Goal: Transaction & Acquisition: Purchase product/service

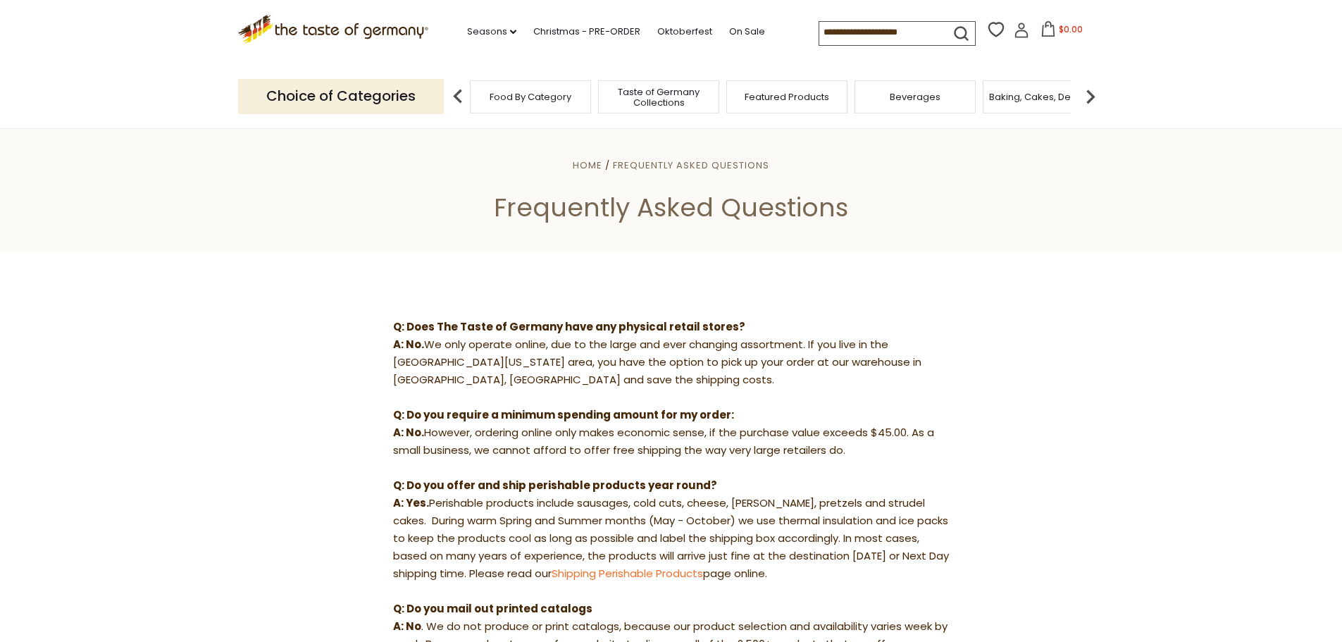
click at [663, 92] on span "Taste of Germany Collections" at bounding box center [658, 97] width 113 height 21
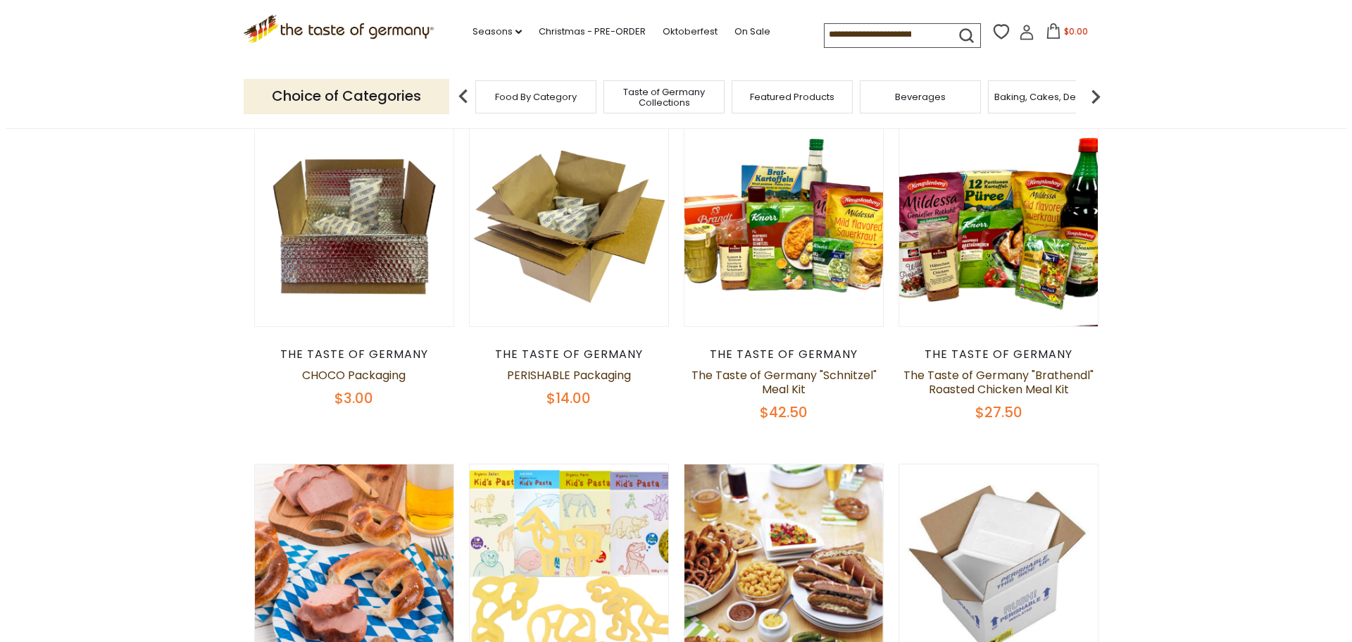
scroll to position [493, 0]
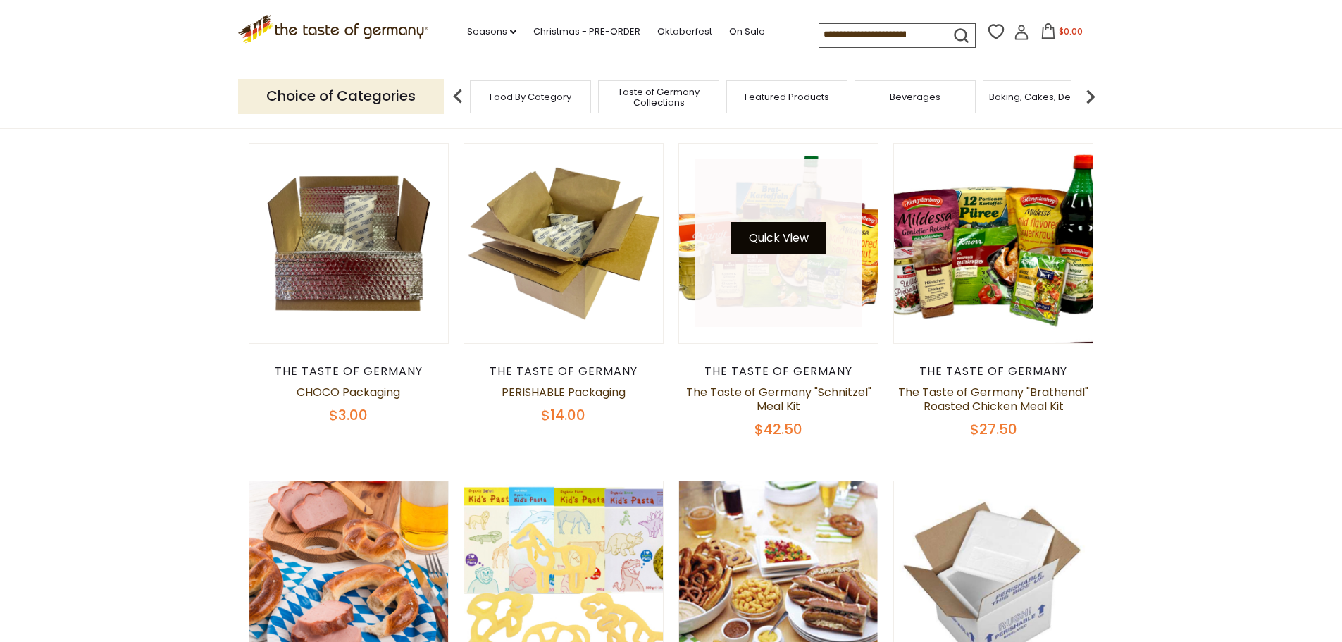
click at [774, 239] on button "Quick View" at bounding box center [778, 238] width 95 height 32
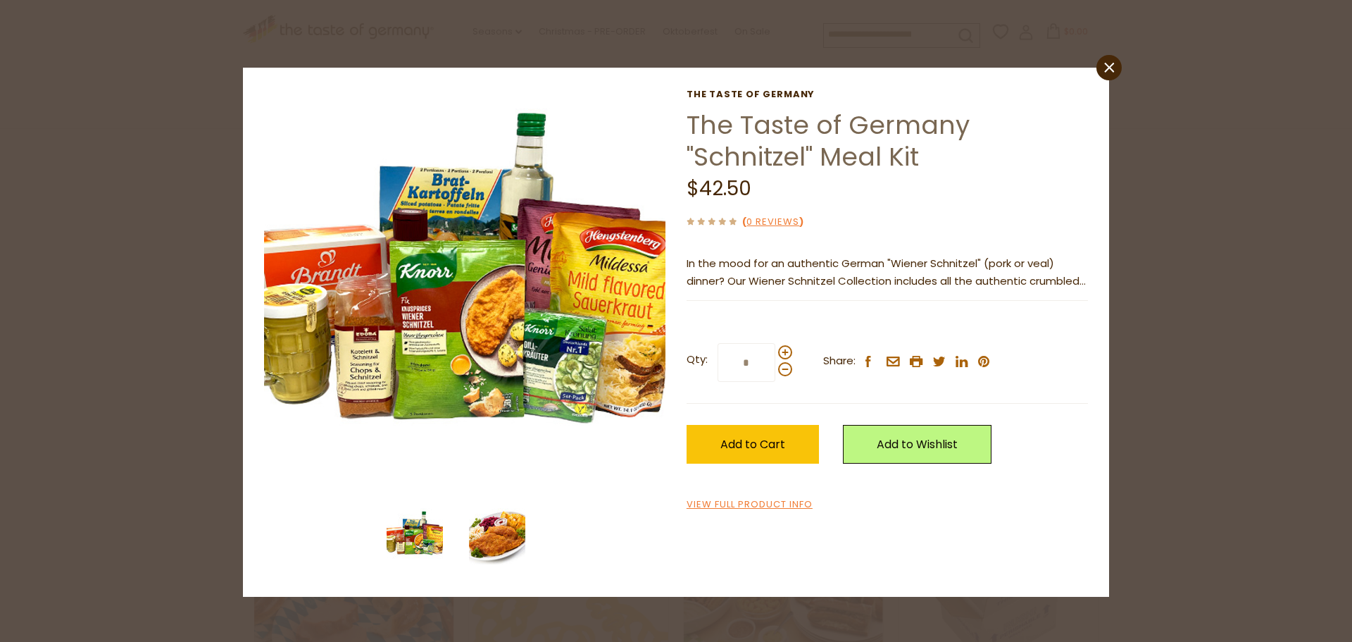
click at [487, 531] on img at bounding box center [497, 536] width 56 height 56
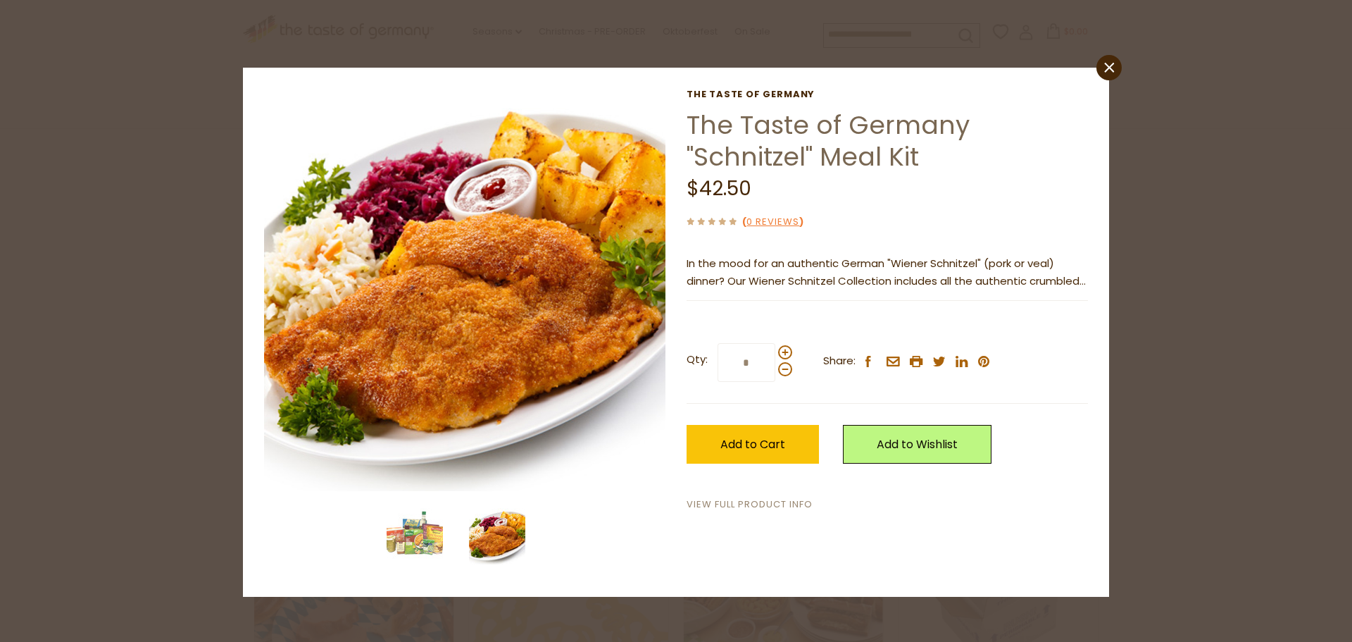
click at [776, 504] on link "View Full Product Info" at bounding box center [750, 504] width 126 height 15
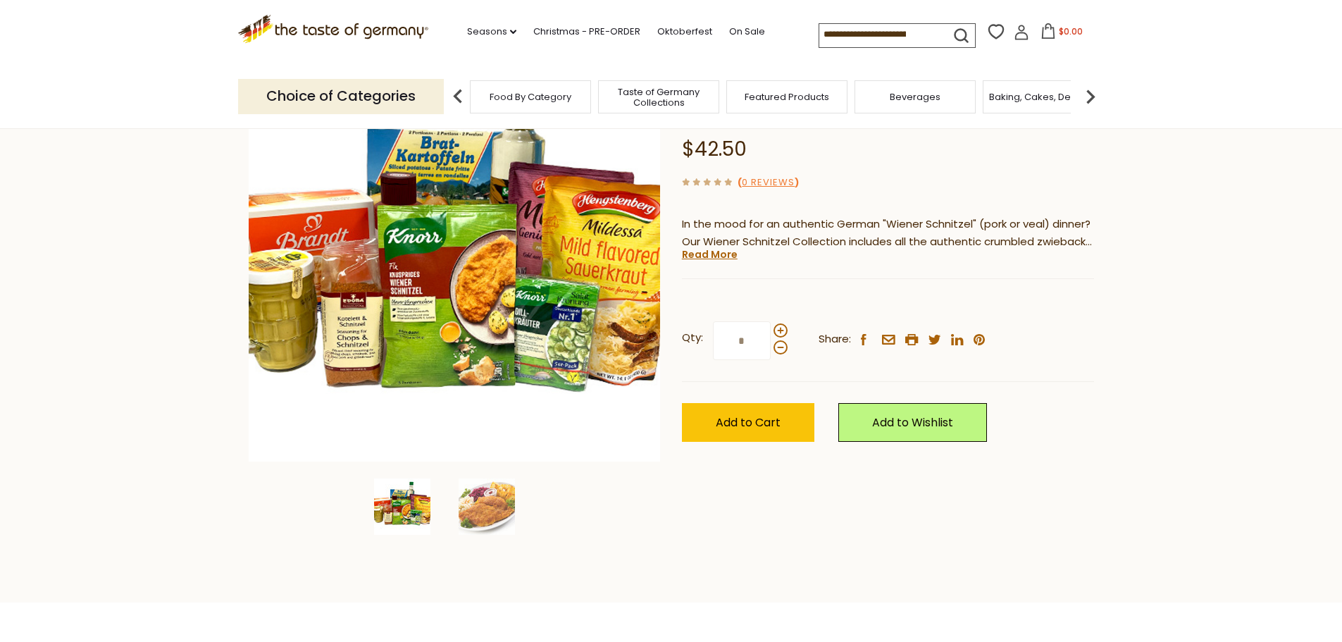
scroll to position [141, 0]
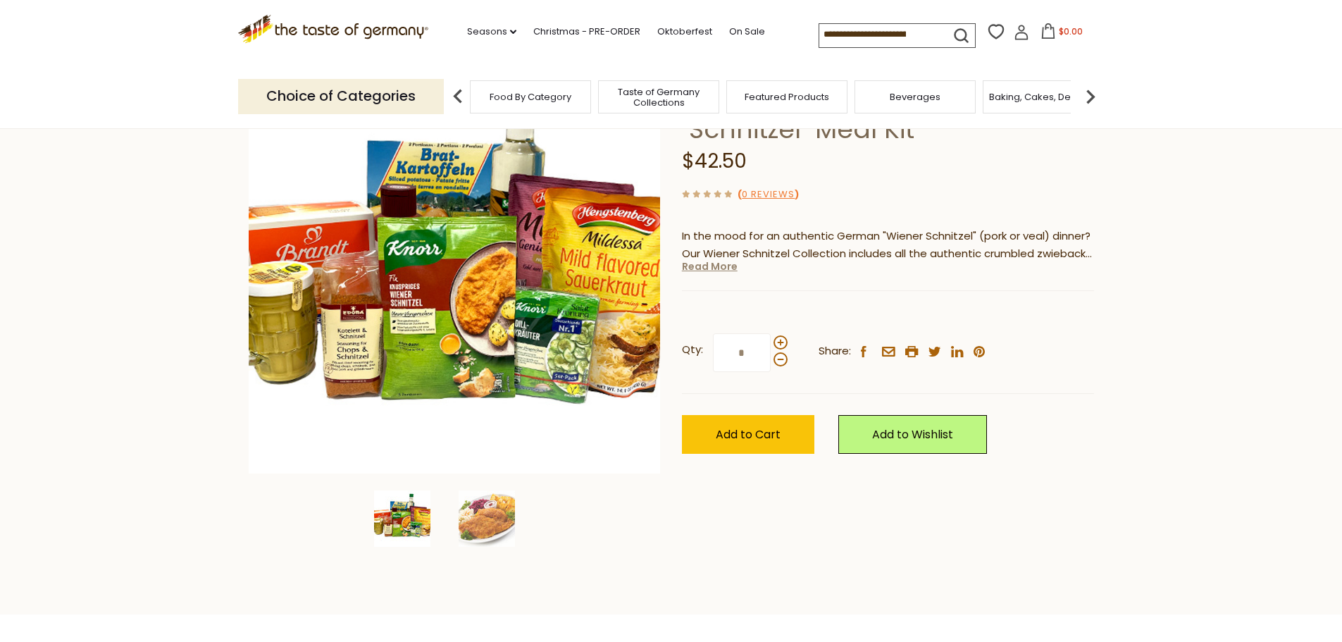
click at [716, 268] on link "Read More" at bounding box center [710, 266] width 56 height 14
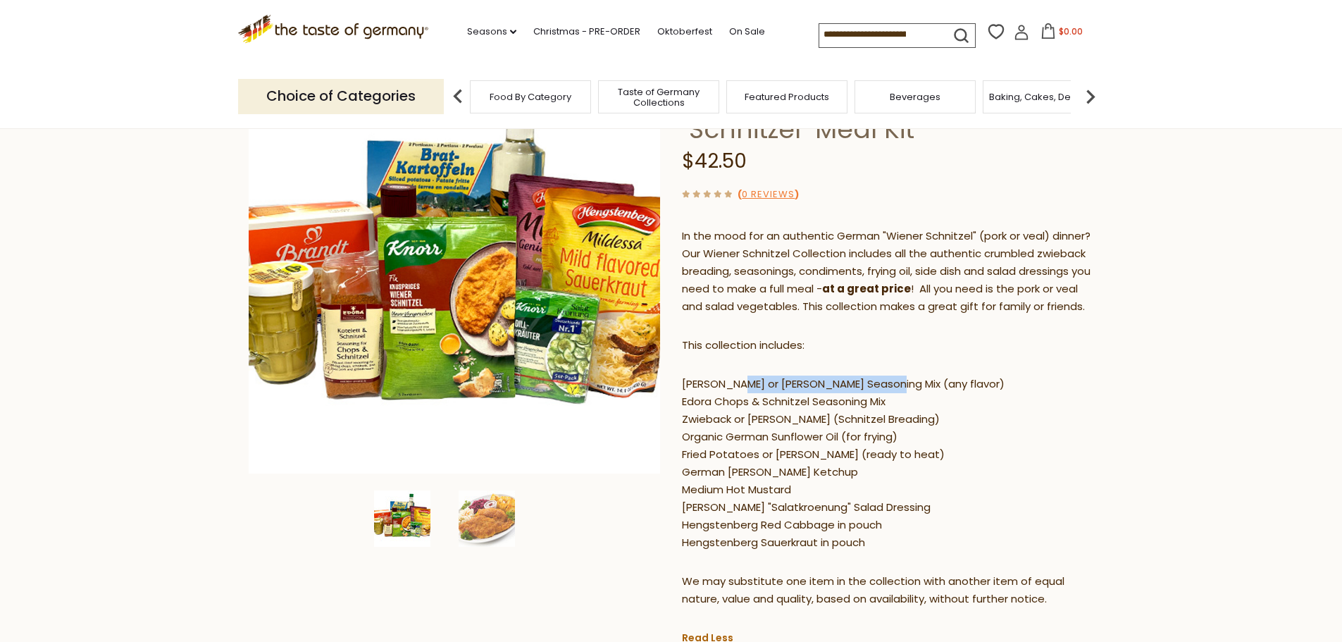
drag, startPoint x: 737, startPoint y: 399, endPoint x: 882, endPoint y: 406, distance: 145.2
click at [882, 406] on p "Knorr or Maggi Schnitzel Seasoning Mix (any flavor) Edora Chops & Schnitzel Sea…" at bounding box center [888, 463] width 412 height 176
drag, startPoint x: 687, startPoint y: 422, endPoint x: 836, endPoint y: 423, distance: 148.6
click at [836, 423] on p "Knorr or Maggi Schnitzel Seasoning Mix (any flavor) Edora Chops & Schnitzel Sea…" at bounding box center [888, 463] width 412 height 176
drag, startPoint x: 711, startPoint y: 437, endPoint x: 770, endPoint y: 437, distance: 59.9
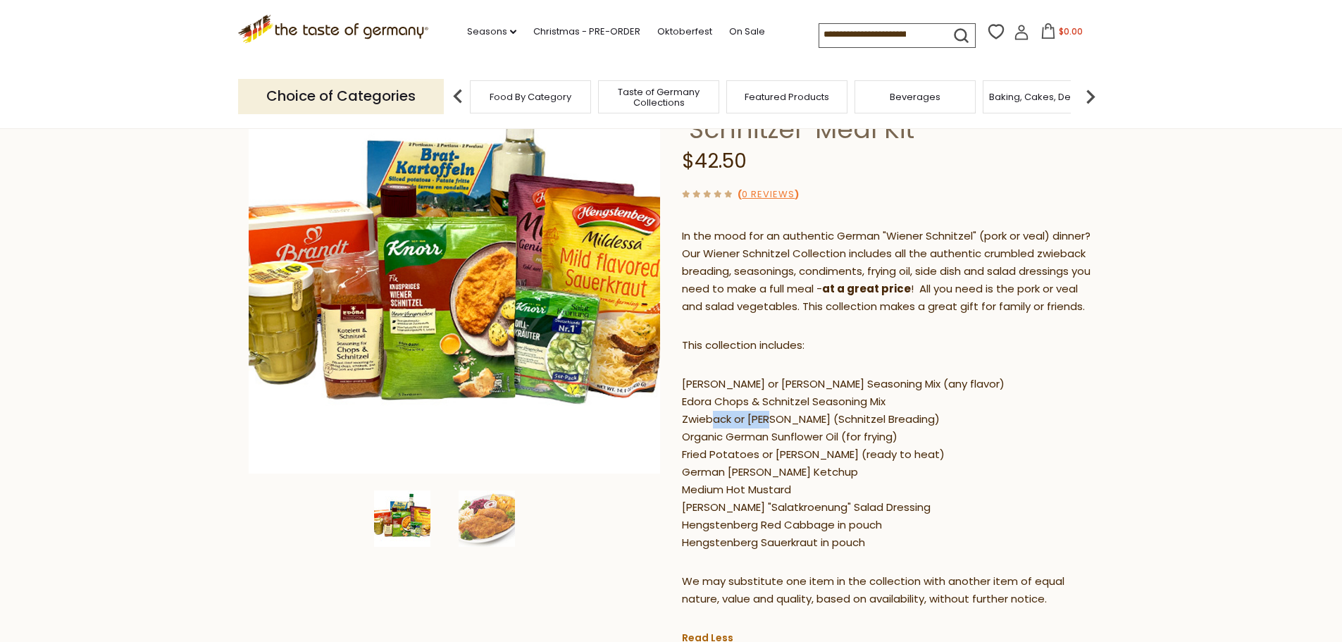
click at [770, 437] on p "Knorr or Maggi Schnitzel Seasoning Mix (any flavor) Edora Chops & Schnitzel Sea…" at bounding box center [888, 463] width 412 height 176
drag, startPoint x: 701, startPoint y: 456, endPoint x: 813, endPoint y: 456, distance: 112.7
click at [813, 456] on p "Knorr or Maggi Schnitzel Seasoning Mix (any flavor) Edora Chops & Schnitzel Sea…" at bounding box center [888, 463] width 412 height 176
drag, startPoint x: 697, startPoint y: 474, endPoint x: 766, endPoint y: 473, distance: 69.0
click at [766, 473] on p "Knorr or Maggi Schnitzel Seasoning Mix (any flavor) Edora Chops & Schnitzel Sea…" at bounding box center [888, 463] width 412 height 176
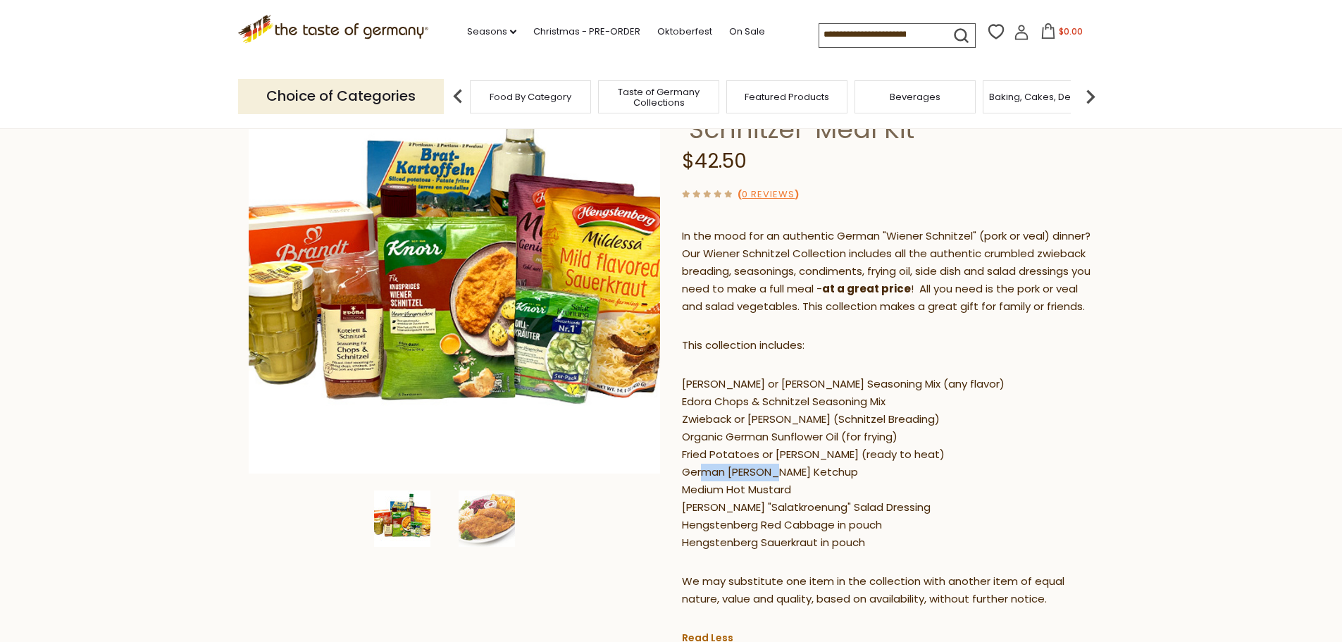
drag, startPoint x: 705, startPoint y: 492, endPoint x: 771, endPoint y: 492, distance: 66.2
click at [771, 492] on p "Knorr or Maggi Schnitzel Seasoning Mix (any flavor) Edora Chops & Schnitzel Sea…" at bounding box center [888, 463] width 412 height 176
drag, startPoint x: 694, startPoint y: 508, endPoint x: 765, endPoint y: 507, distance: 71.1
click at [765, 507] on p "Knorr or Maggi Schnitzel Seasoning Mix (any flavor) Edora Chops & Schnitzel Sea…" at bounding box center [888, 463] width 412 height 176
drag, startPoint x: 742, startPoint y: 525, endPoint x: 788, endPoint y: 525, distance: 45.8
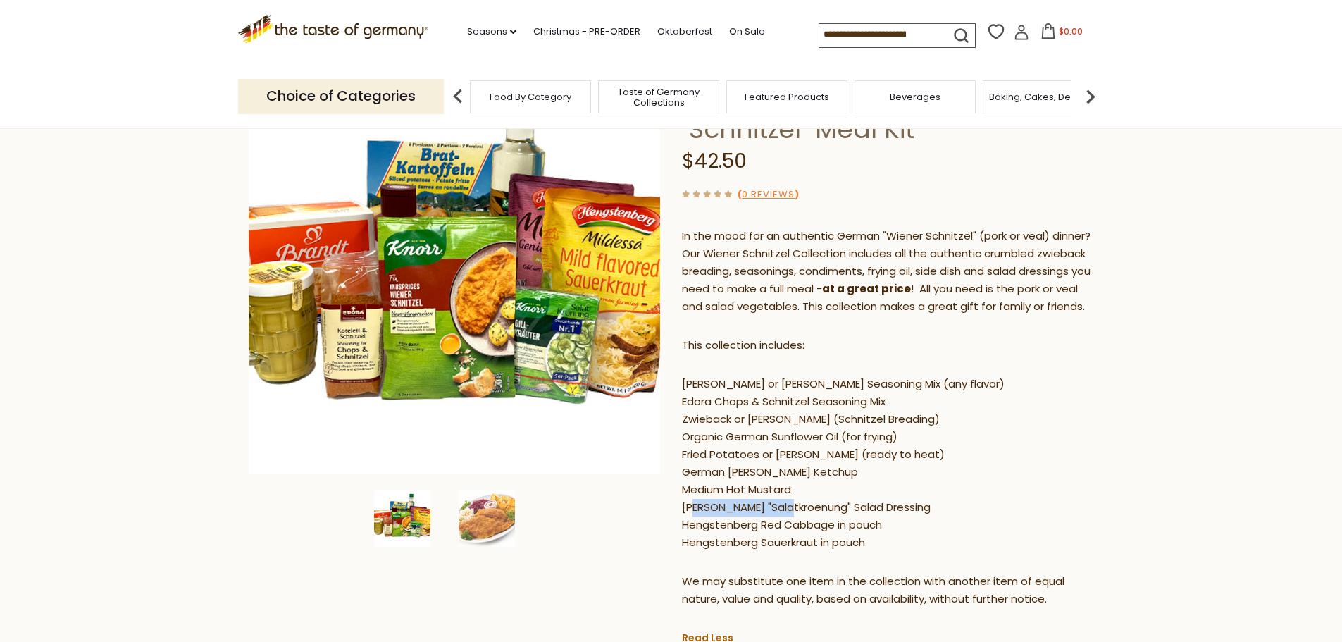
click at [788, 525] on p "Knorr or Maggi Schnitzel Seasoning Mix (any flavor) Edora Chops & Schnitzel Sea…" at bounding box center [888, 463] width 412 height 176
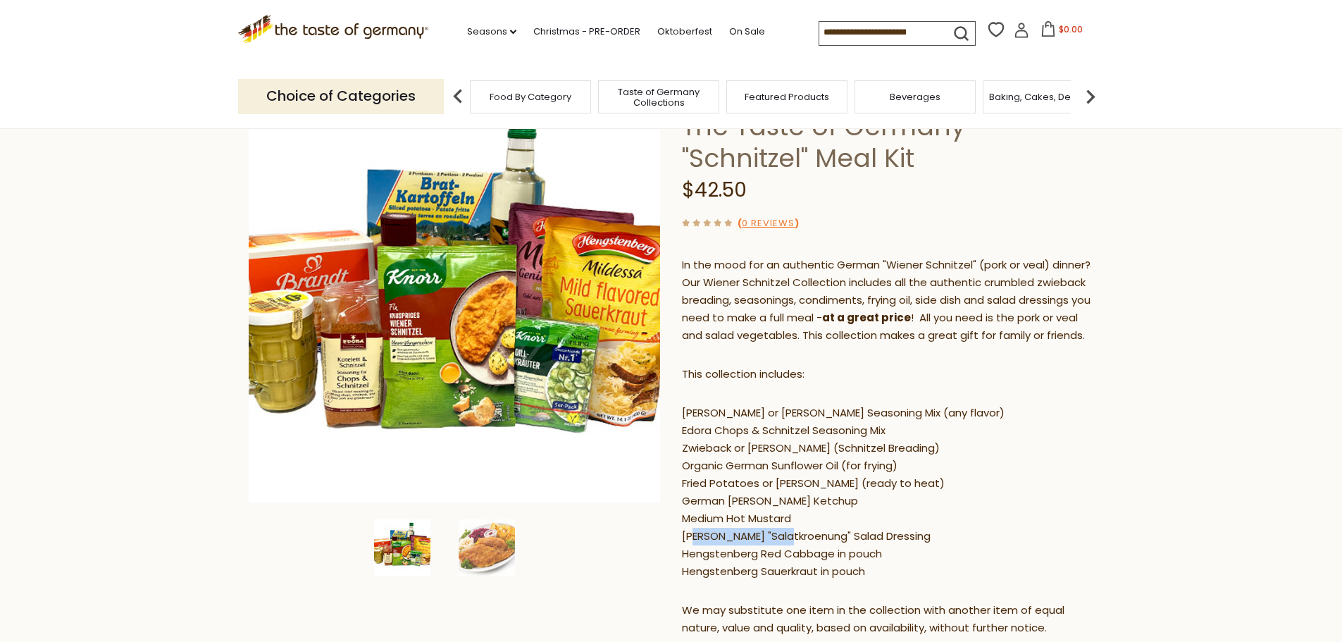
scroll to position [0, 0]
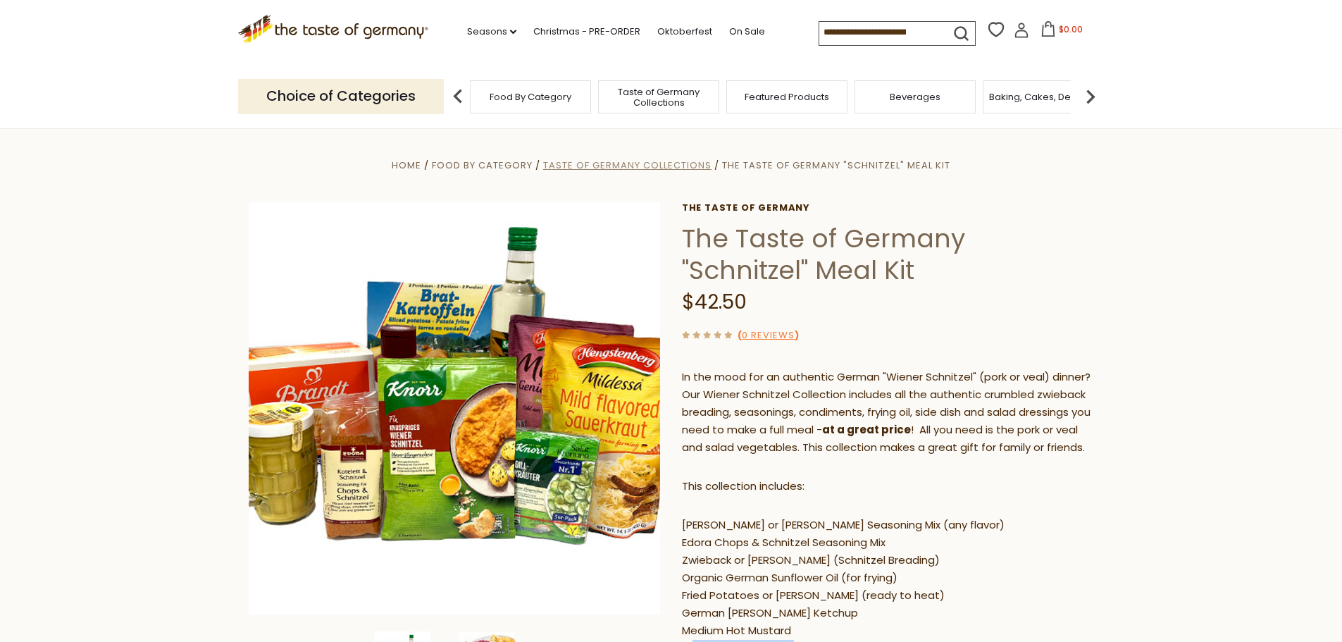
click at [614, 164] on span "Taste of Germany Collections" at bounding box center [627, 164] width 168 height 13
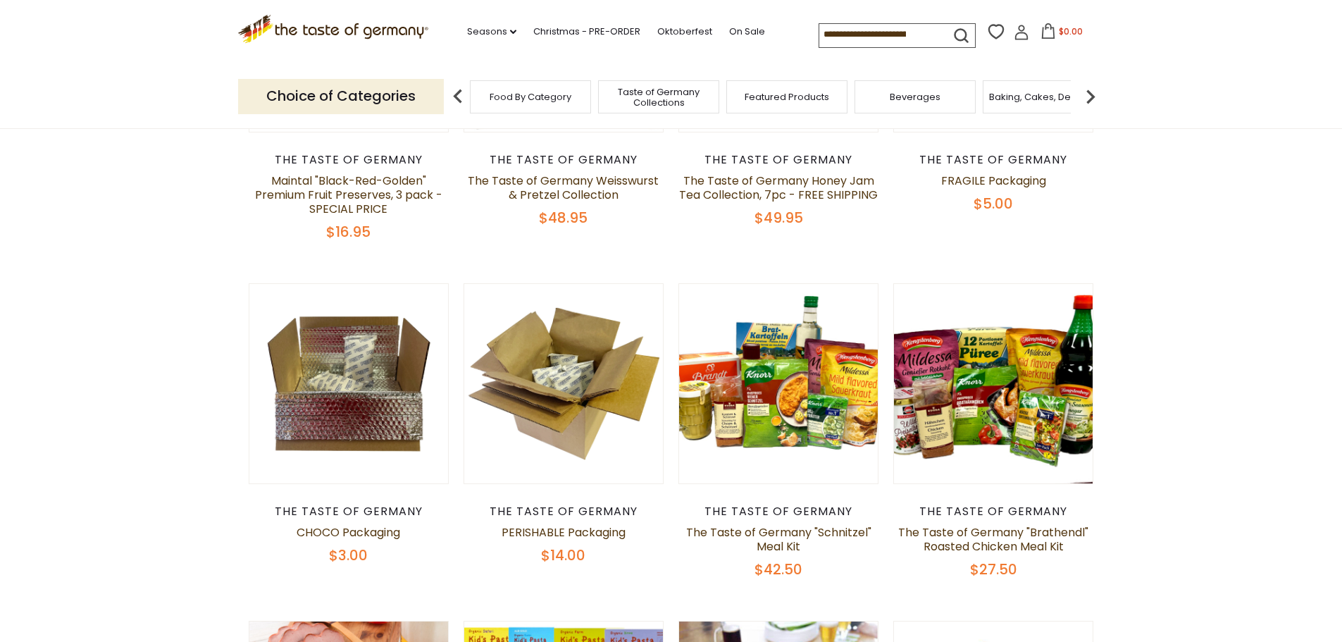
scroll to position [352, 0]
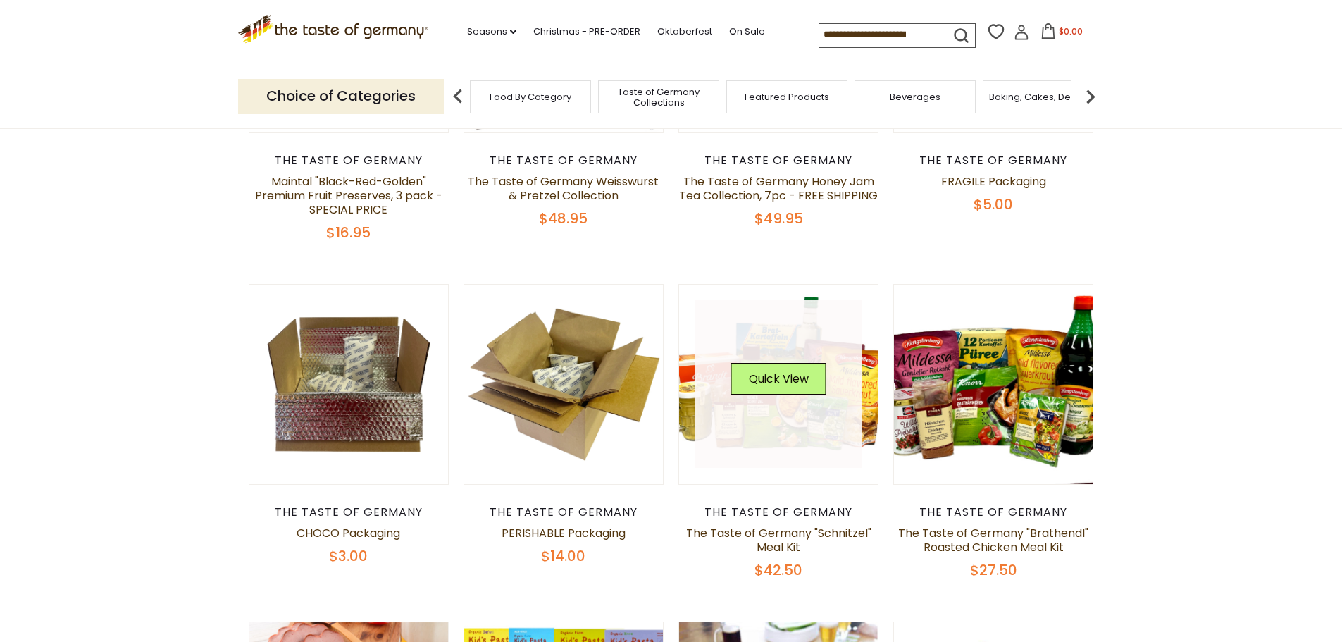
click at [785, 420] on link at bounding box center [778, 384] width 168 height 168
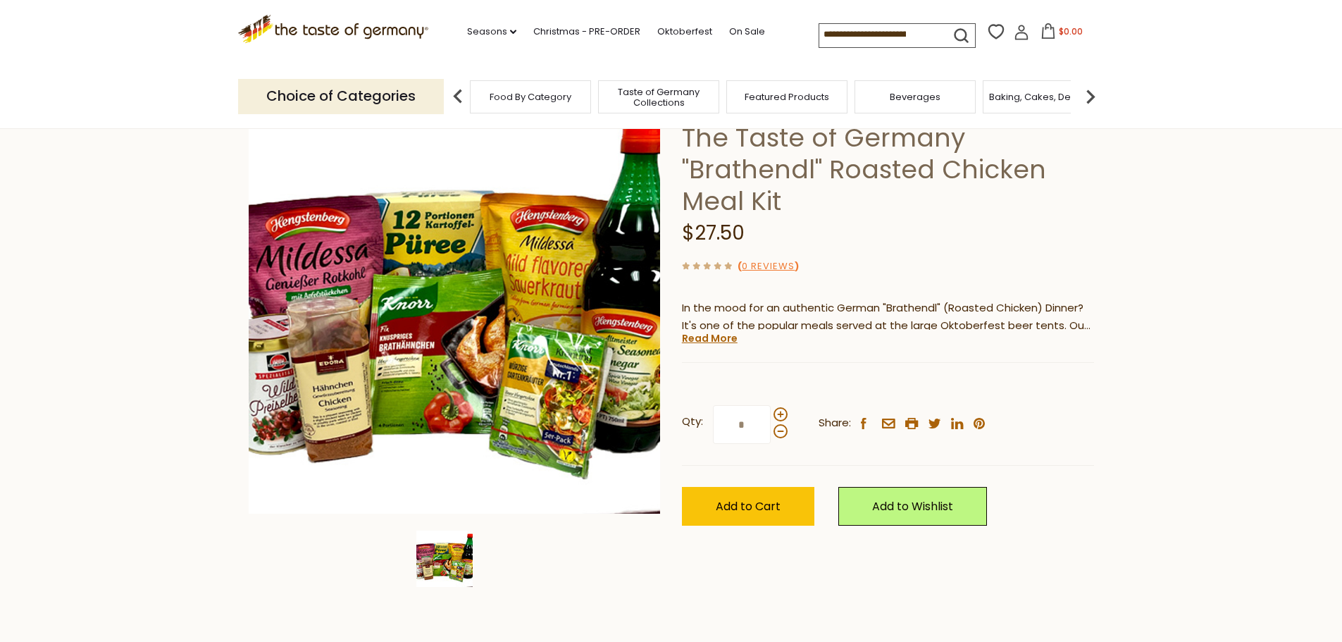
scroll to position [70, 0]
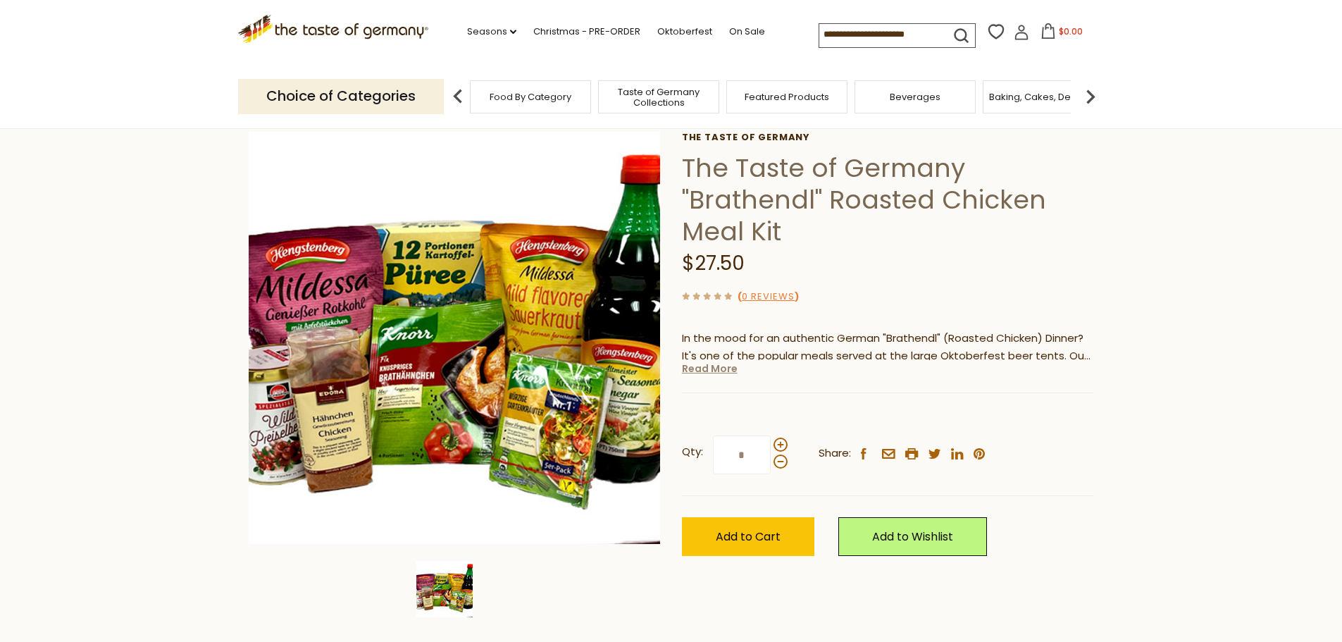
click at [723, 368] on link "Read More" at bounding box center [710, 368] width 56 height 14
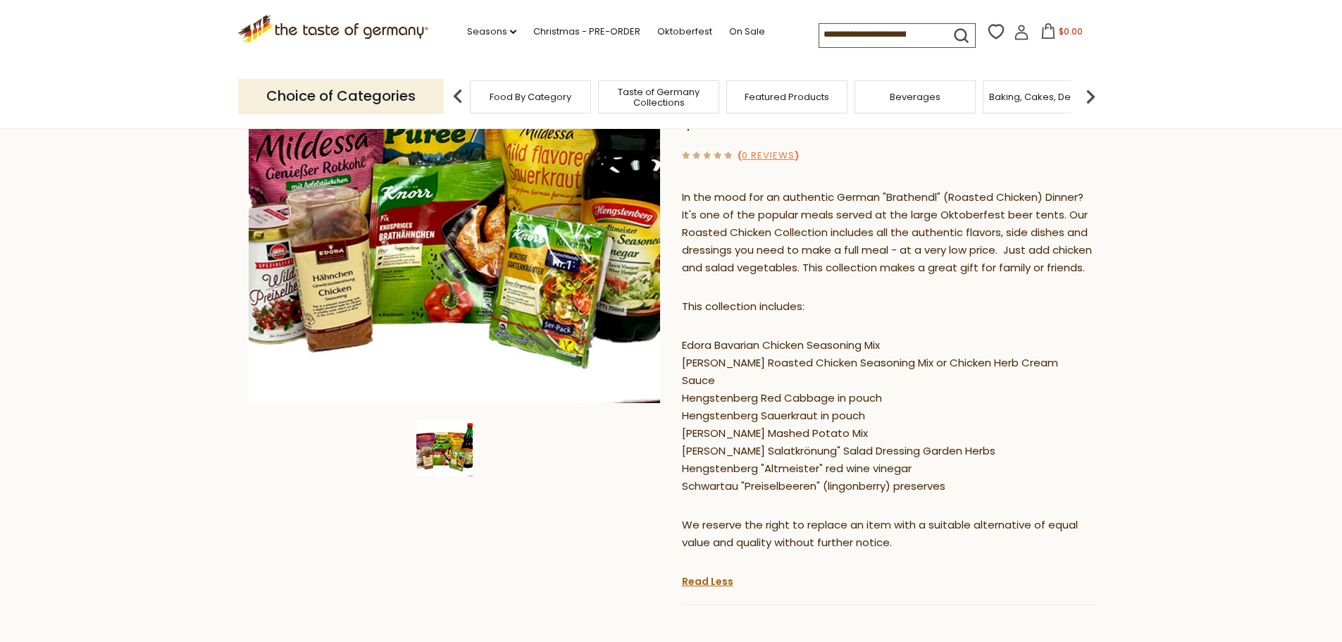
scroll to position [0, 0]
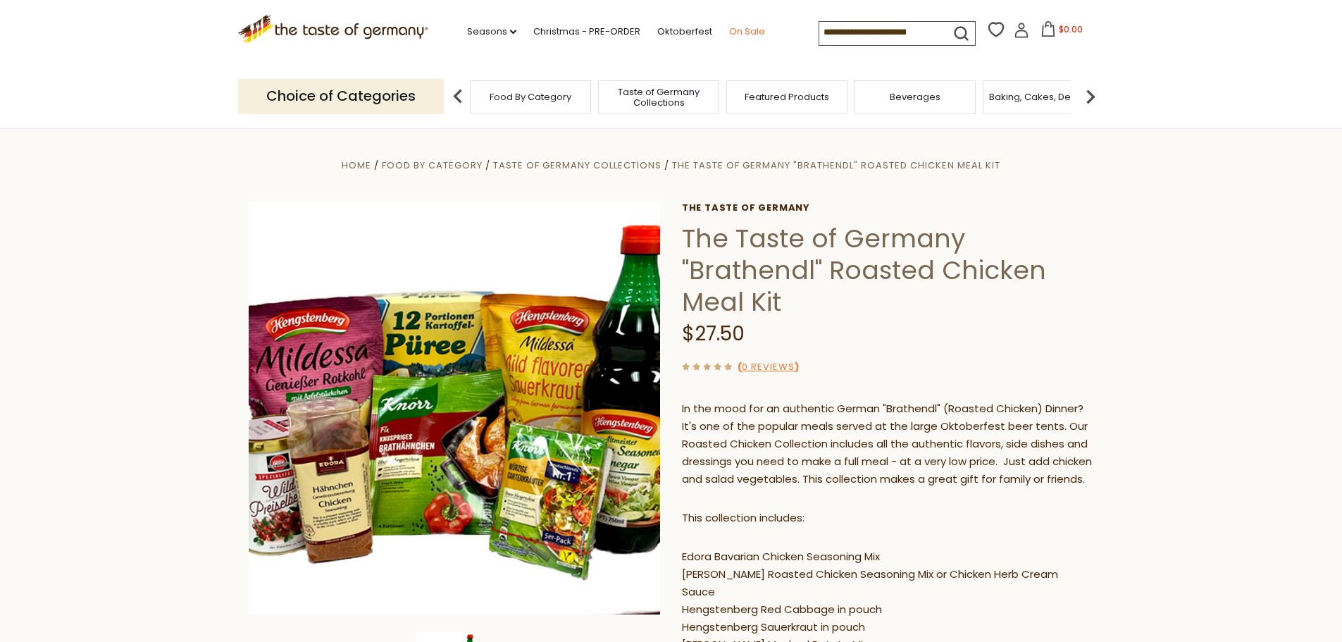
click at [736, 31] on link "On Sale" at bounding box center [747, 31] width 36 height 15
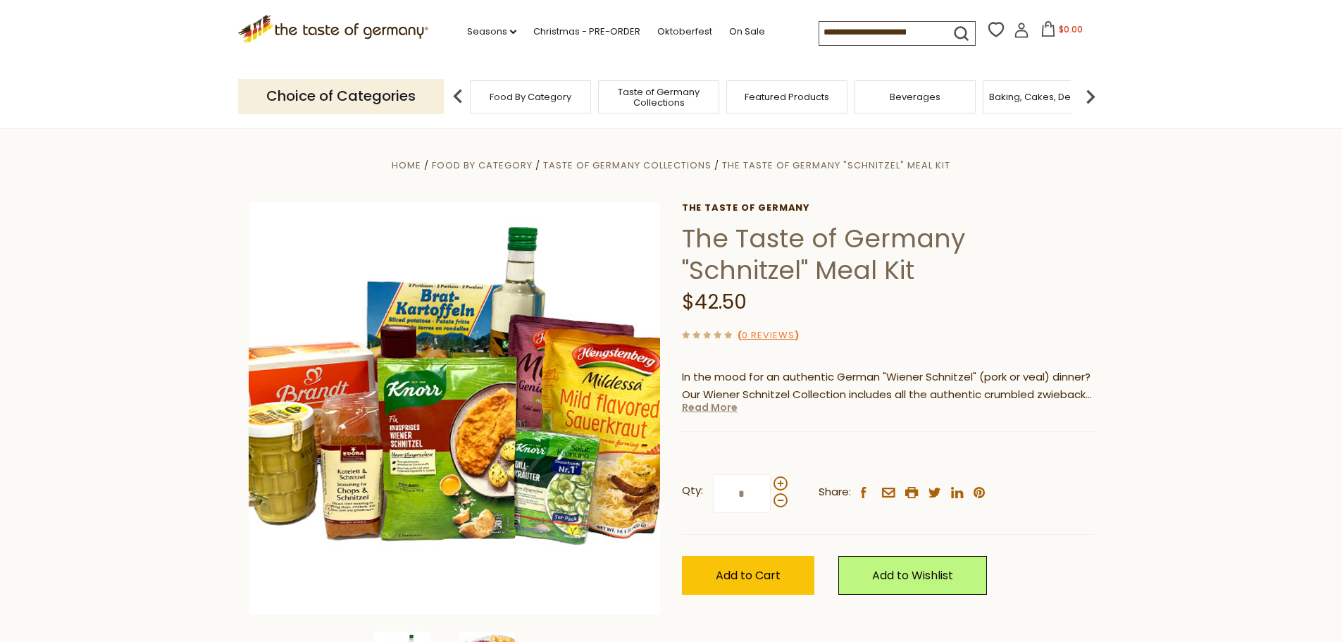
click at [708, 411] on link "Read More" at bounding box center [710, 407] width 56 height 14
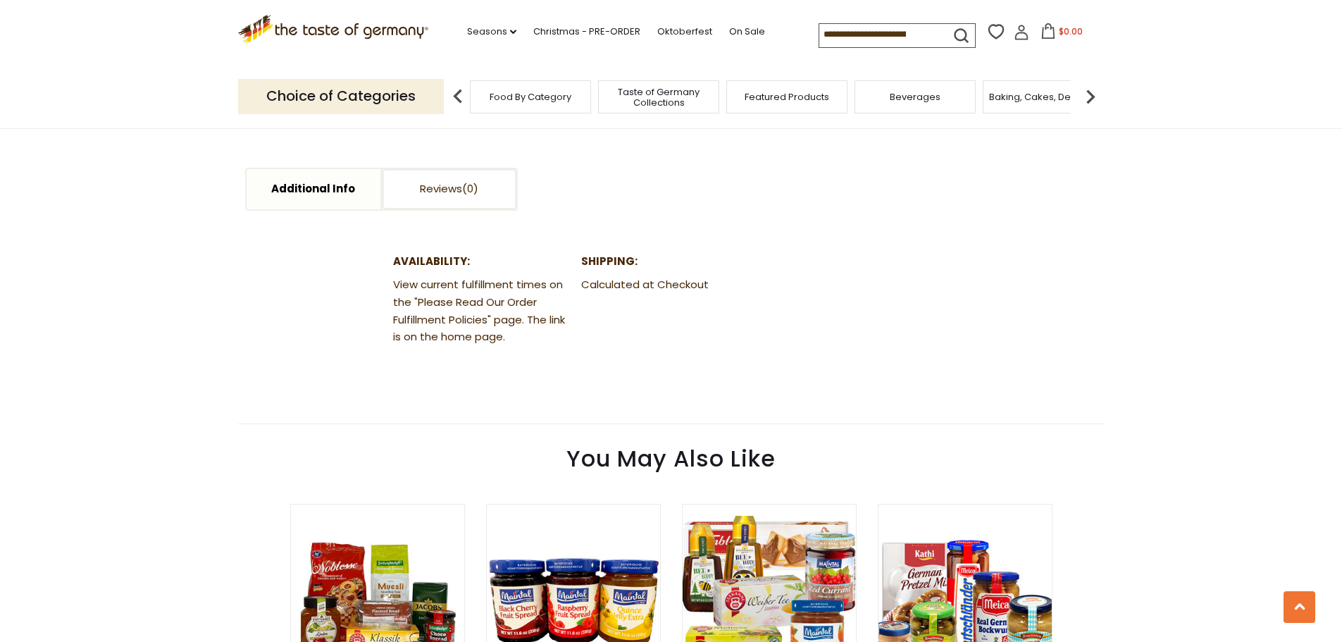
scroll to position [845, 0]
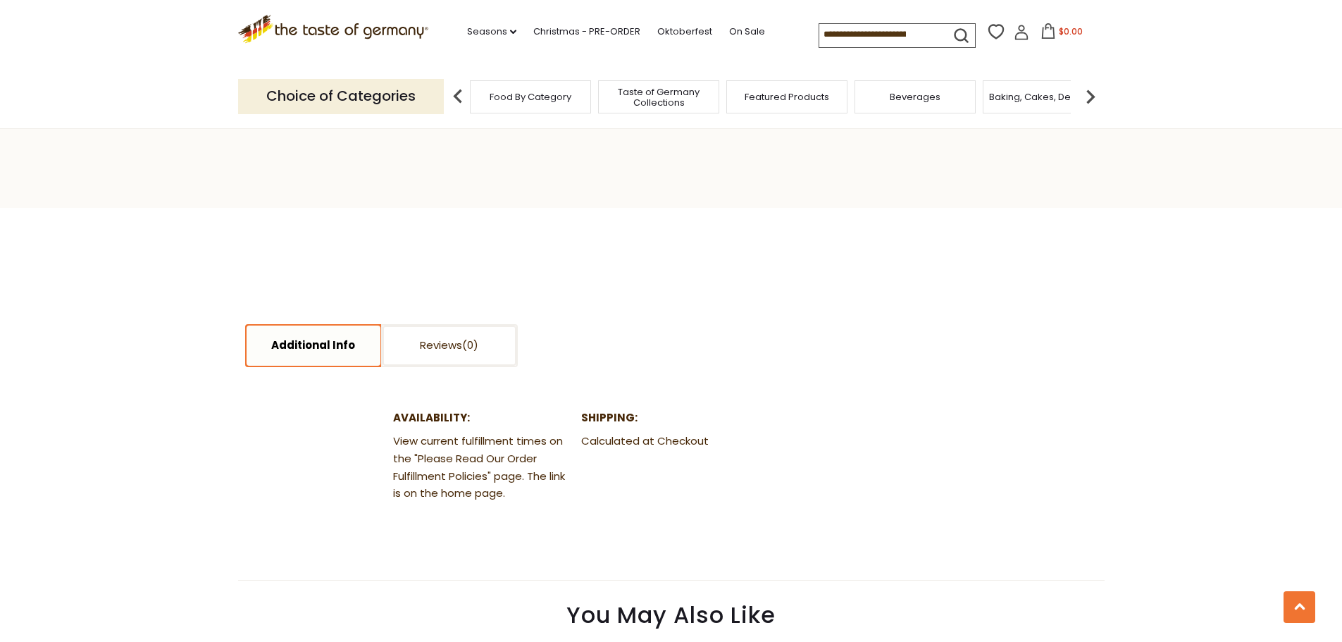
click at [322, 366] on link "Additional Info" at bounding box center [313, 345] width 134 height 40
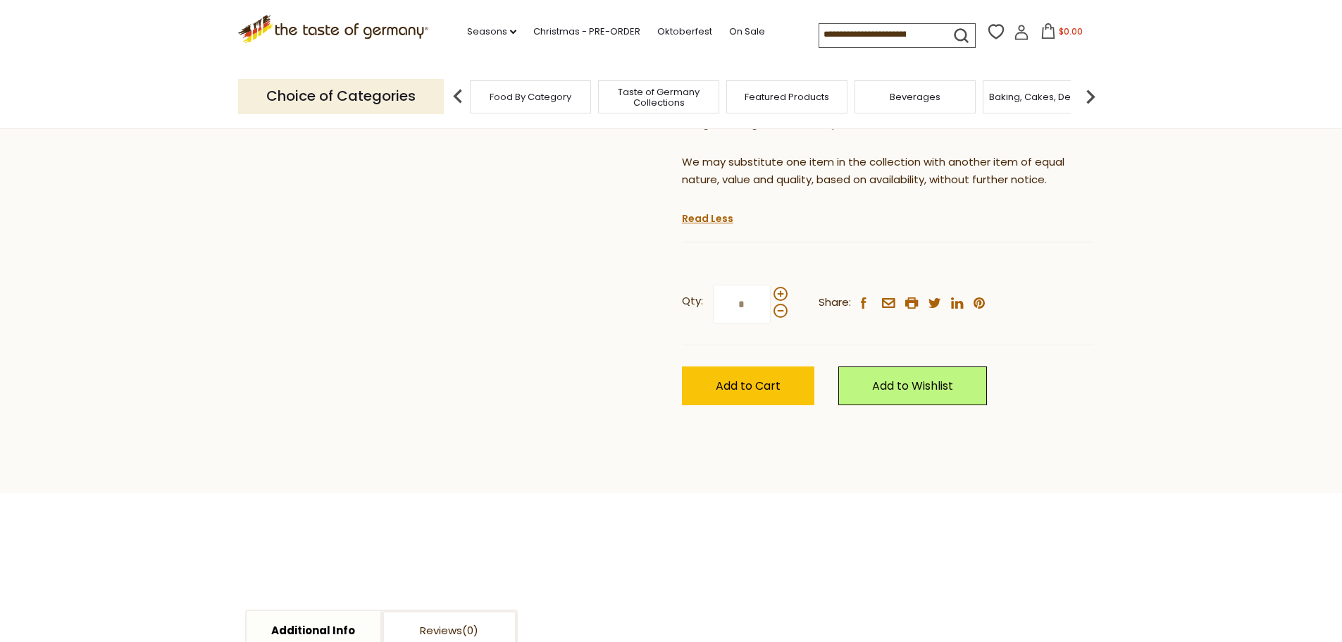
scroll to position [634, 0]
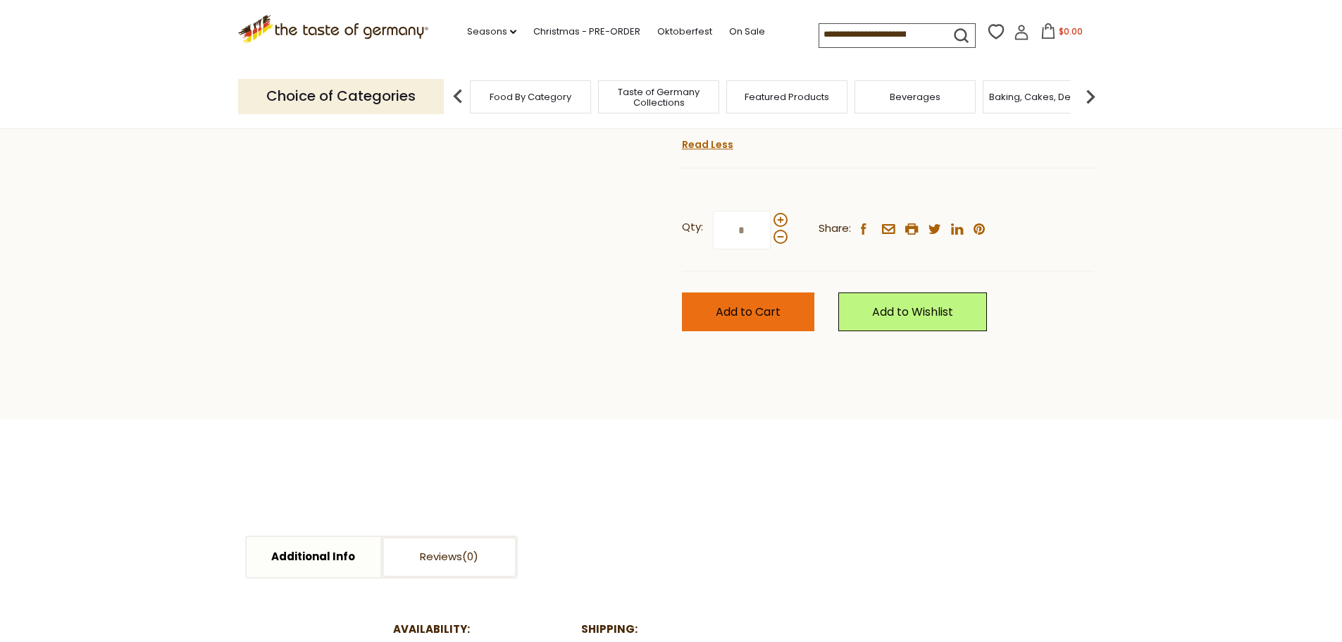
click at [735, 320] on span "Add to Cart" at bounding box center [748, 312] width 65 height 16
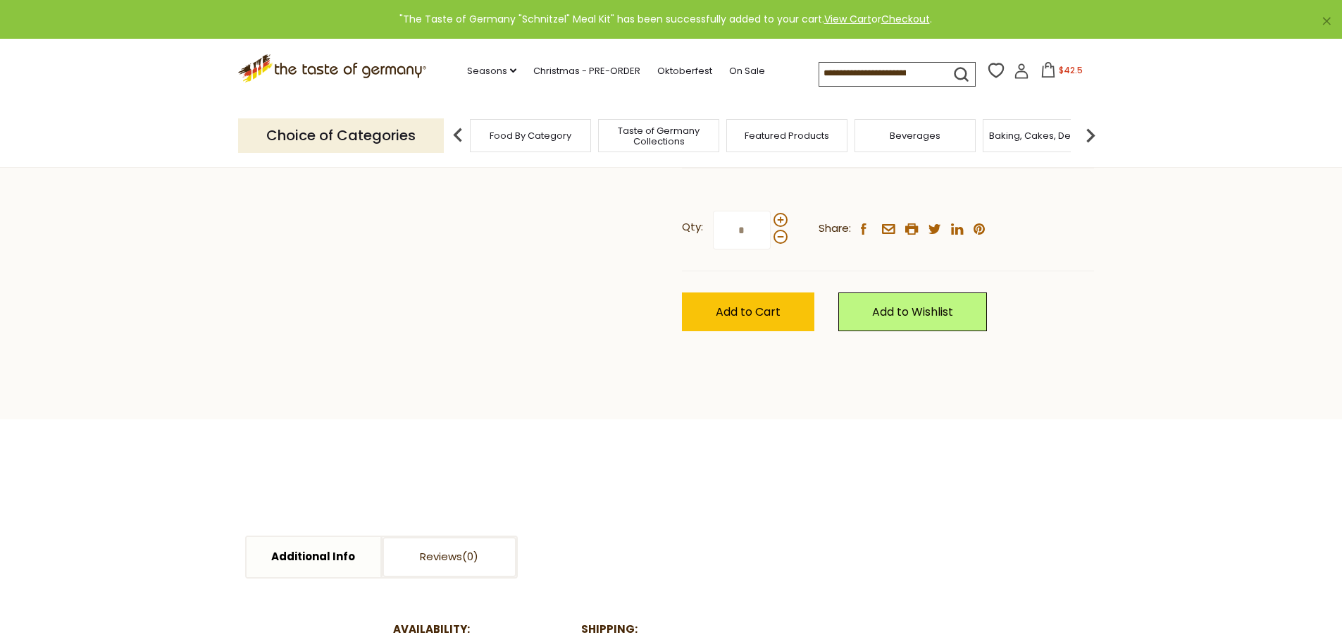
click at [1063, 69] on span "$42.5" at bounding box center [1070, 70] width 24 height 12
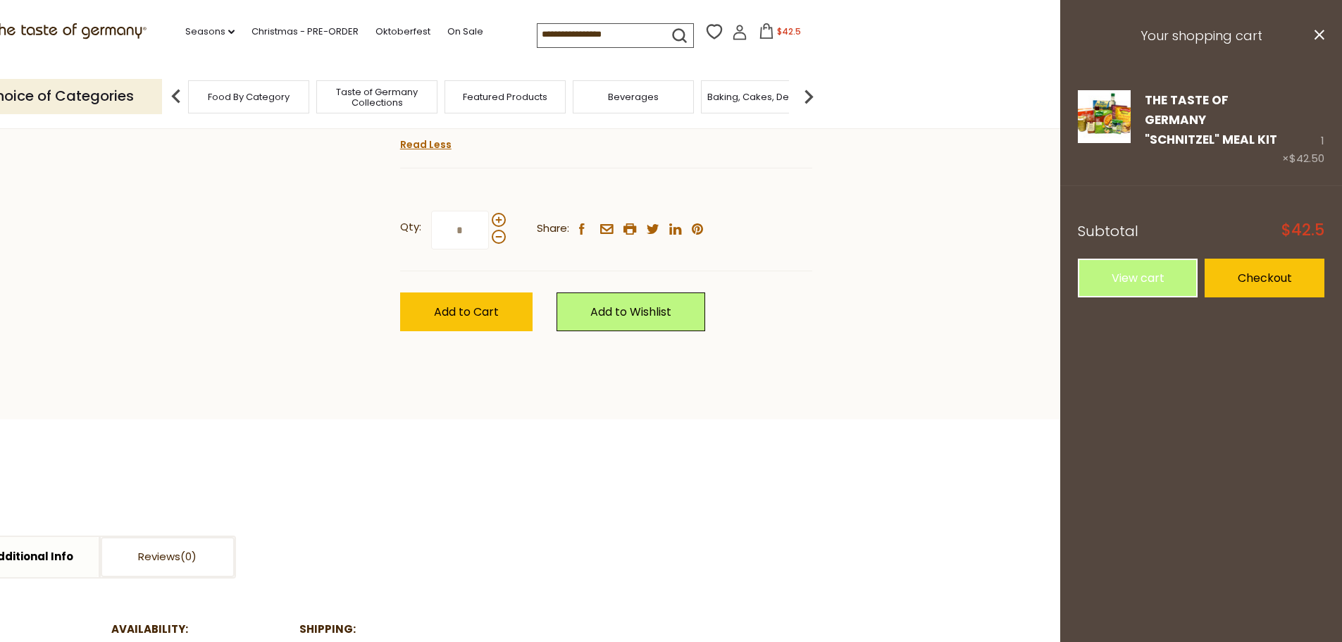
click at [635, 99] on span "Beverages" at bounding box center [633, 97] width 51 height 11
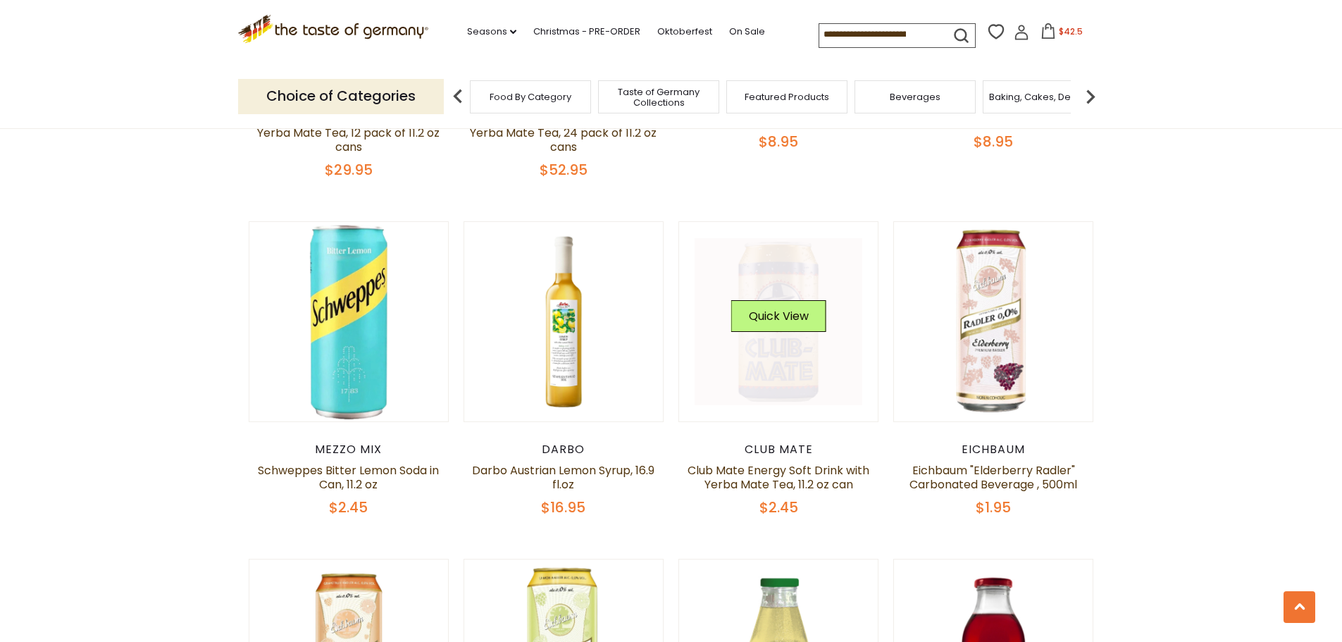
scroll to position [704, 0]
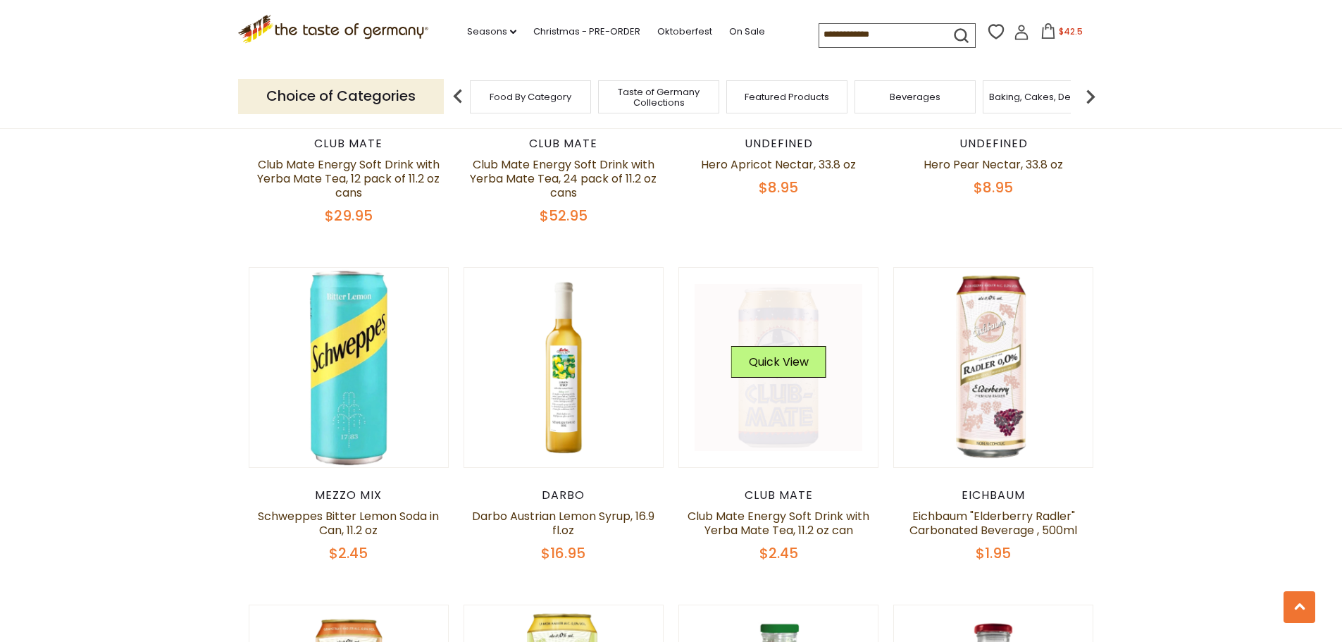
click at [775, 424] on link at bounding box center [778, 368] width 168 height 168
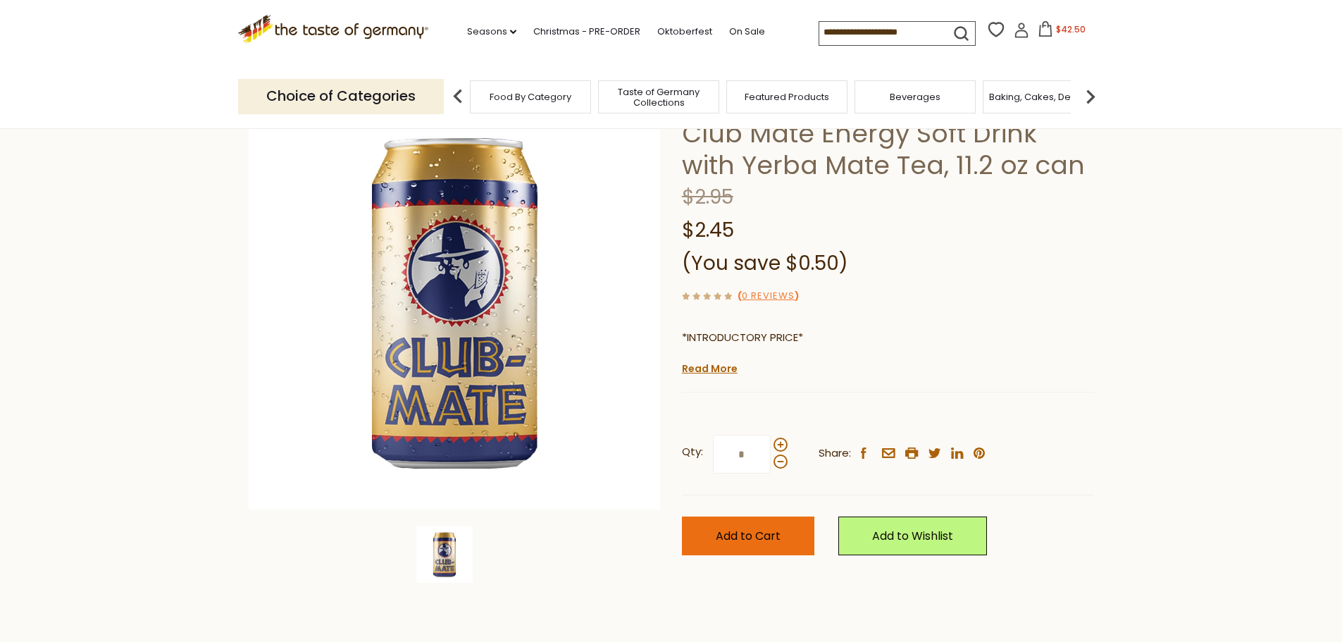
scroll to position [282, 0]
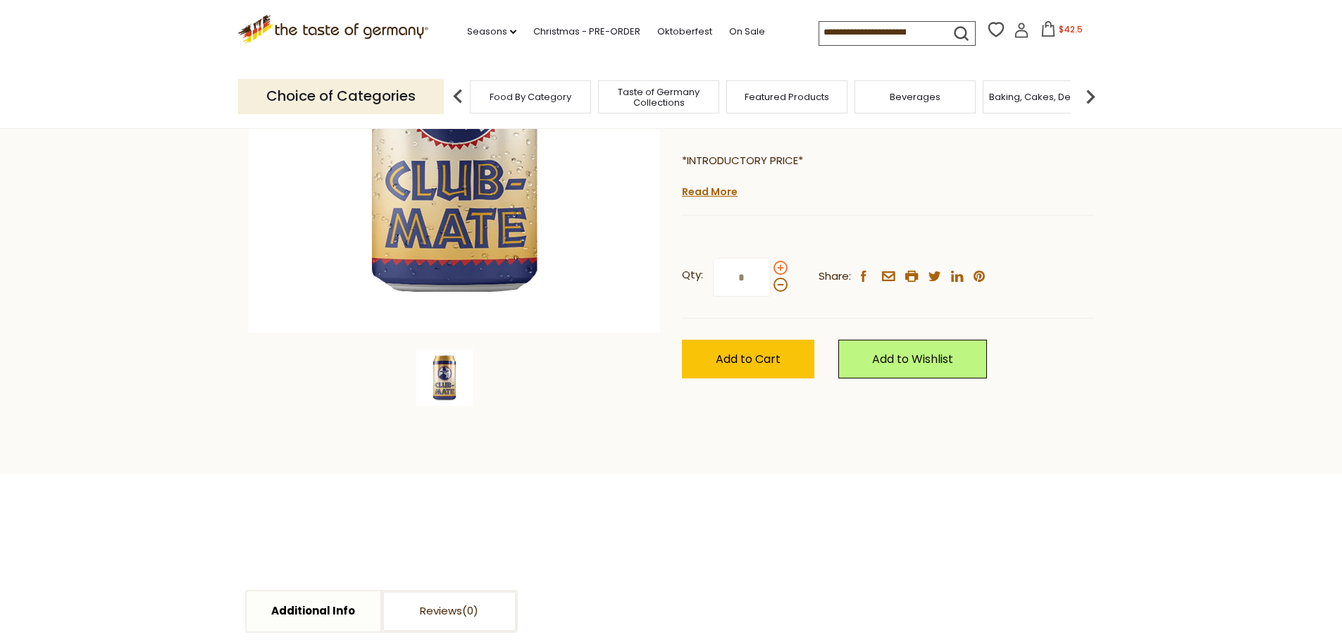
click at [782, 267] on span at bounding box center [780, 268] width 14 height 14
click at [770, 267] on input "*" at bounding box center [742, 277] width 58 height 39
click at [782, 285] on span at bounding box center [780, 284] width 14 height 14
click at [770, 285] on input "*" at bounding box center [742, 277] width 58 height 39
click at [770, 262] on label "Qty: *" at bounding box center [735, 277] width 106 height 39
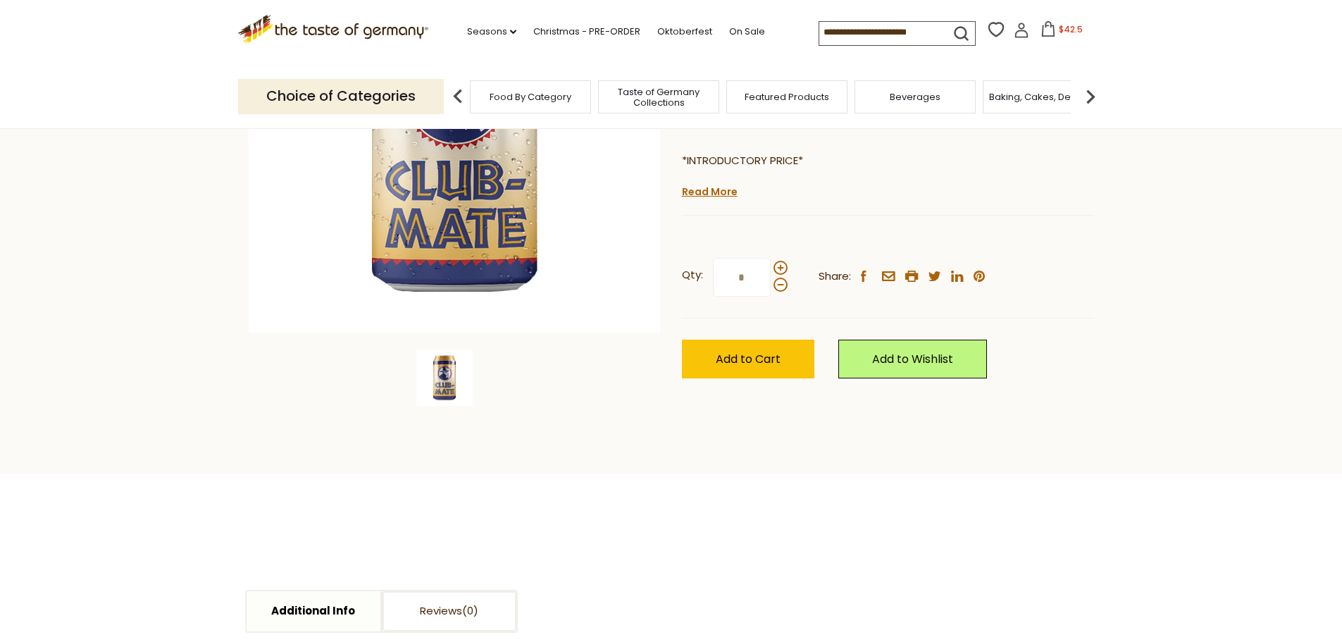
click at [770, 262] on input "*" at bounding box center [742, 277] width 58 height 39
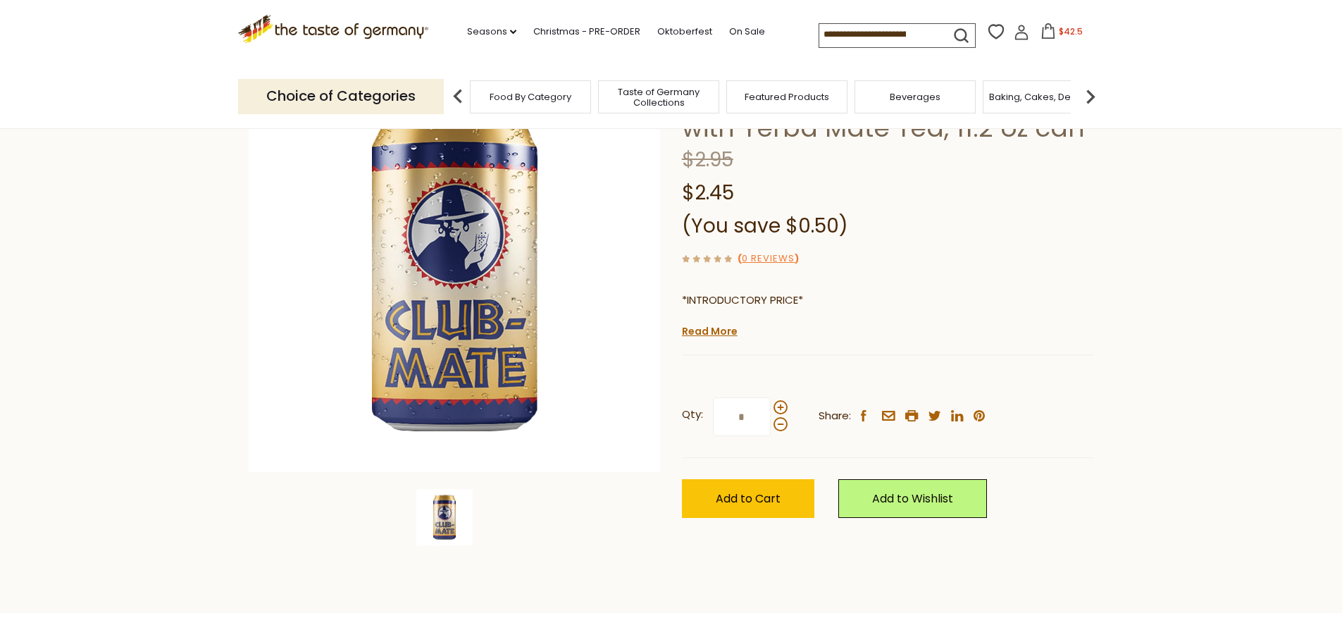
scroll to position [141, 0]
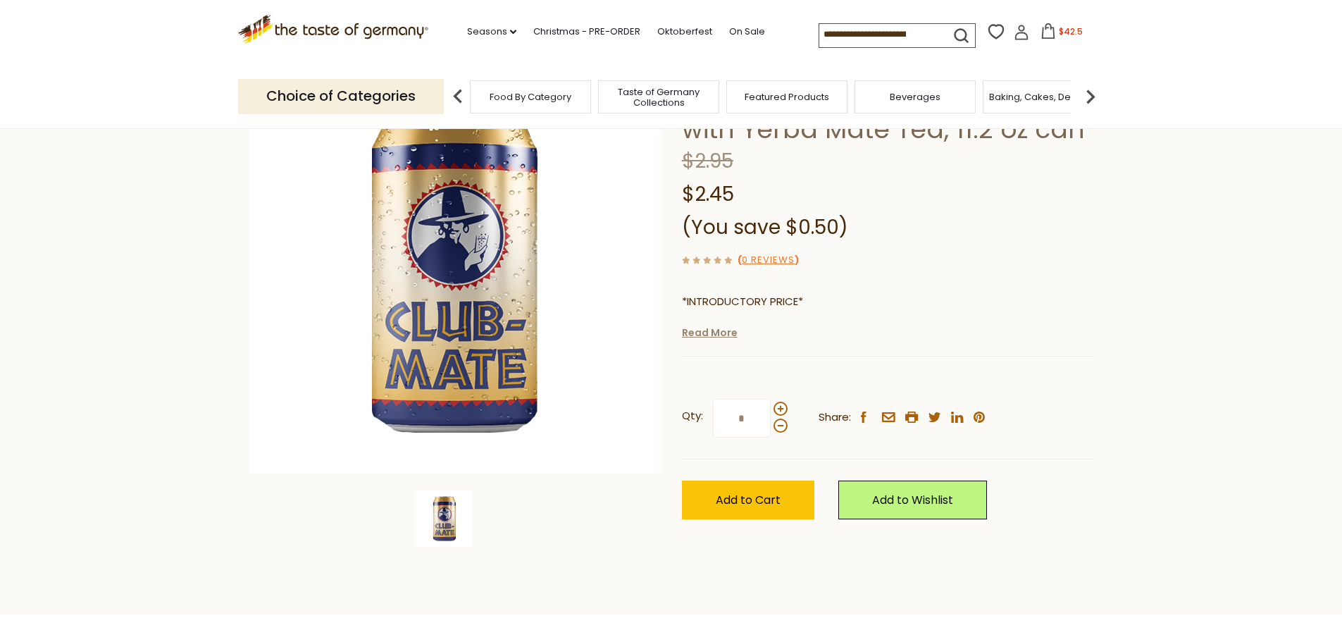
click at [714, 336] on link "Read More" at bounding box center [710, 332] width 56 height 14
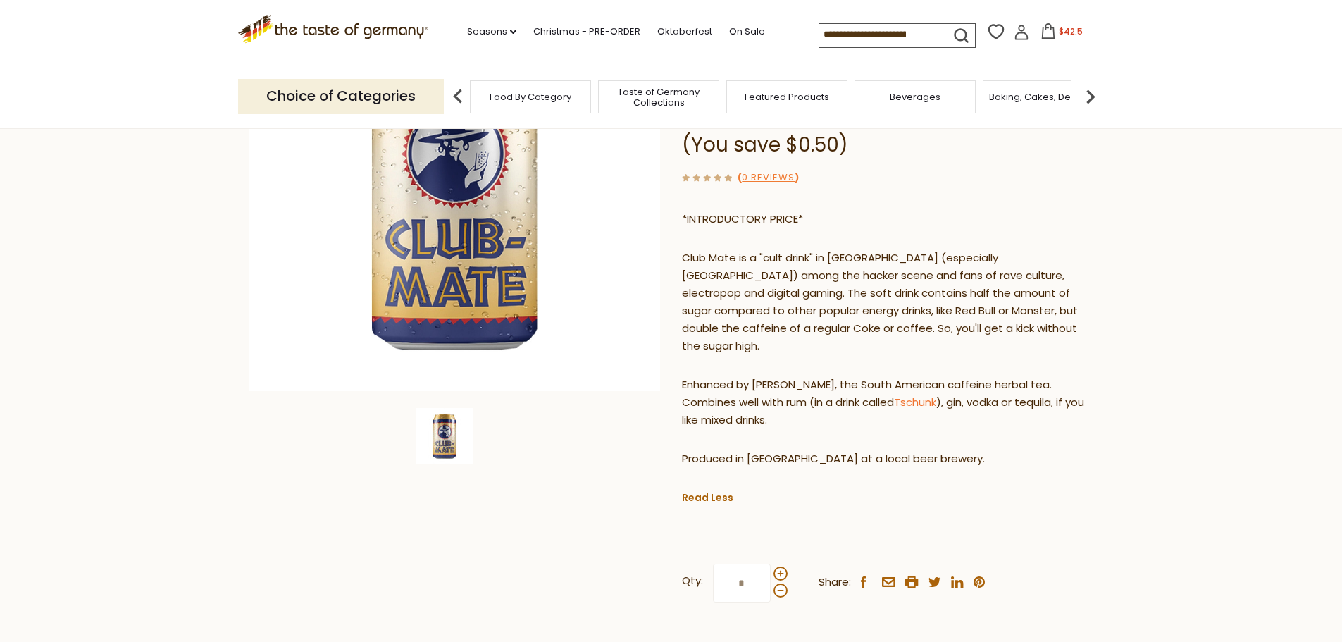
scroll to position [211, 0]
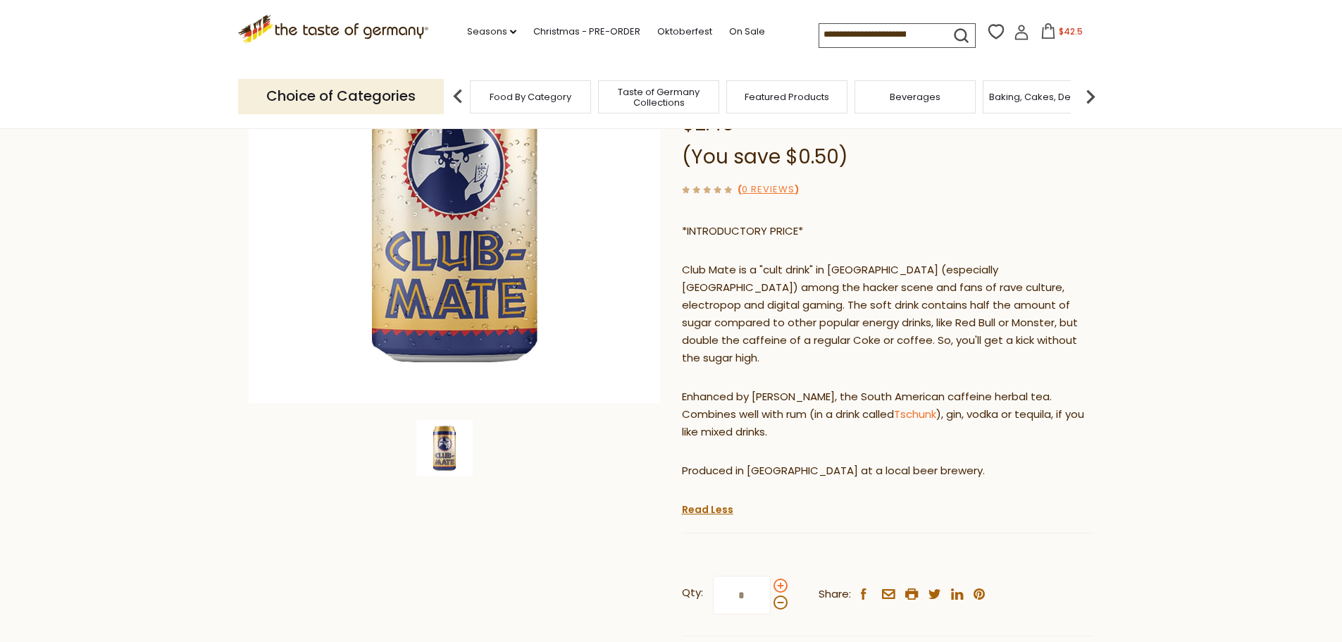
click at [783, 578] on span at bounding box center [780, 585] width 14 height 14
click at [770, 575] on input "*" at bounding box center [742, 594] width 58 height 39
type input "*"
click at [1124, 525] on section "Home Food By Category Beverages Club Mate Energy Soft Drink with Yerba Mate Tea…" at bounding box center [671, 350] width 1342 height 867
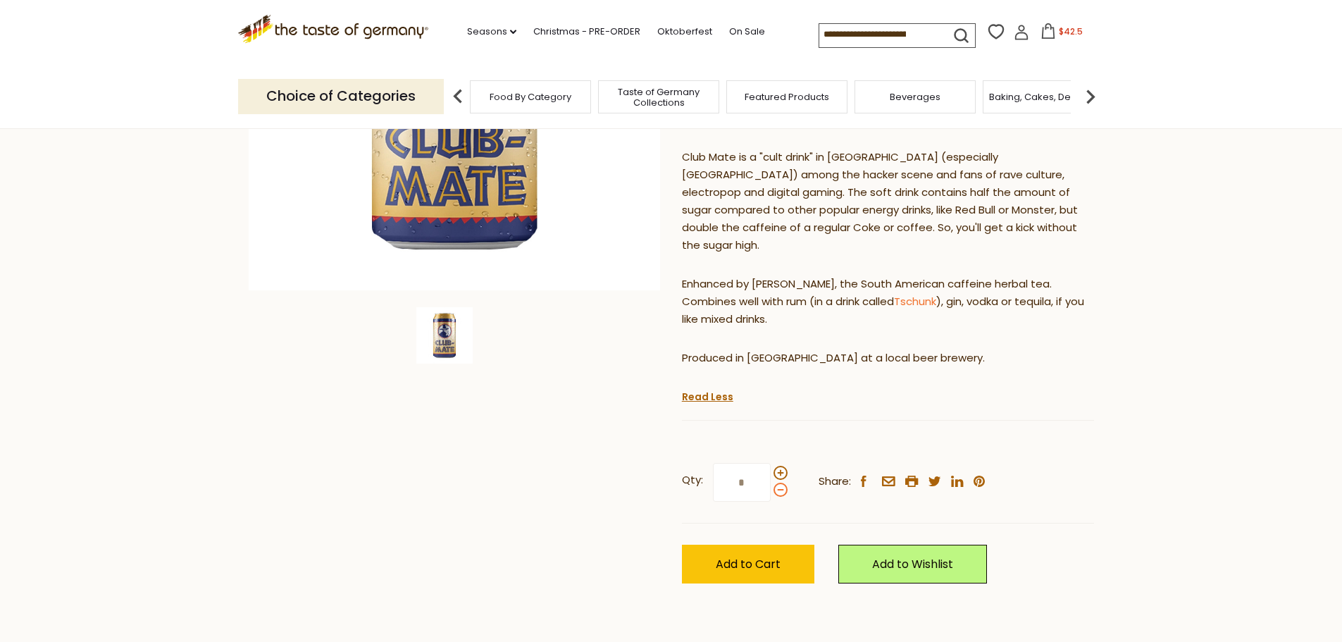
scroll to position [352, 0]
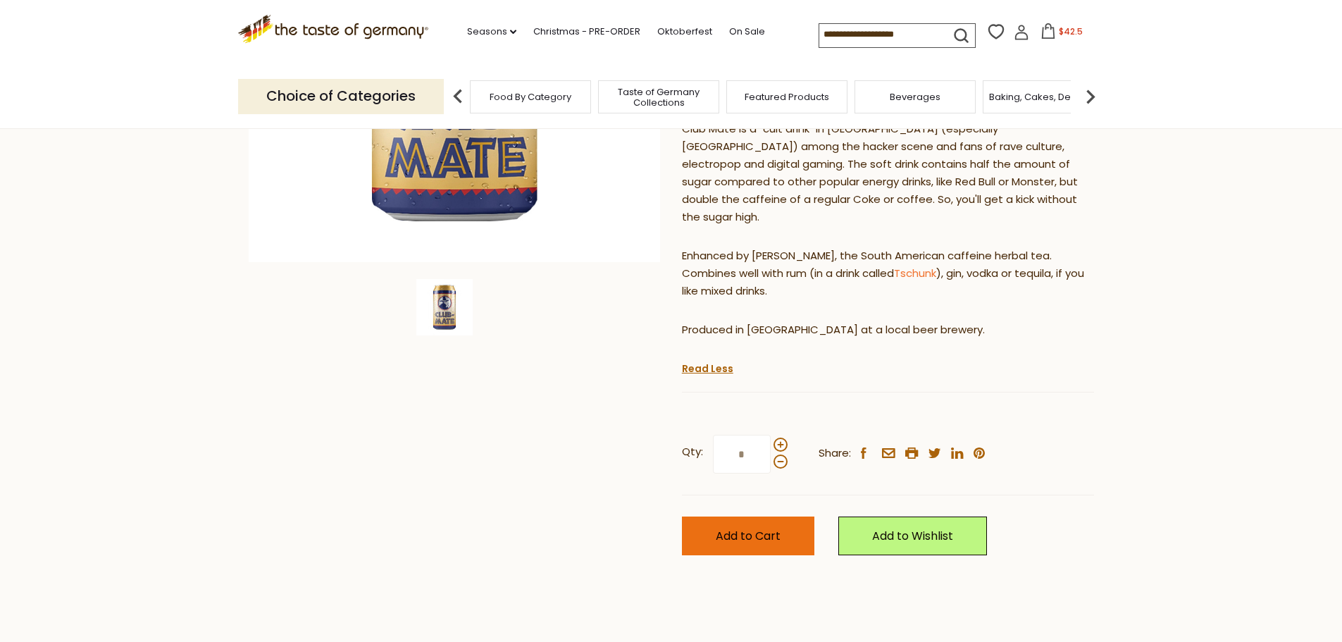
click at [742, 527] on span "Add to Cart" at bounding box center [748, 535] width 65 height 16
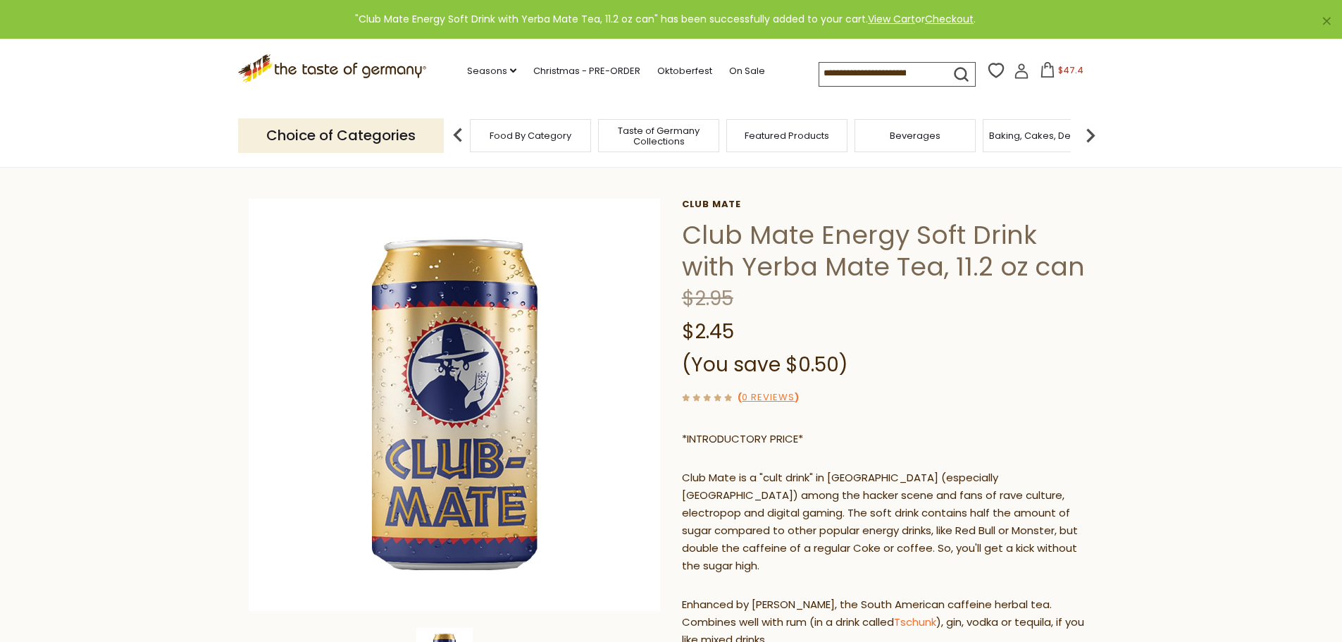
scroll to position [0, 0]
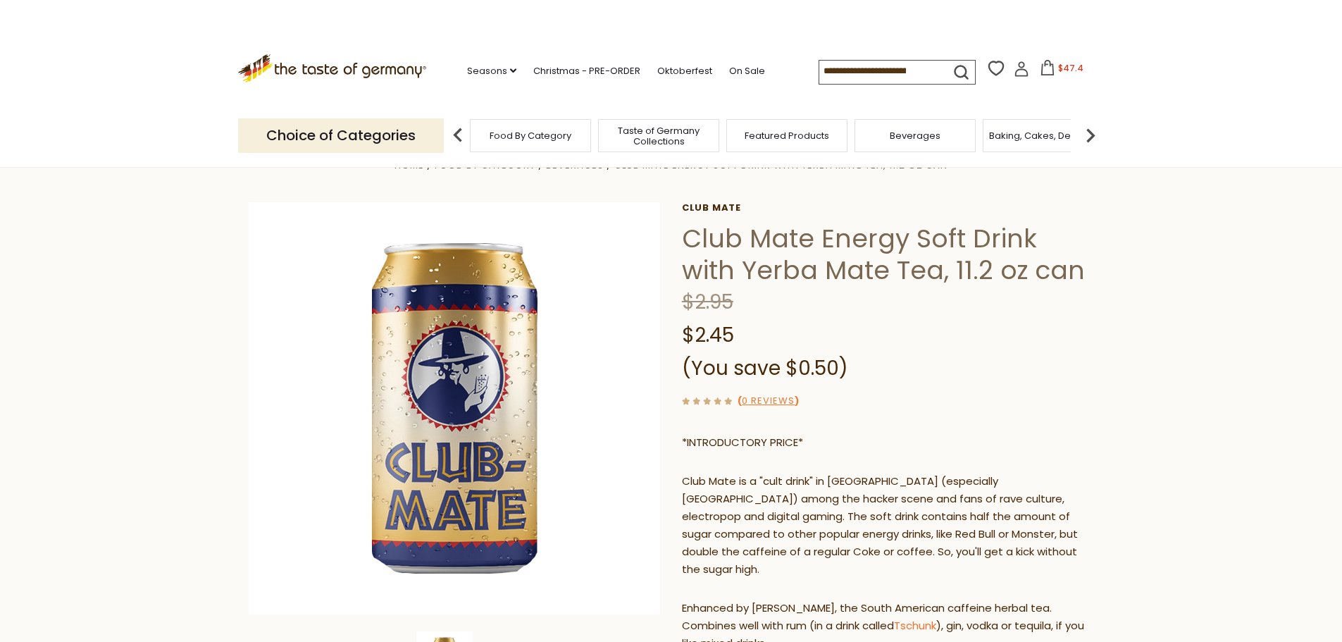
click at [1109, 413] on section "Home Food By Category Beverages Club Mate Energy Soft Drink with Yerba Mate Tea…" at bounding box center [671, 561] width 1342 height 867
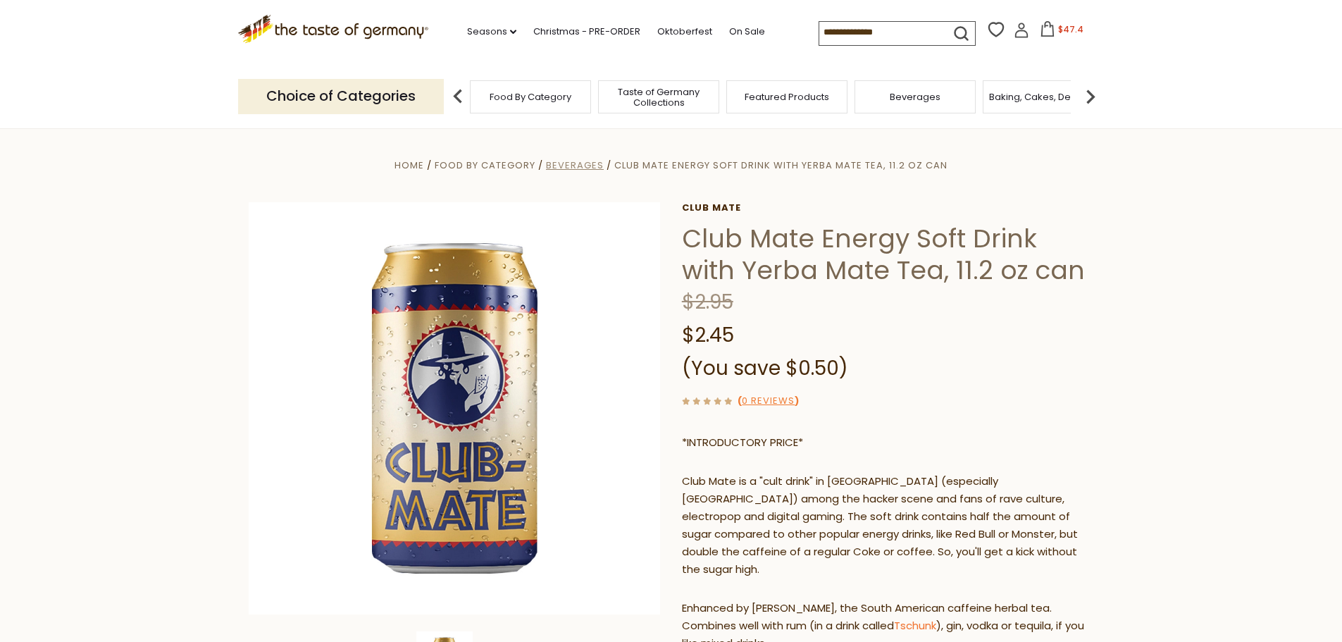
click at [556, 163] on span "Beverages" at bounding box center [575, 164] width 58 height 13
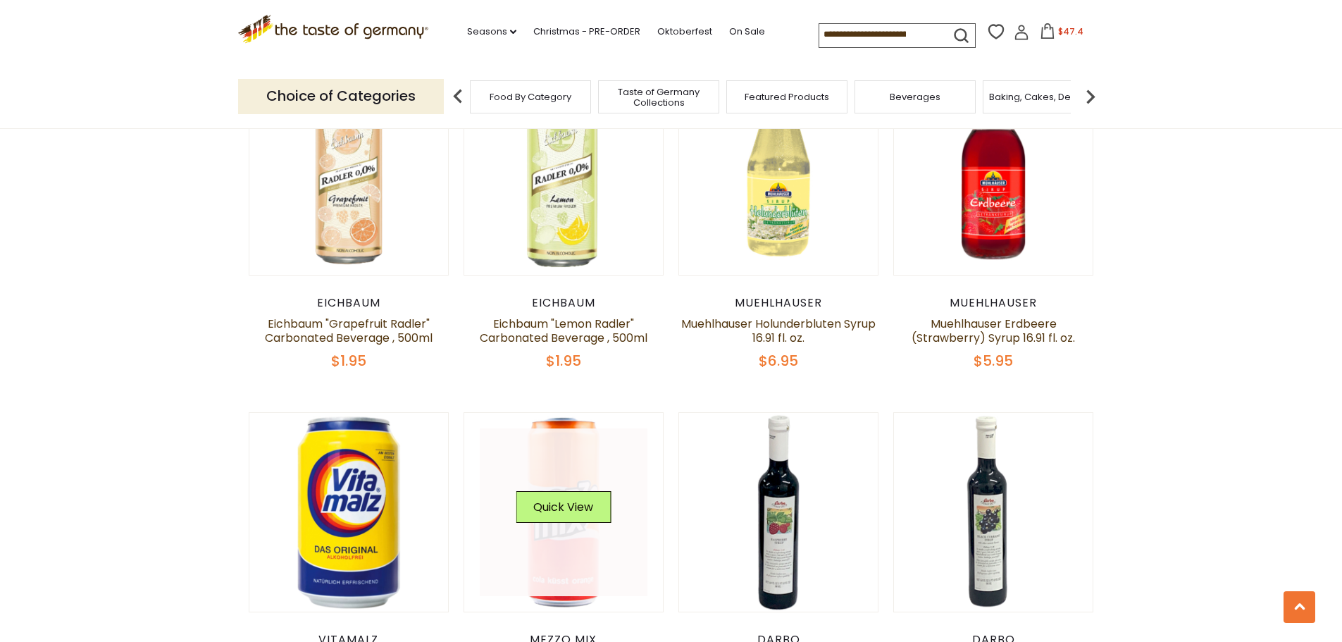
scroll to position [1338, 0]
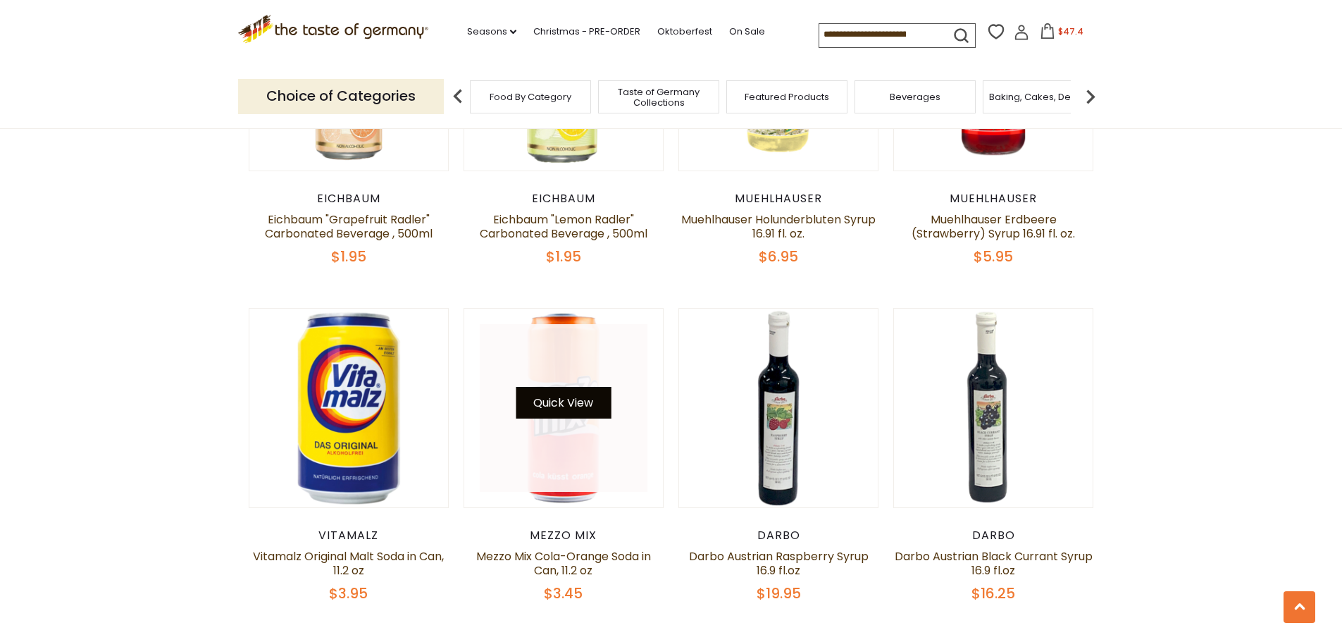
click at [555, 401] on button "Quick View" at bounding box center [563, 403] width 95 height 32
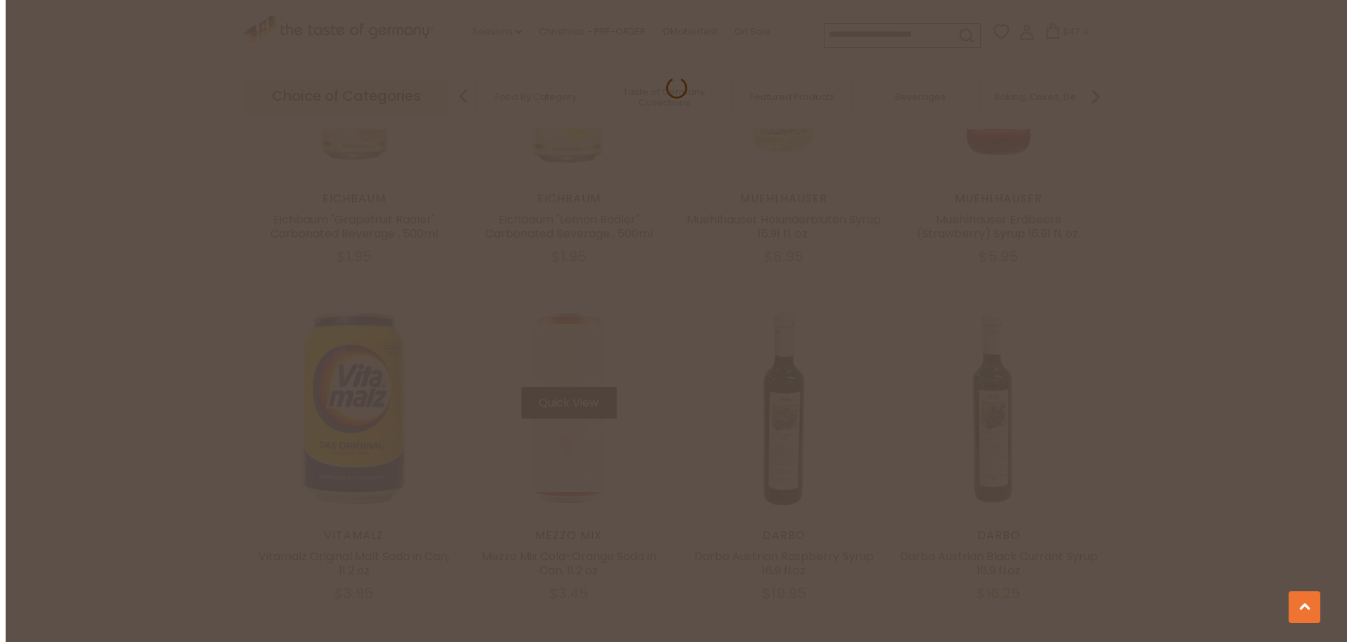
scroll to position [1341, 0]
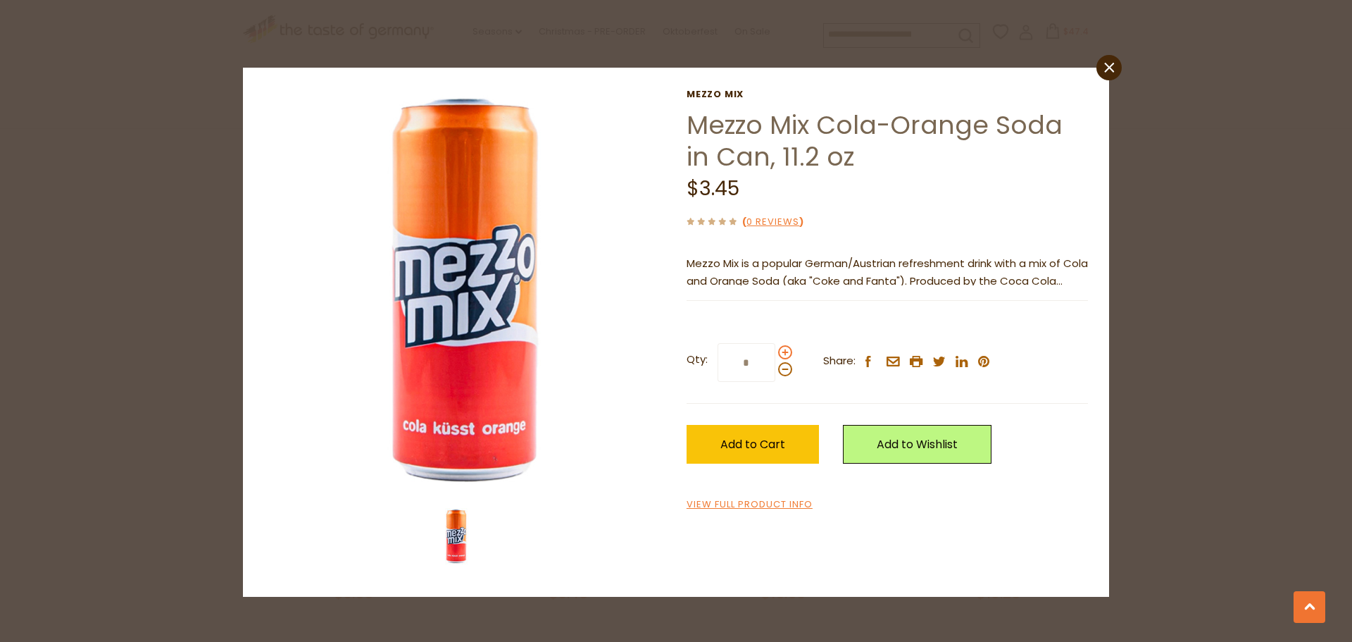
click at [784, 352] on span at bounding box center [785, 352] width 14 height 14
click at [775, 352] on input "*" at bounding box center [747, 362] width 58 height 39
type input "*"
click at [771, 451] on span "Add to Cart" at bounding box center [752, 444] width 65 height 16
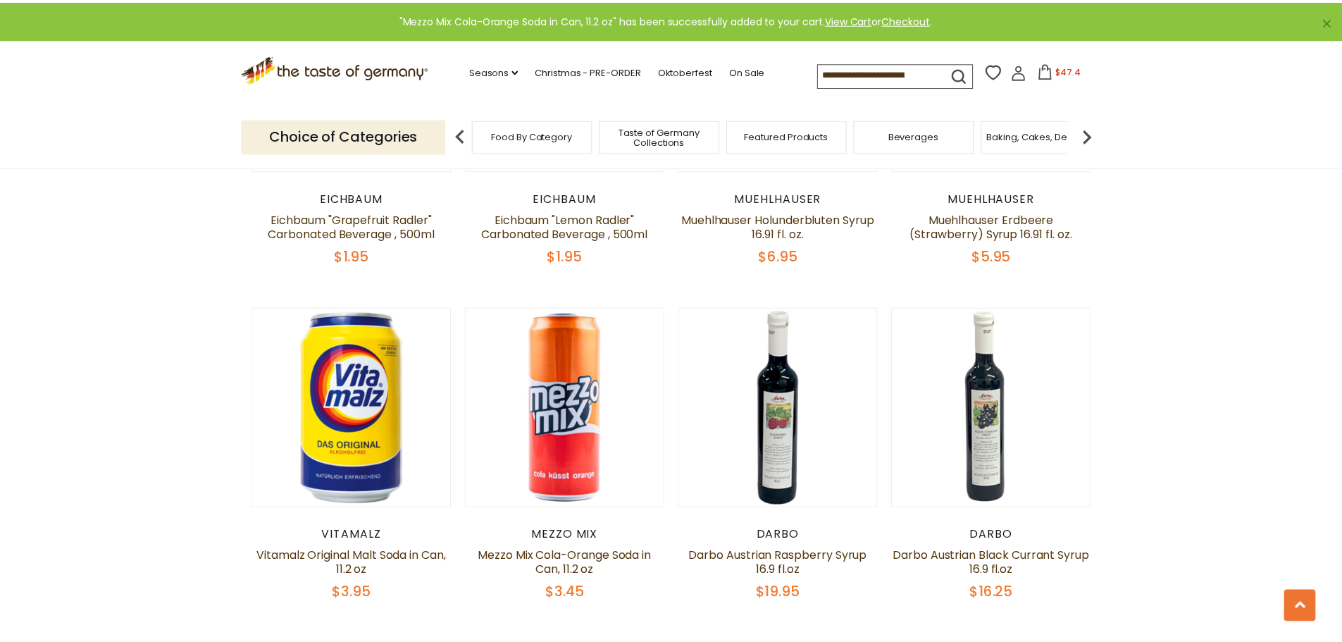
scroll to position [1338, 0]
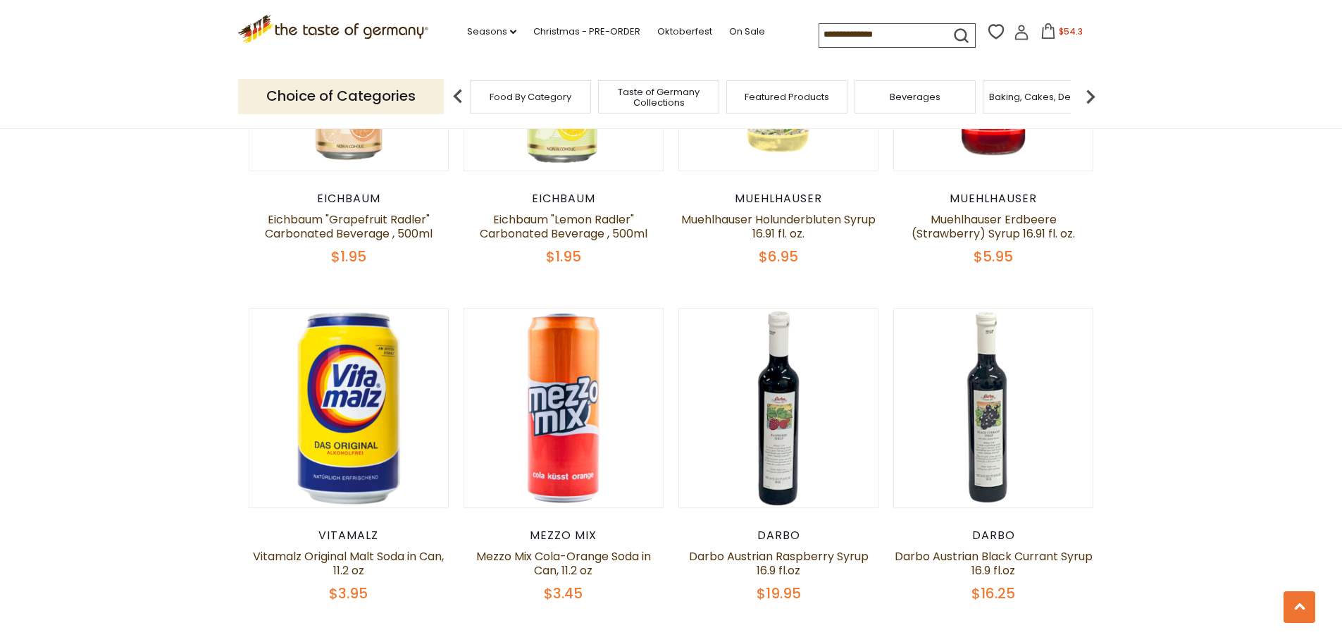
click at [683, 75] on div "Choice of Categories Food By Category Taste of Germany Collections Featured Pro…" at bounding box center [671, 96] width 866 height 63
click at [675, 39] on ul "Seasons dropdown_arrow All Seasons Recipes Game Day [DATE] [DATE] [DATE][PERSON…" at bounding box center [623, 29] width 312 height 22
click at [677, 28] on link "Oktoberfest" at bounding box center [684, 31] width 55 height 15
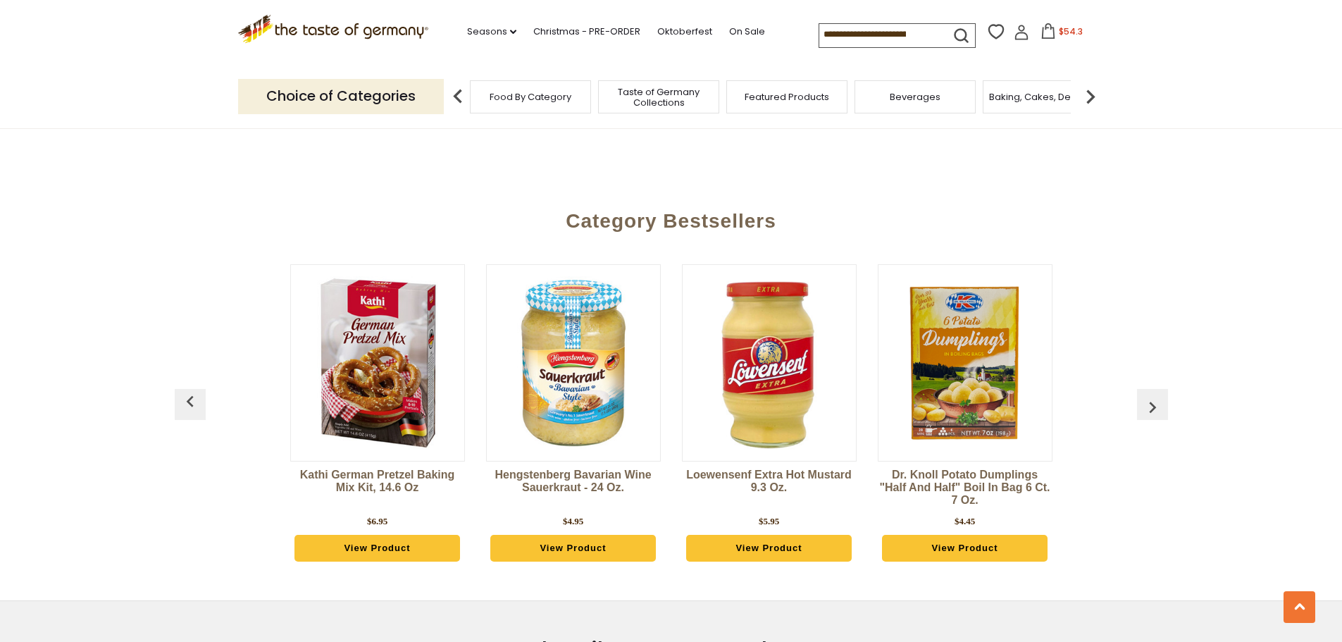
scroll to position [3873, 0]
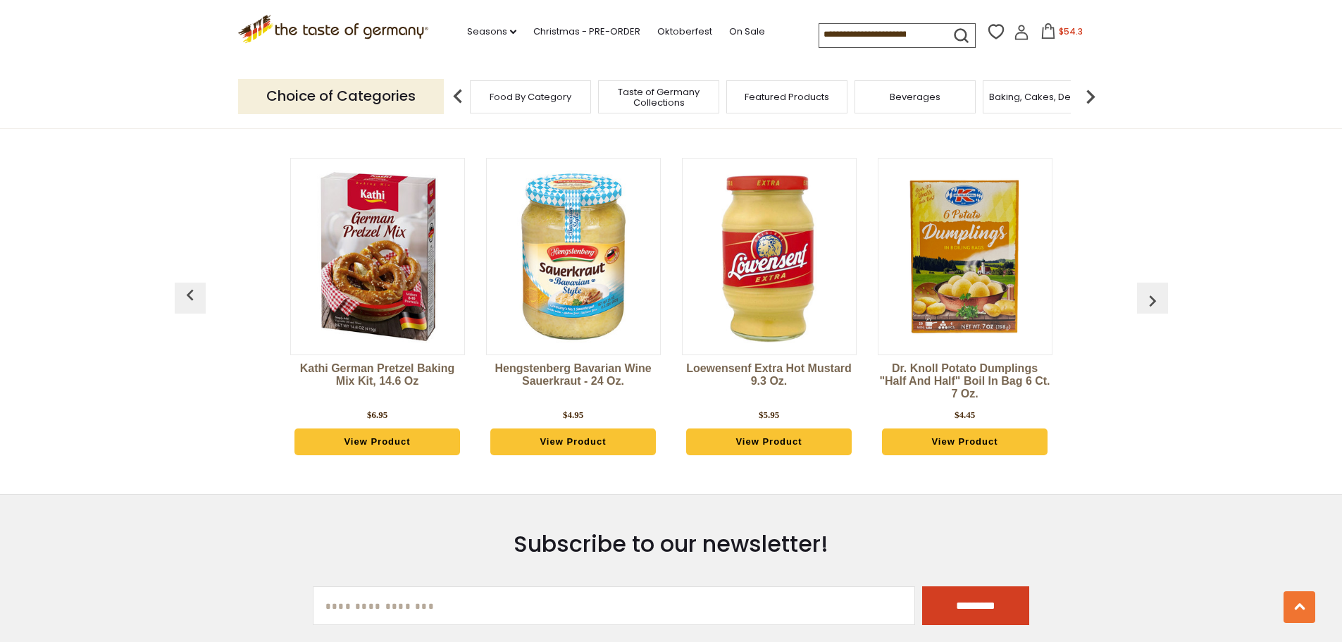
click at [959, 428] on link "View Product" at bounding box center [965, 441] width 166 height 27
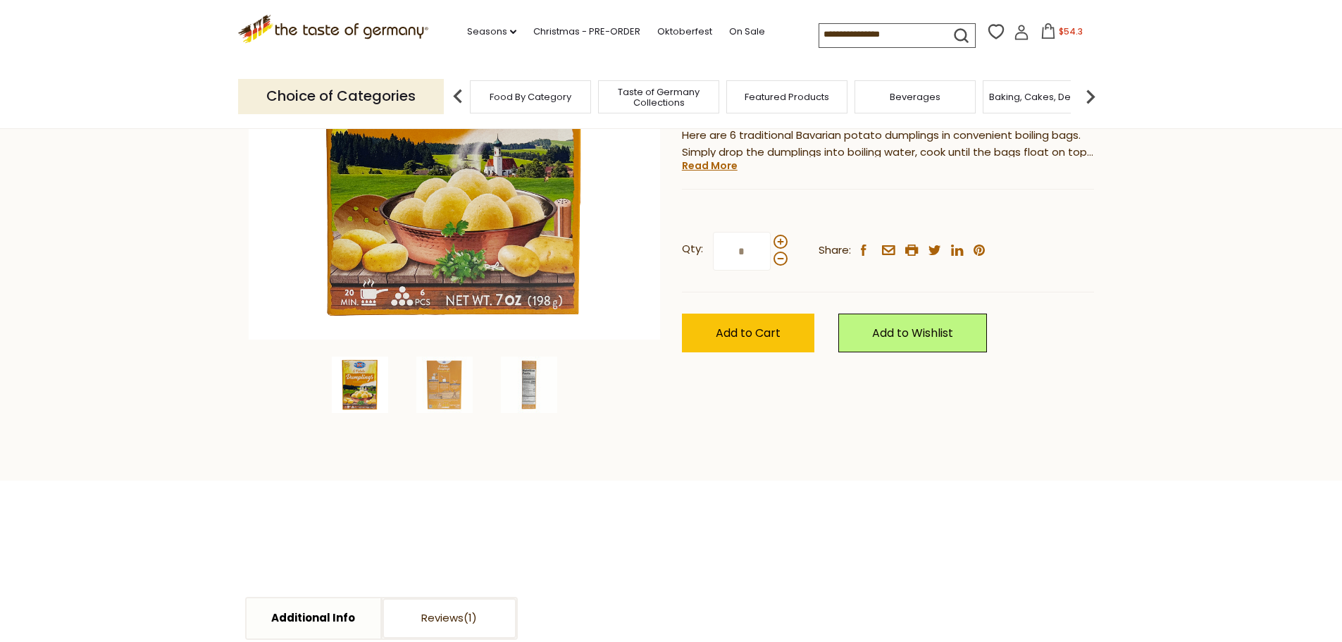
scroll to position [141, 0]
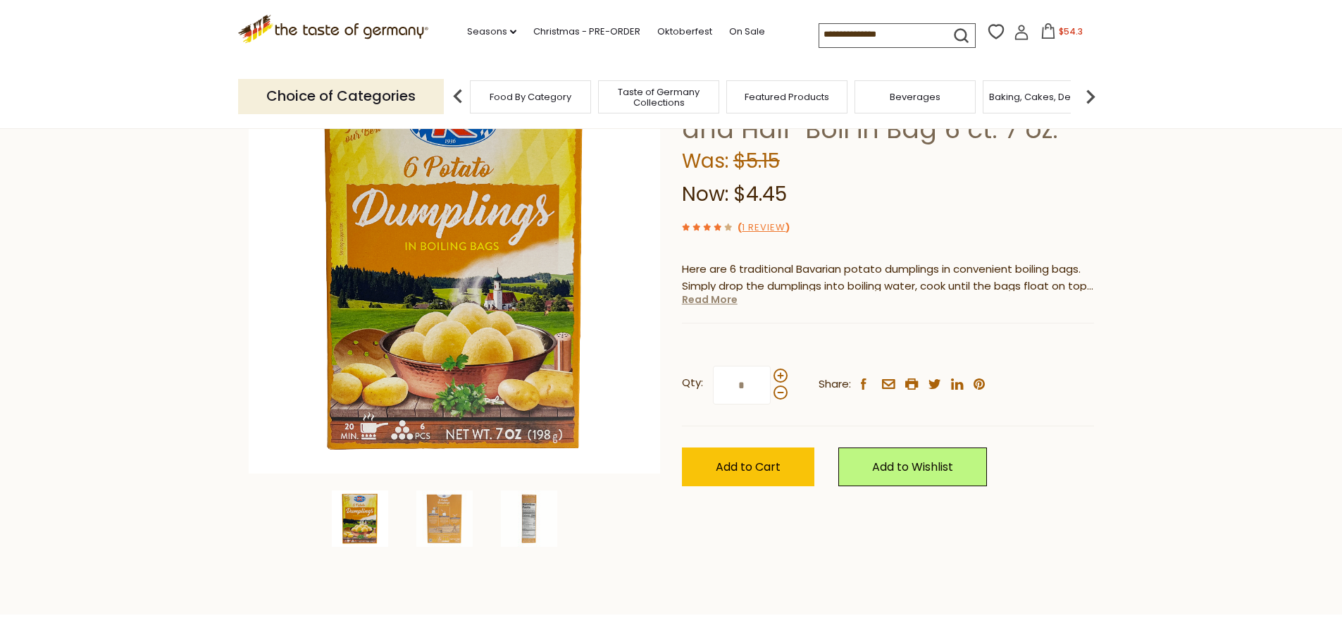
click at [723, 294] on link "Read More" at bounding box center [710, 299] width 56 height 14
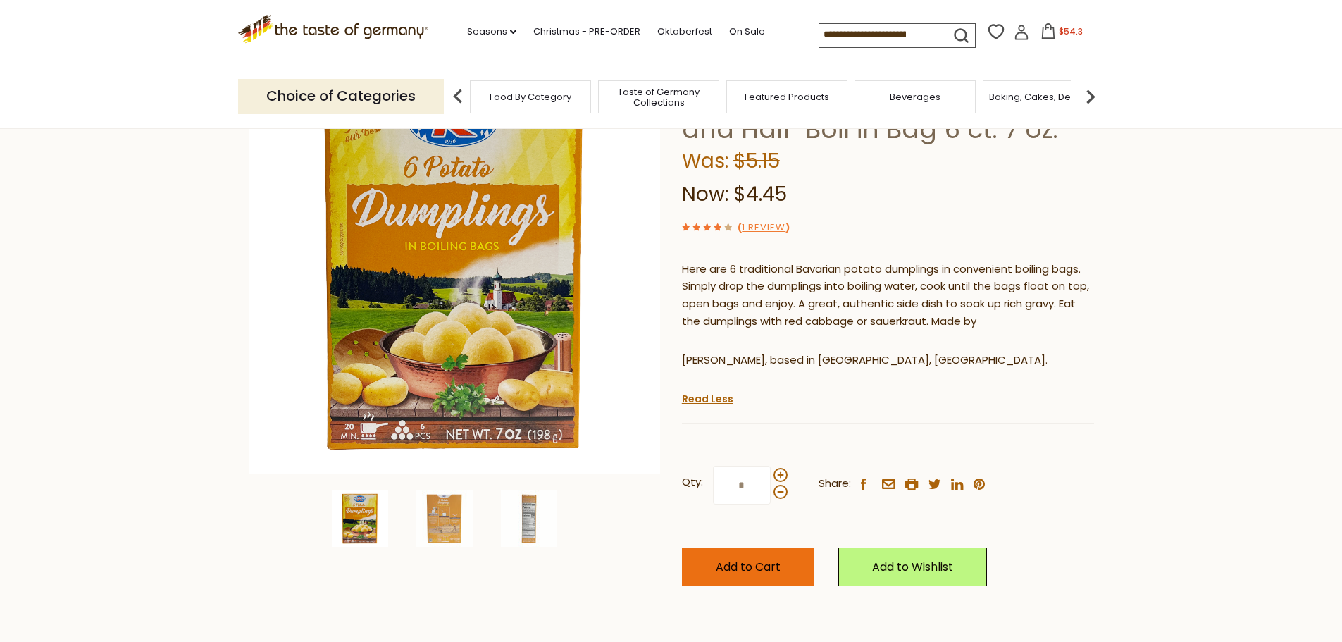
click at [726, 574] on span "Add to Cart" at bounding box center [748, 566] width 65 height 16
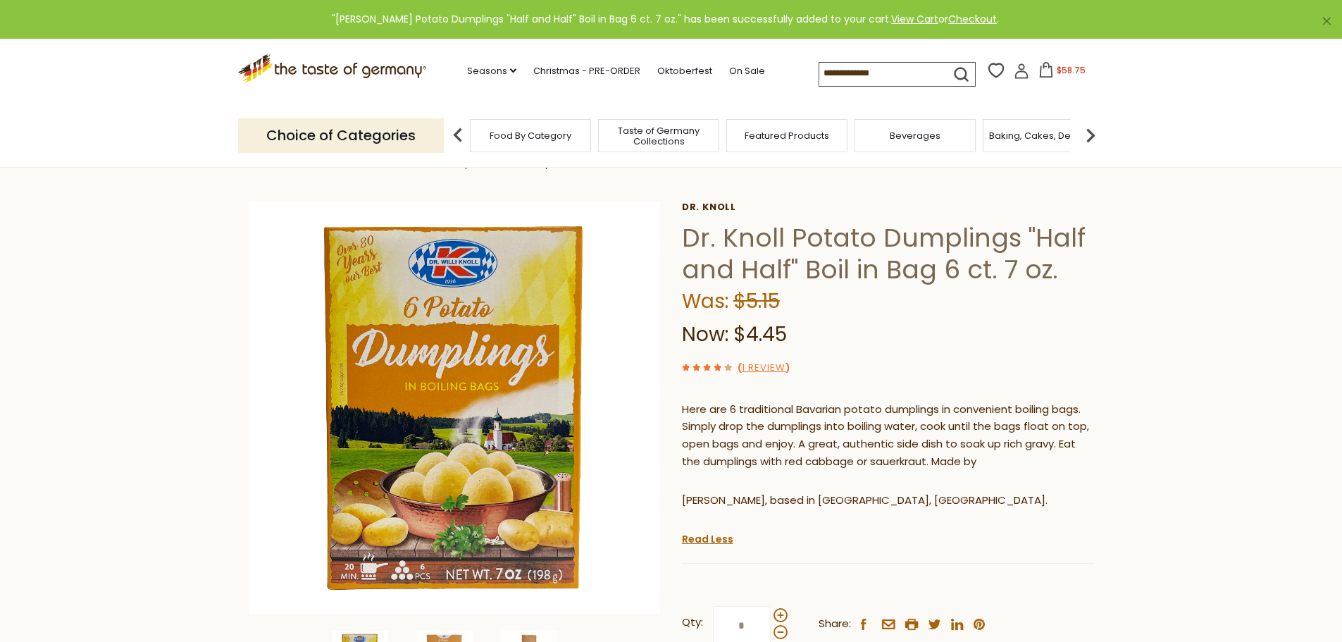
scroll to position [0, 0]
click at [1068, 63] on span "$58.75" at bounding box center [1070, 68] width 29 height 12
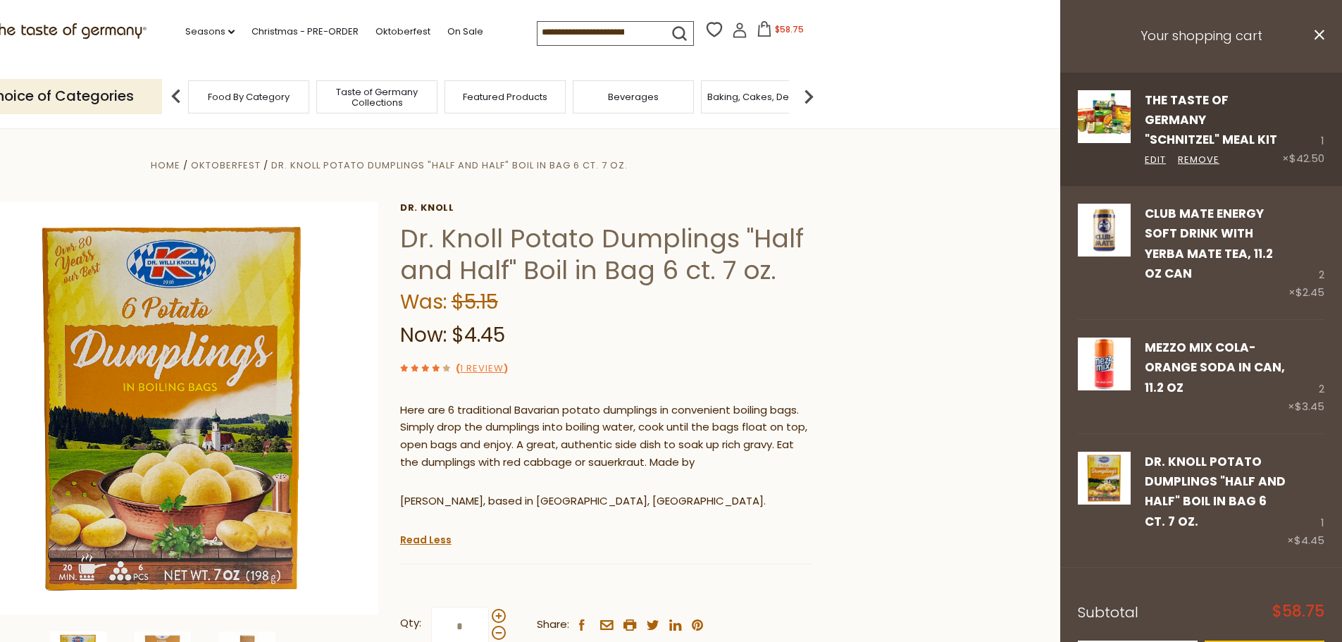
click at [1177, 115] on link "The Taste of Germany "Schnitzel" Meal Kit" at bounding box center [1210, 120] width 132 height 57
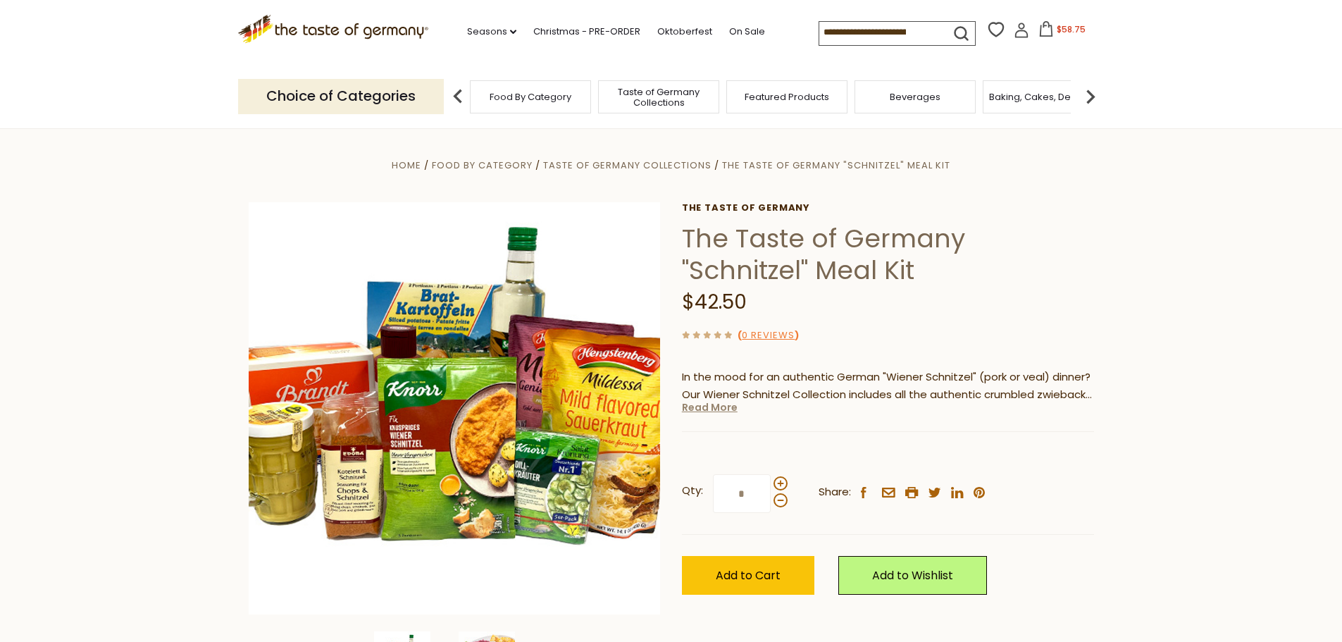
click at [700, 408] on link "Read More" at bounding box center [710, 407] width 56 height 14
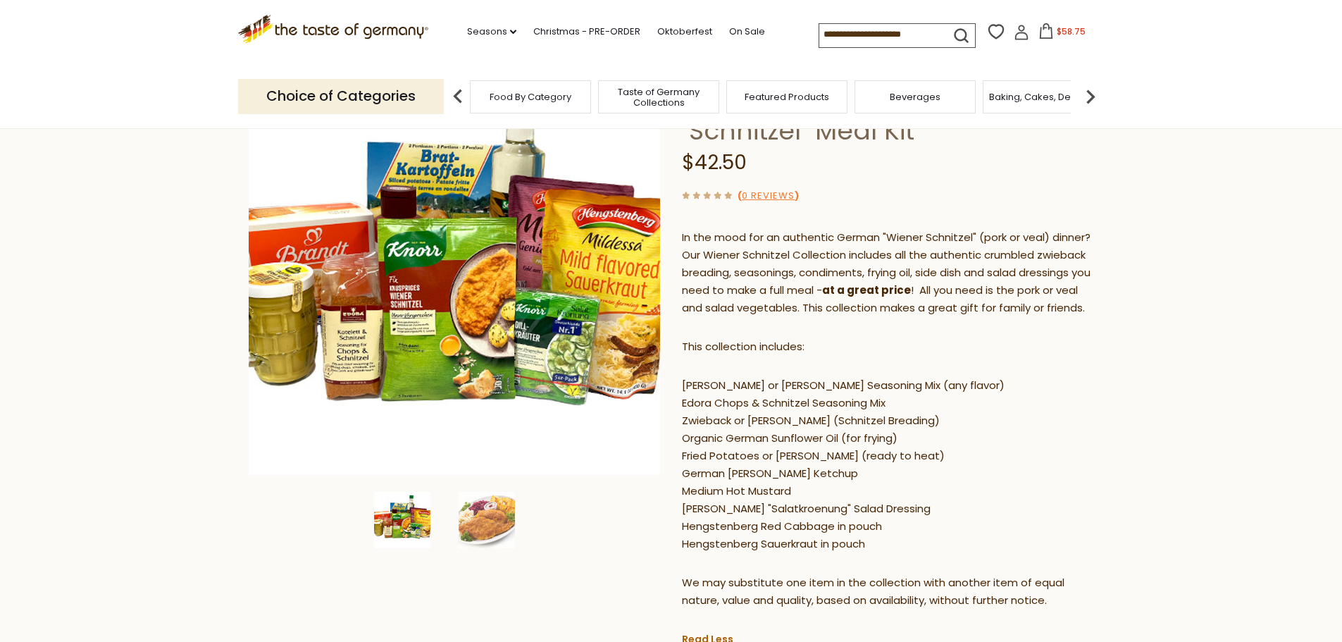
scroll to position [141, 0]
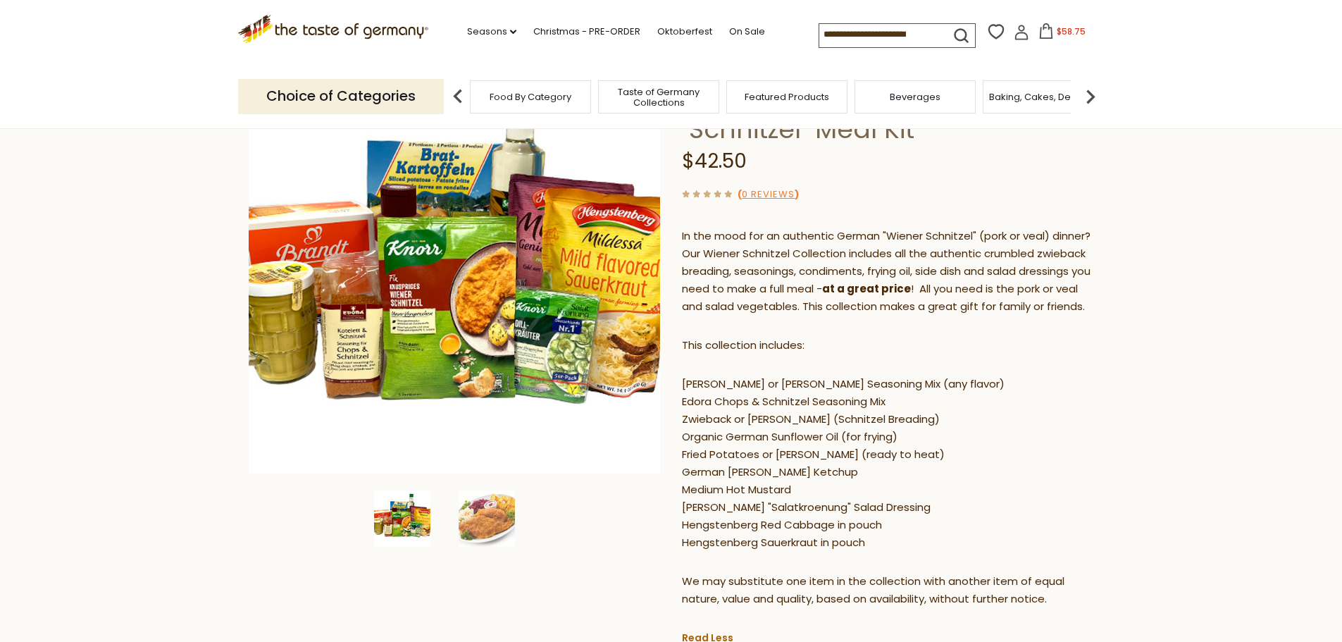
click at [806, 96] on span "Featured Products" at bounding box center [786, 97] width 85 height 11
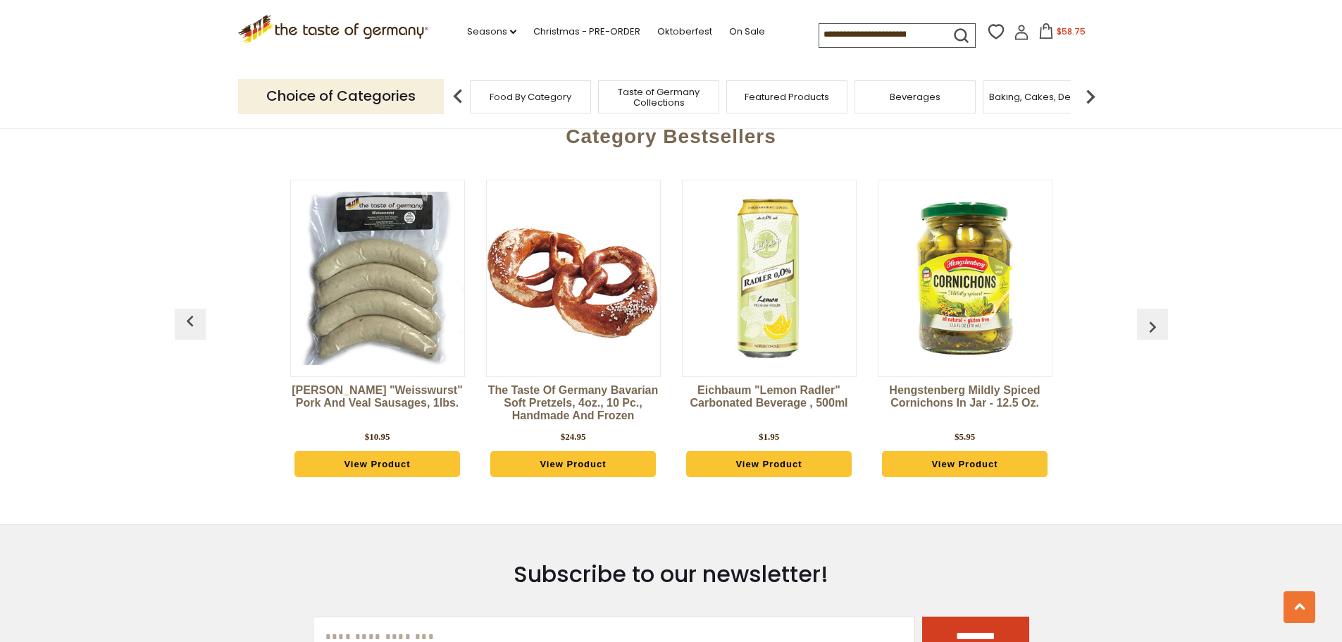
scroll to position [1620, 0]
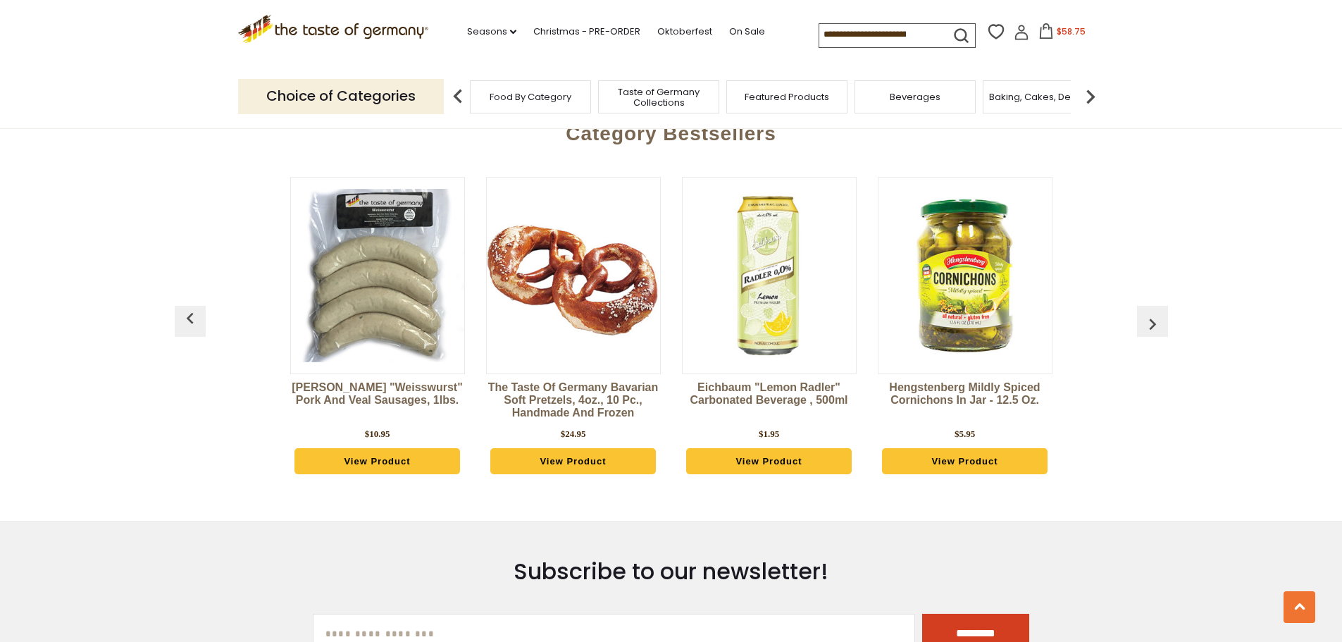
click at [1157, 313] on img "button" at bounding box center [1152, 324] width 23 height 23
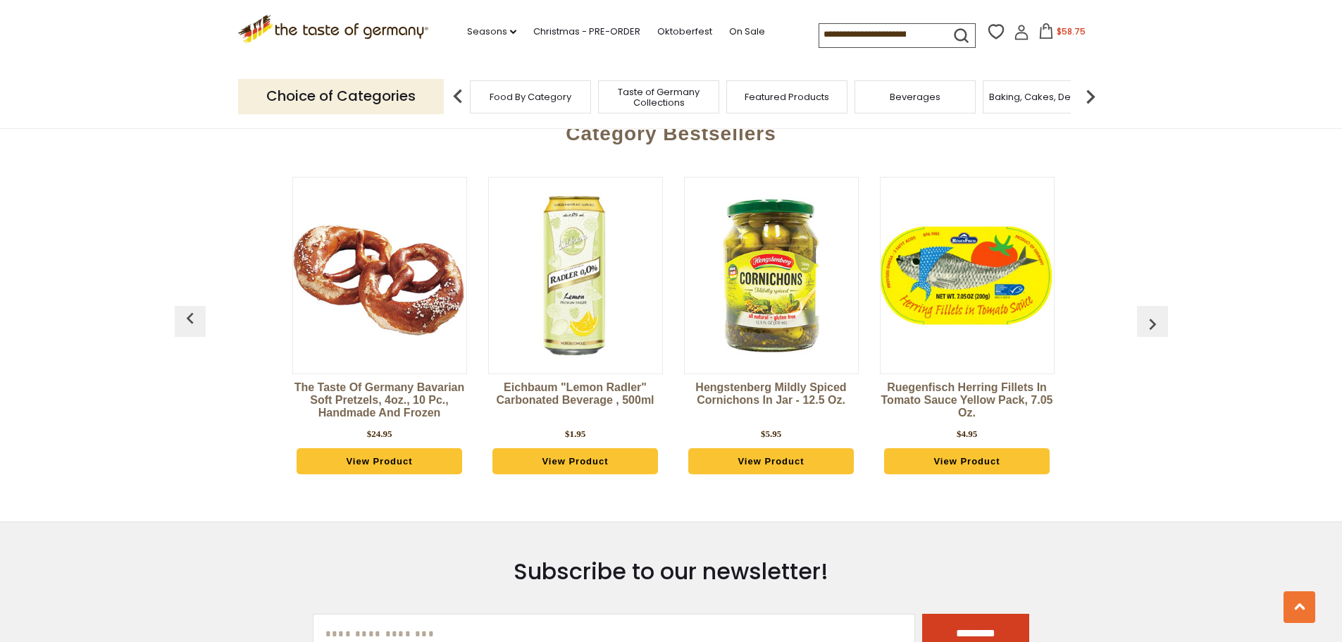
scroll to position [0, 196]
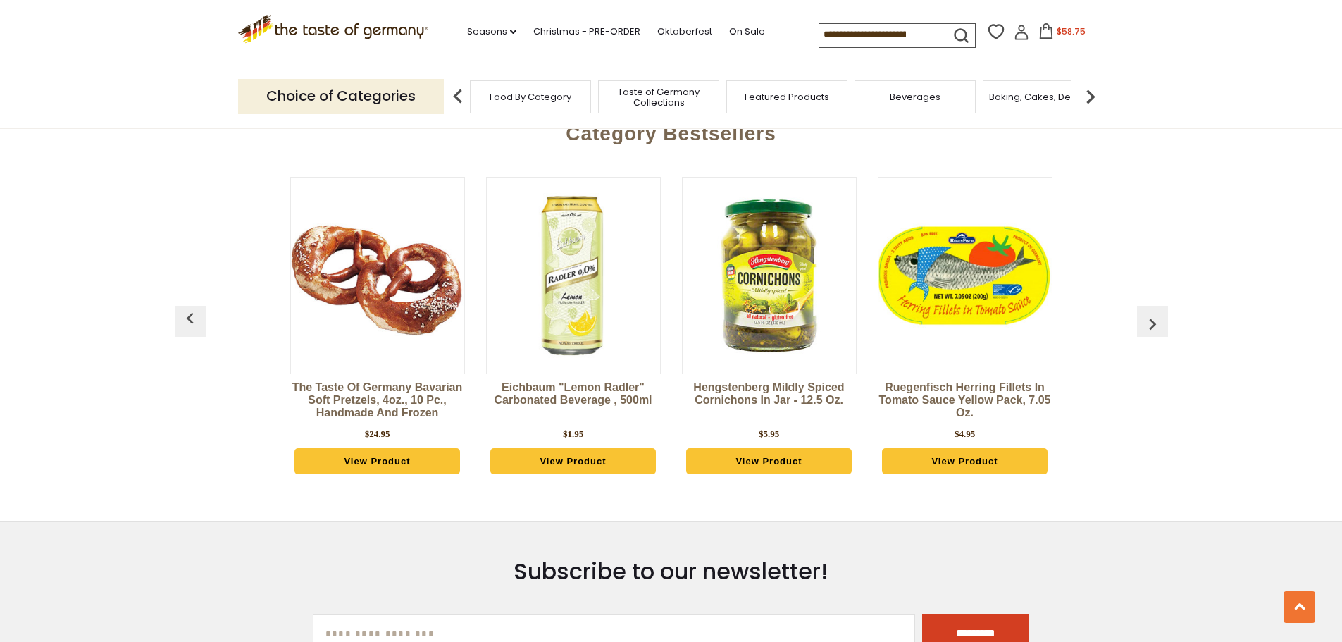
click at [1157, 313] on img "button" at bounding box center [1152, 324] width 23 height 23
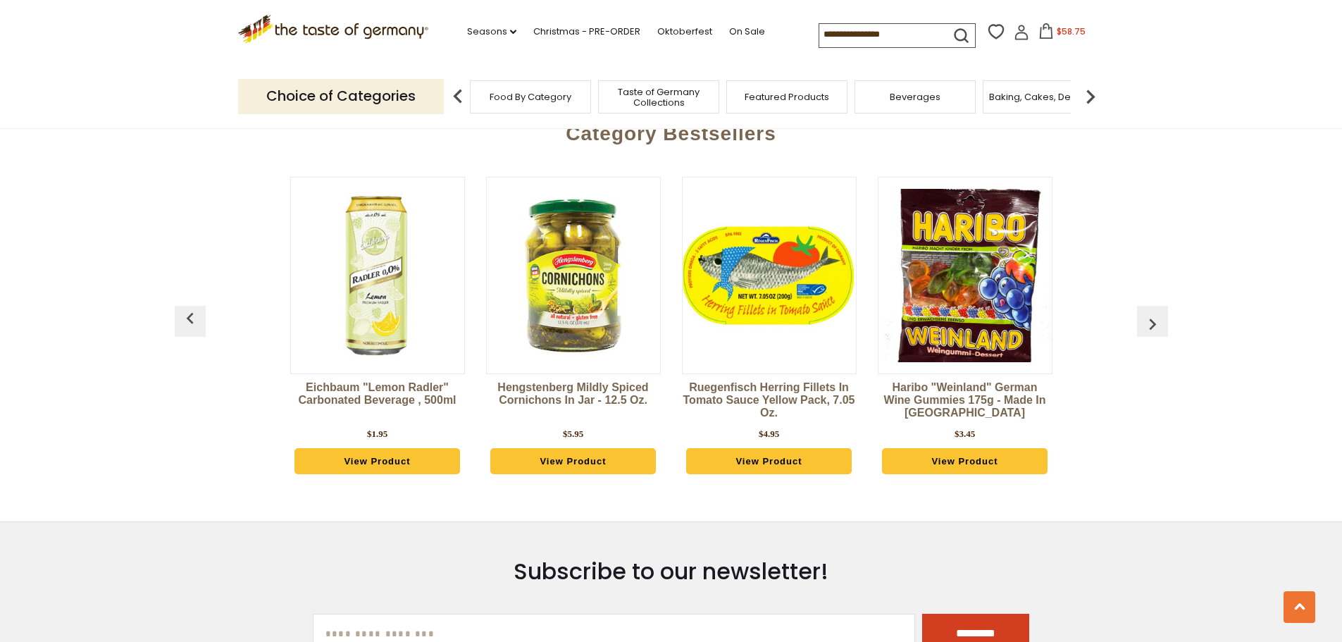
click at [1157, 313] on img "button" at bounding box center [1152, 324] width 23 height 23
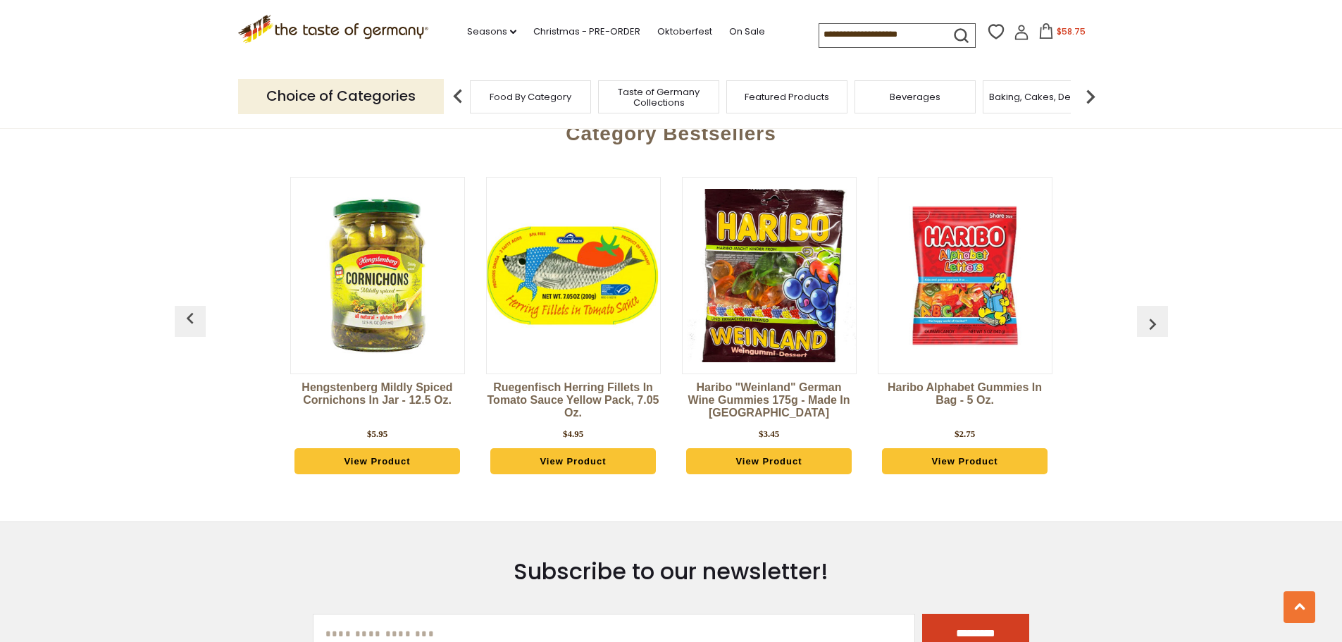
click at [1158, 313] on img "button" at bounding box center [1152, 324] width 23 height 23
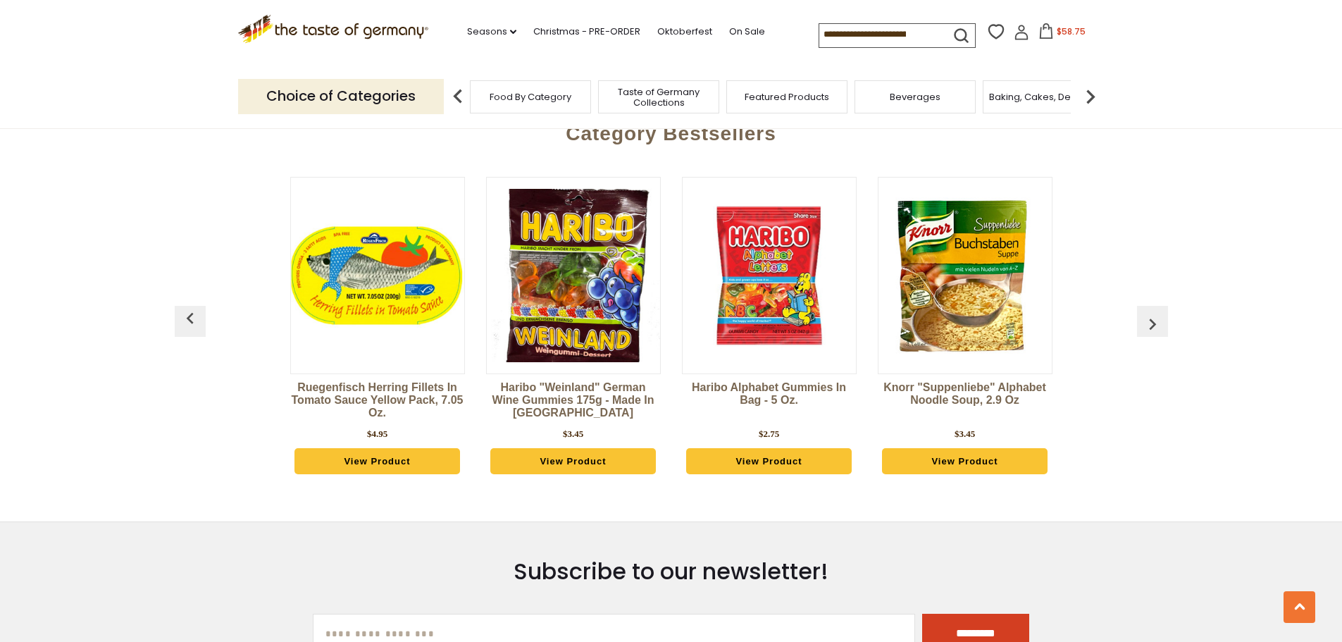
click at [1160, 313] on img "button" at bounding box center [1152, 324] width 23 height 23
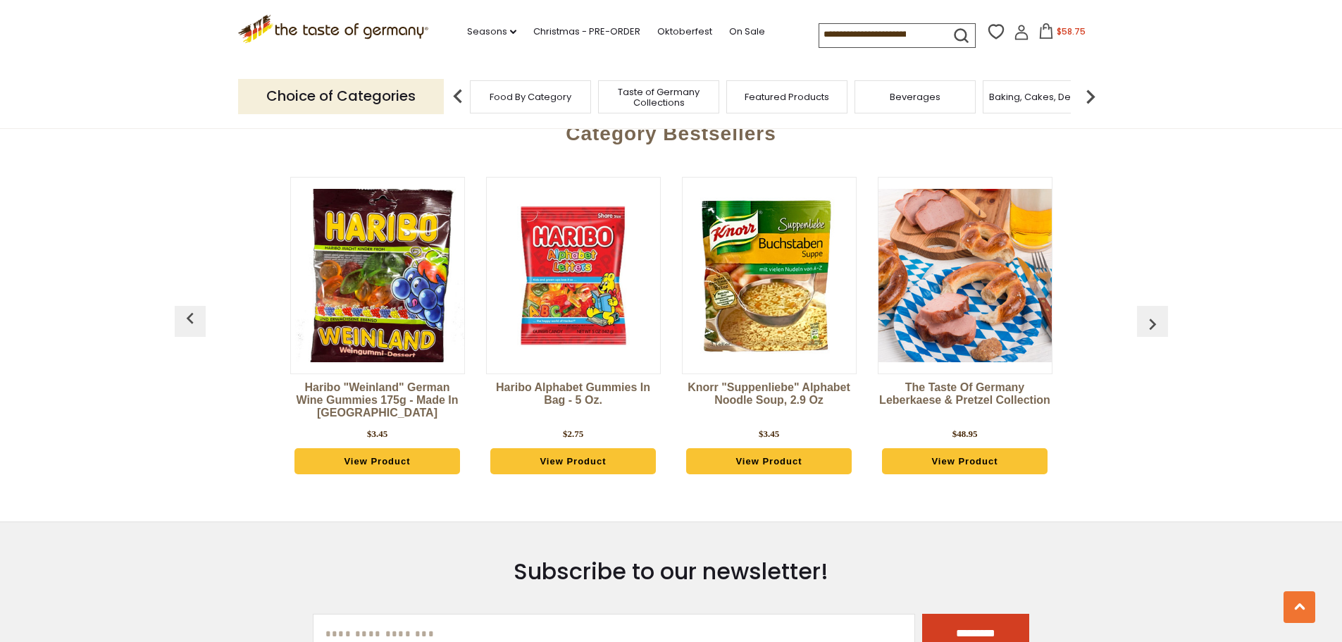
click at [1160, 313] on img "button" at bounding box center [1152, 324] width 23 height 23
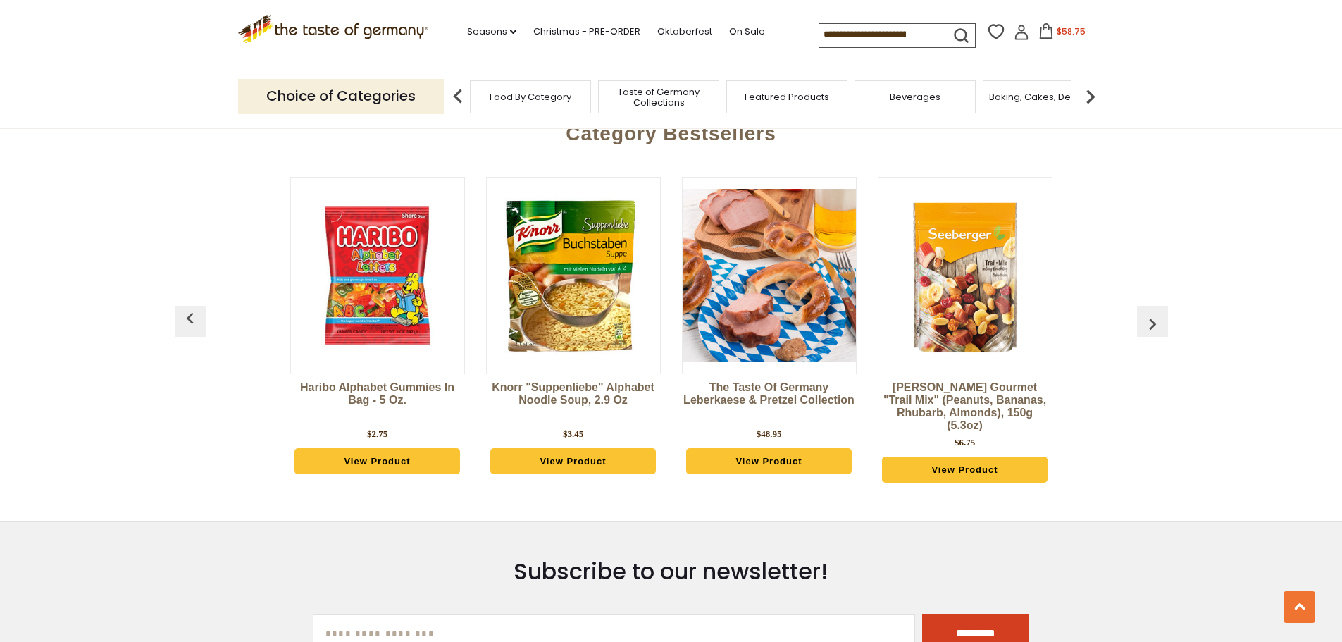
click at [1160, 313] on img "button" at bounding box center [1152, 324] width 23 height 23
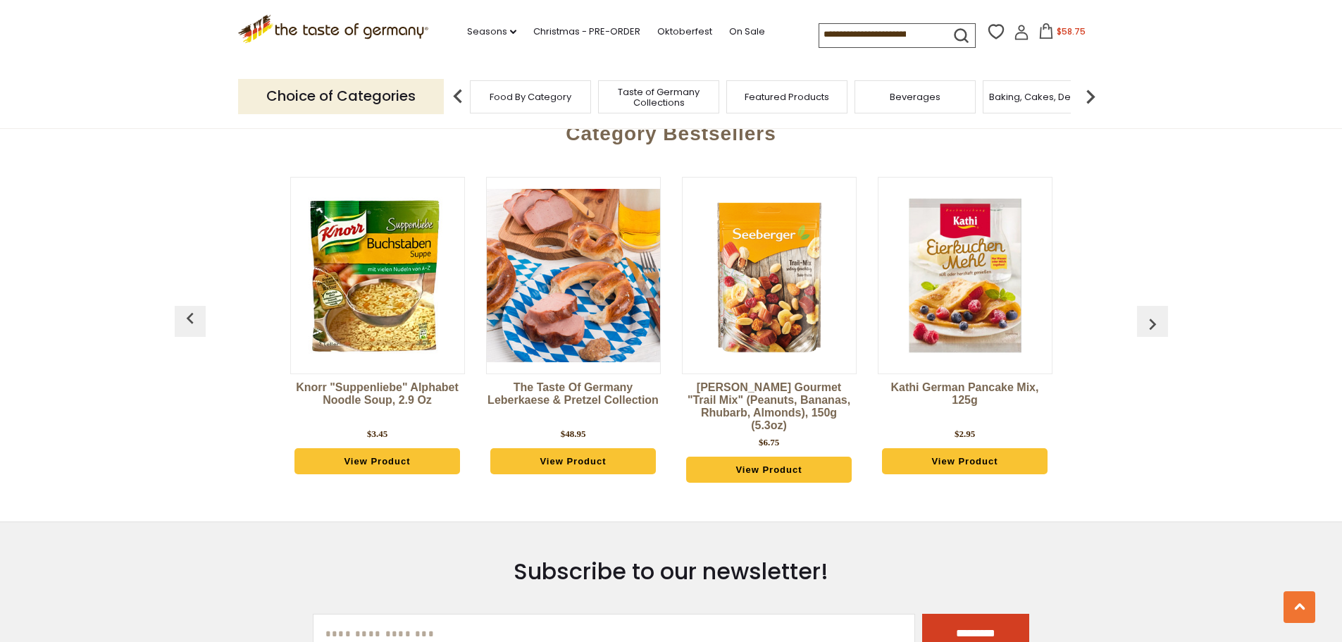
click at [1161, 313] on img "button" at bounding box center [1152, 324] width 23 height 23
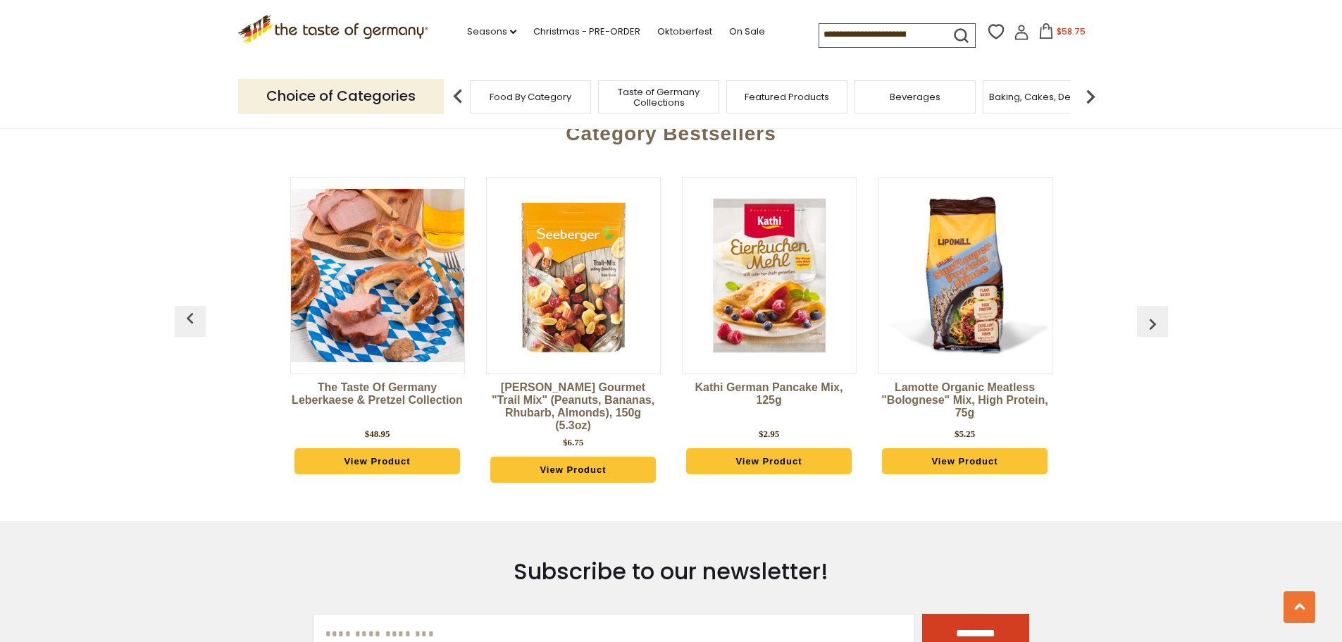
click at [1162, 313] on img "button" at bounding box center [1152, 324] width 23 height 23
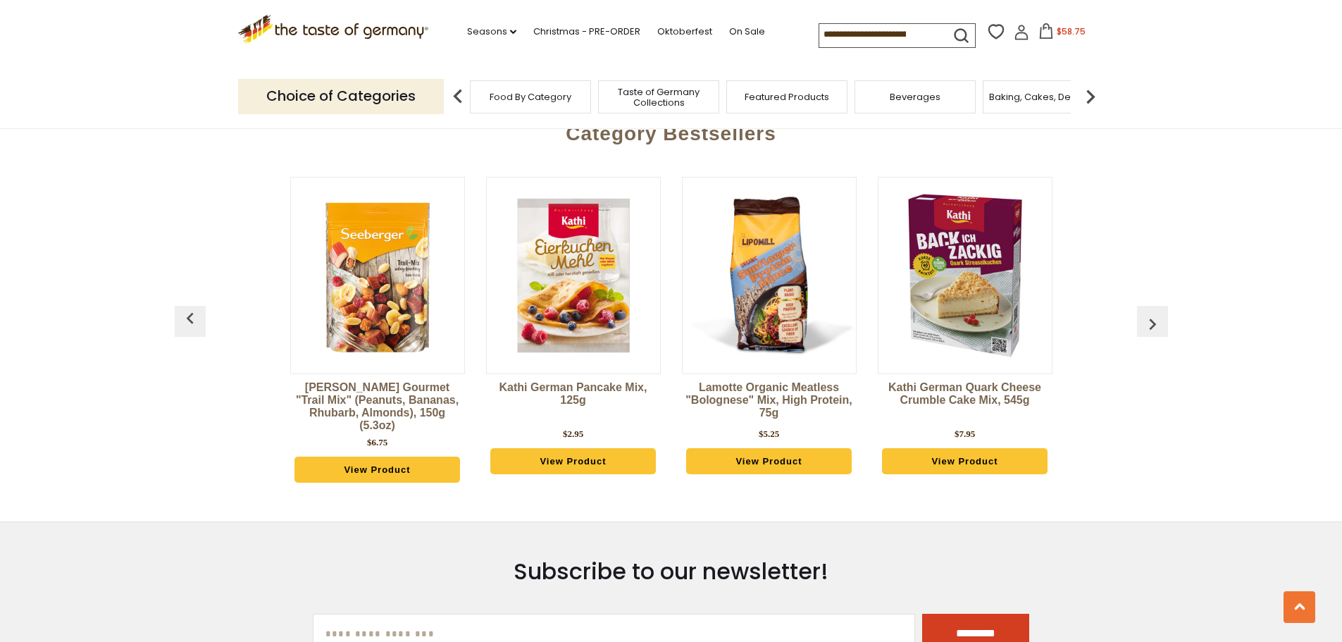
click at [1163, 311] on button "button" at bounding box center [1152, 321] width 31 height 31
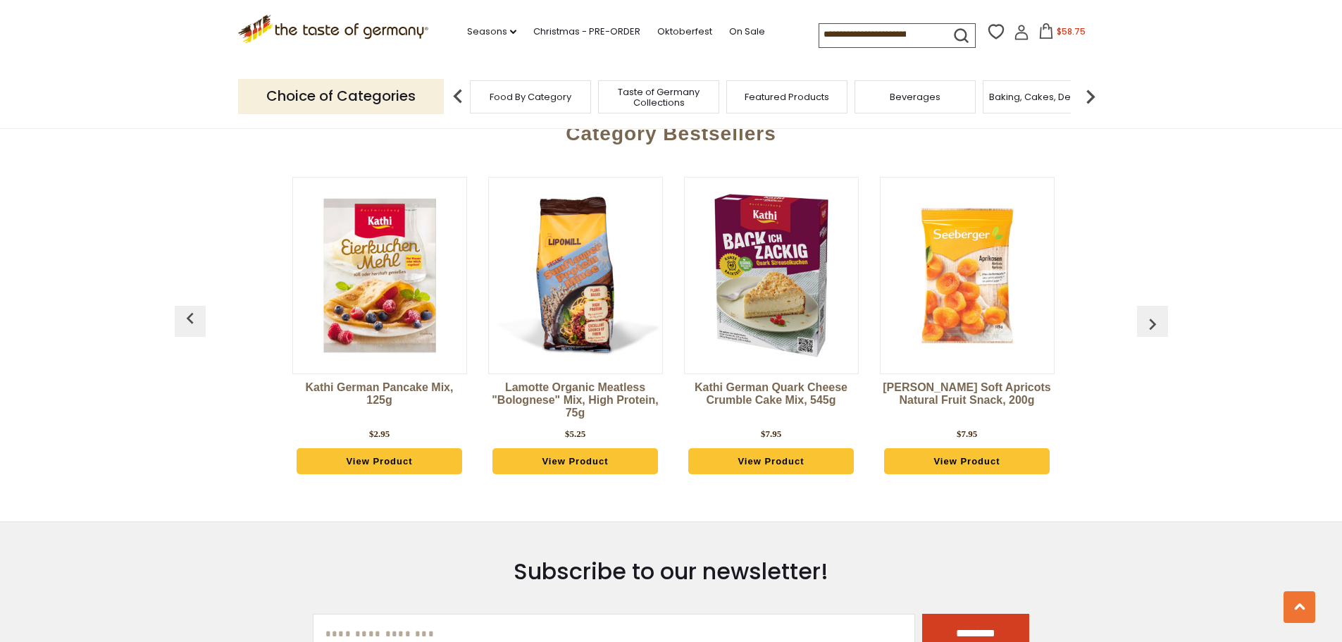
scroll to position [0, 1958]
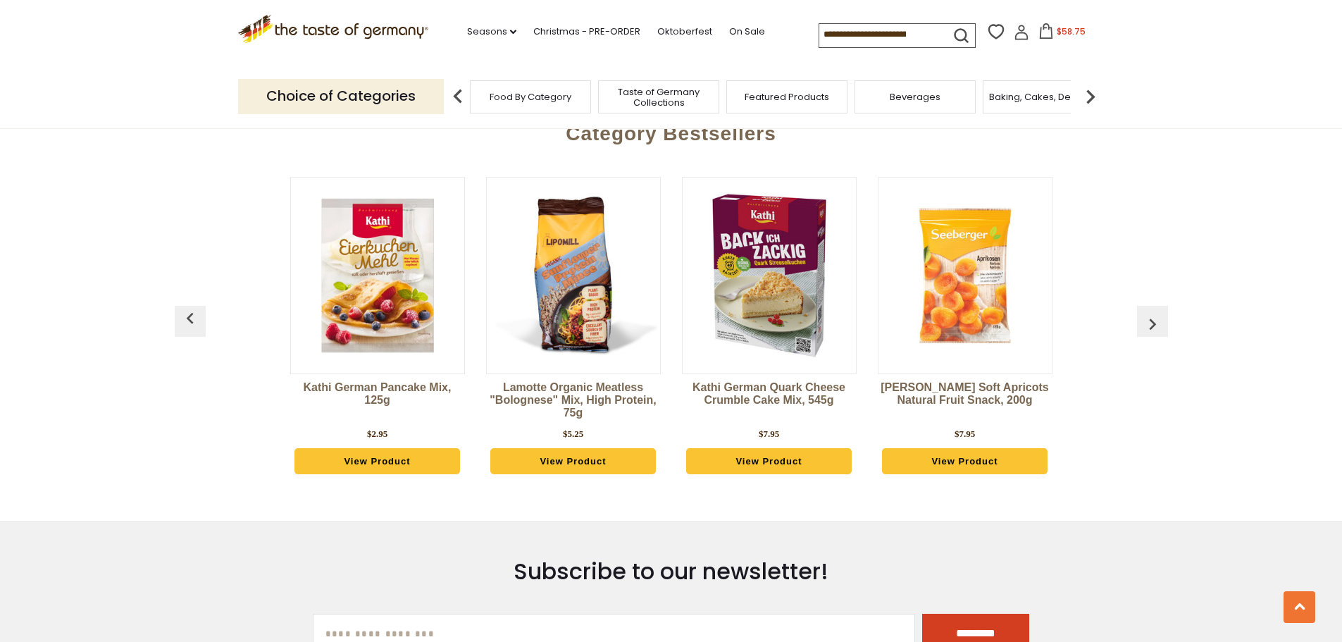
click at [1163, 311] on button "button" at bounding box center [1152, 321] width 31 height 31
click at [1165, 311] on button "button" at bounding box center [1152, 321] width 31 height 31
click at [689, 32] on link "Oktoberfest" at bounding box center [684, 31] width 55 height 15
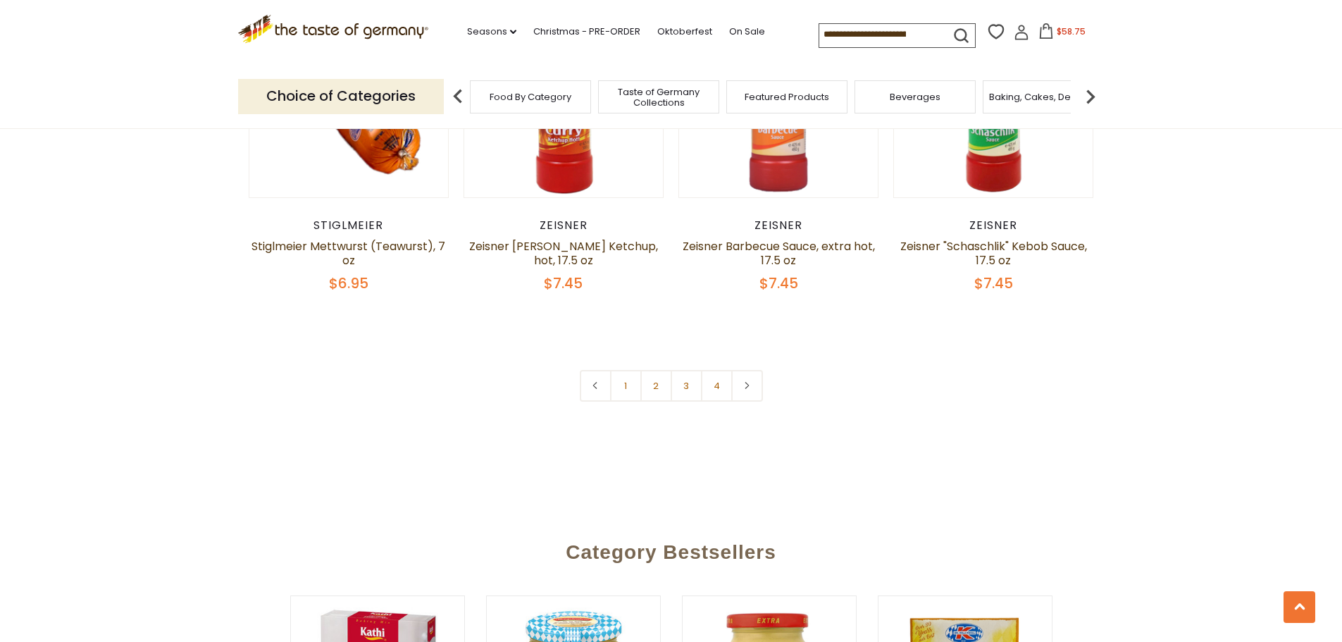
scroll to position [3451, 0]
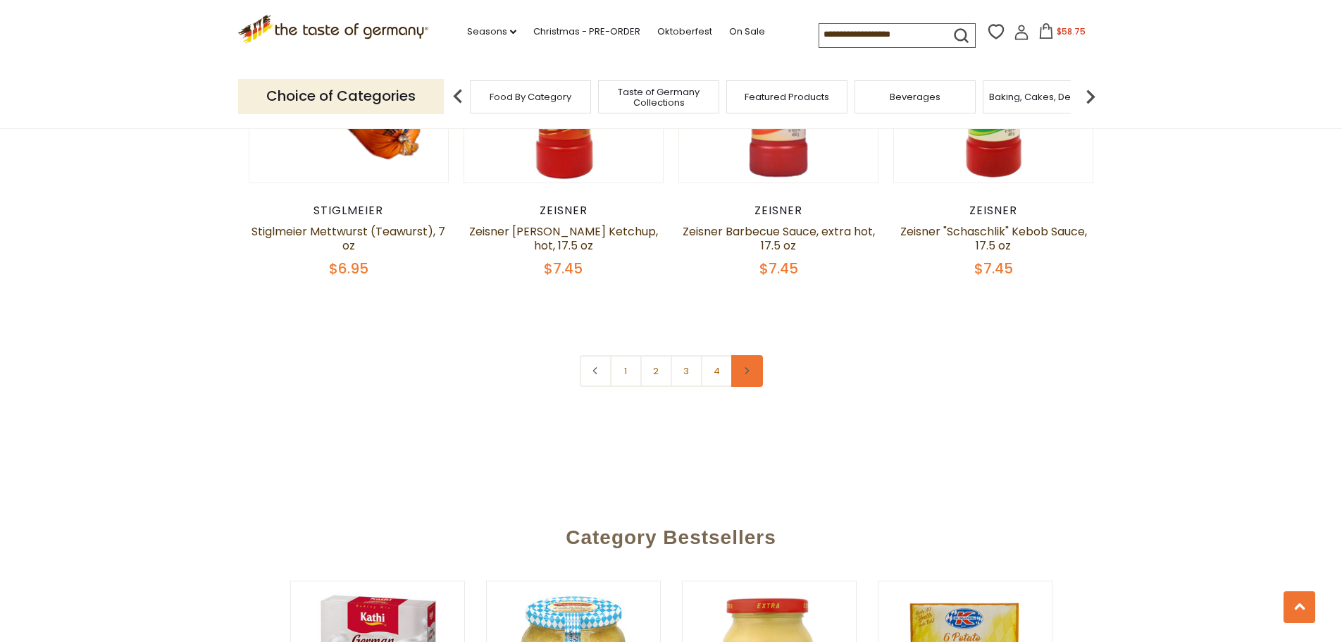
click at [754, 355] on link at bounding box center [747, 371] width 32 height 32
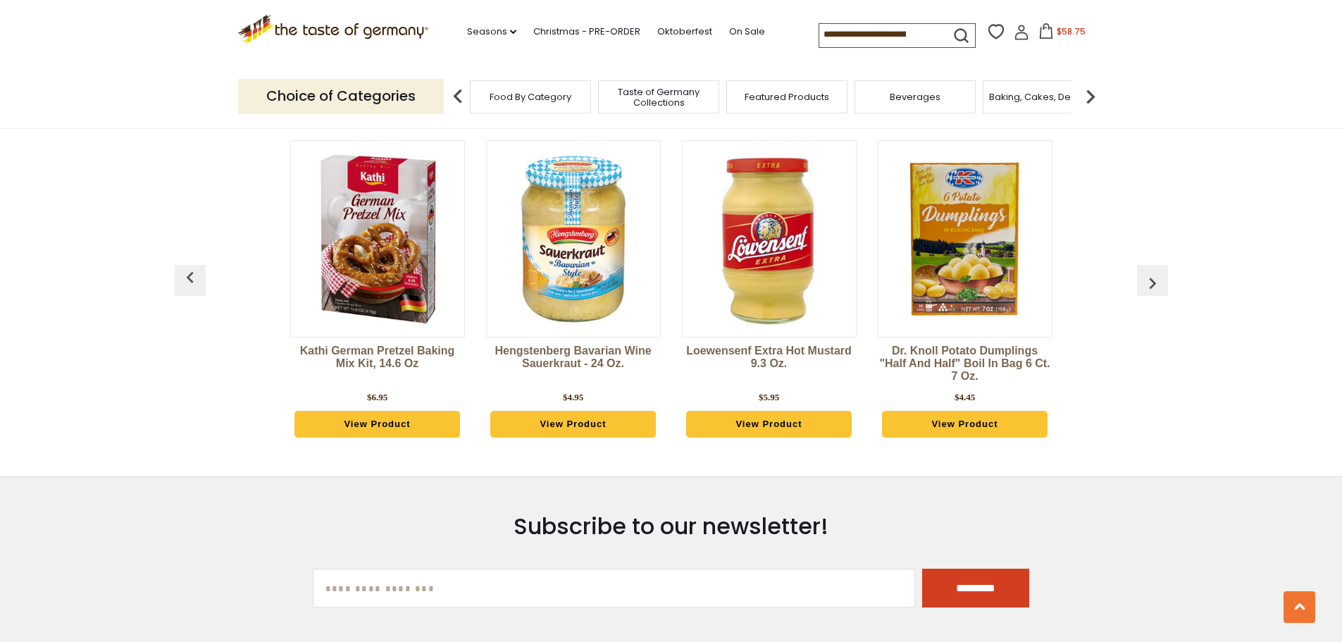
scroll to position [3803, 0]
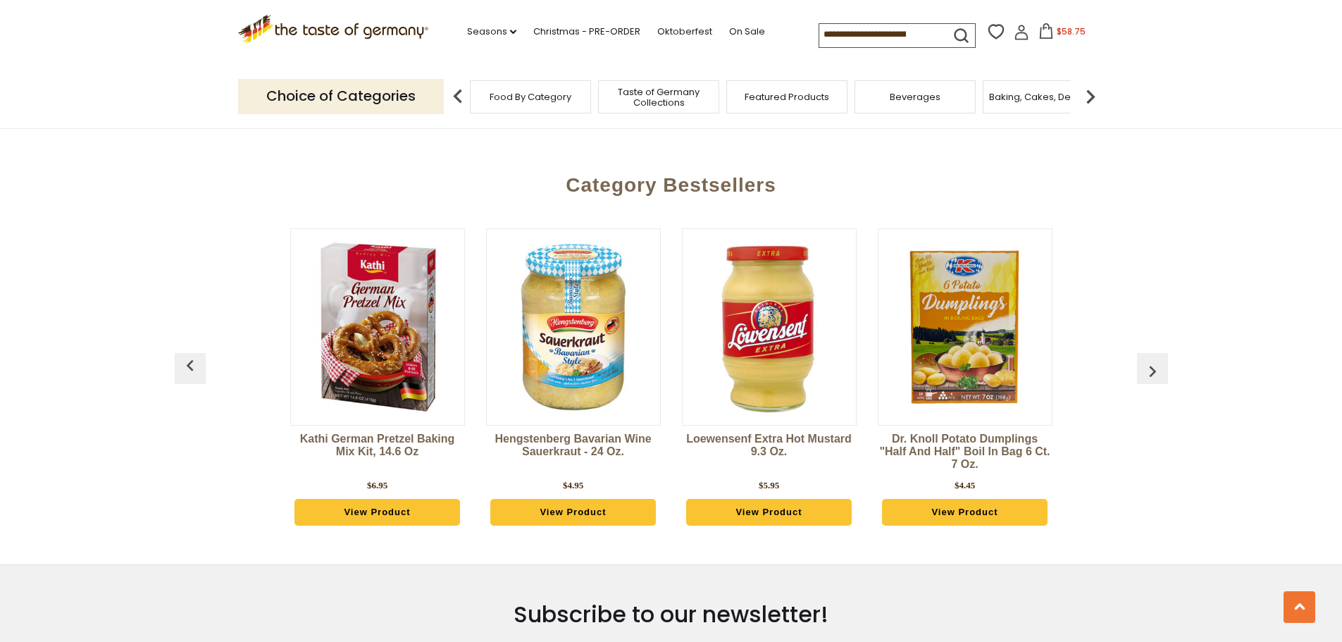
click at [1152, 360] on img "button" at bounding box center [1152, 371] width 23 height 23
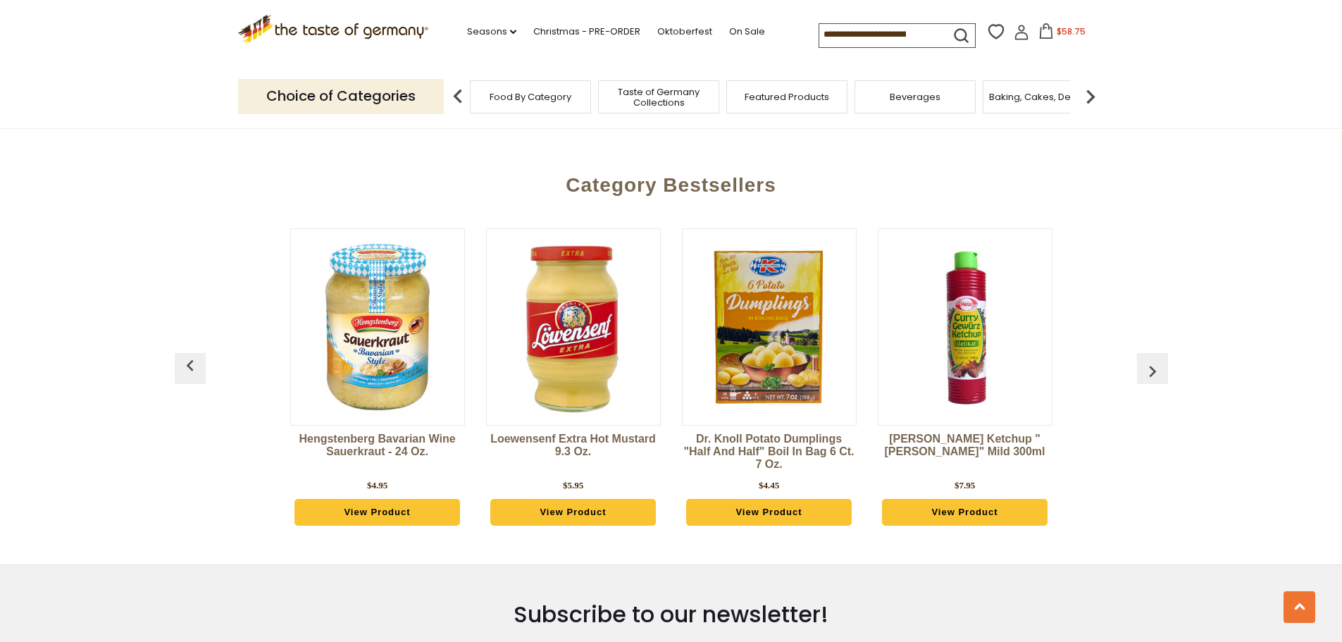
click at [1152, 360] on img "button" at bounding box center [1152, 371] width 23 height 23
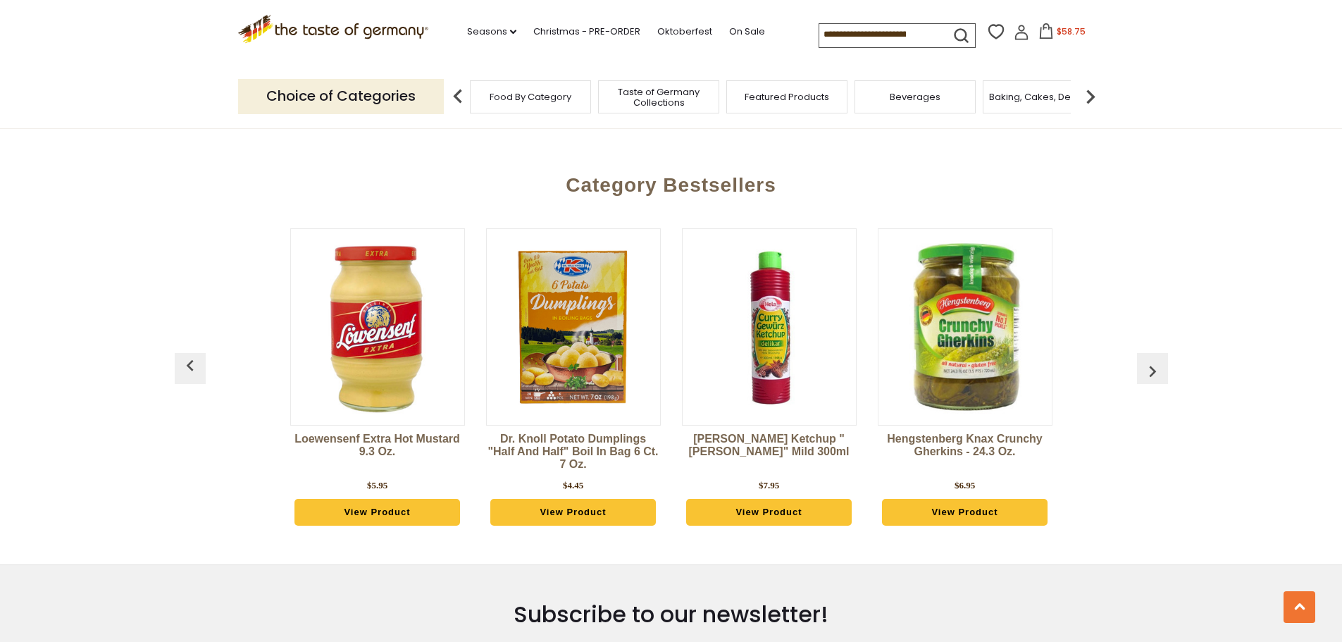
click at [1152, 360] on img "button" at bounding box center [1152, 371] width 23 height 23
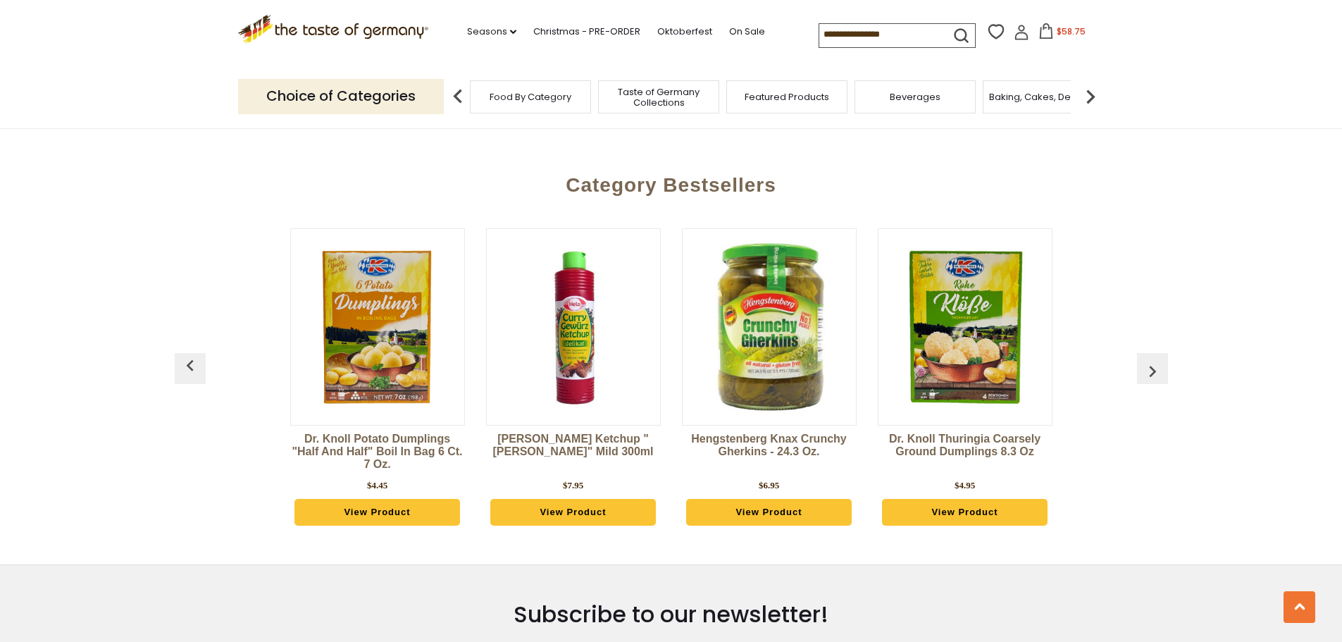
click at [1152, 360] on img "button" at bounding box center [1152, 371] width 23 height 23
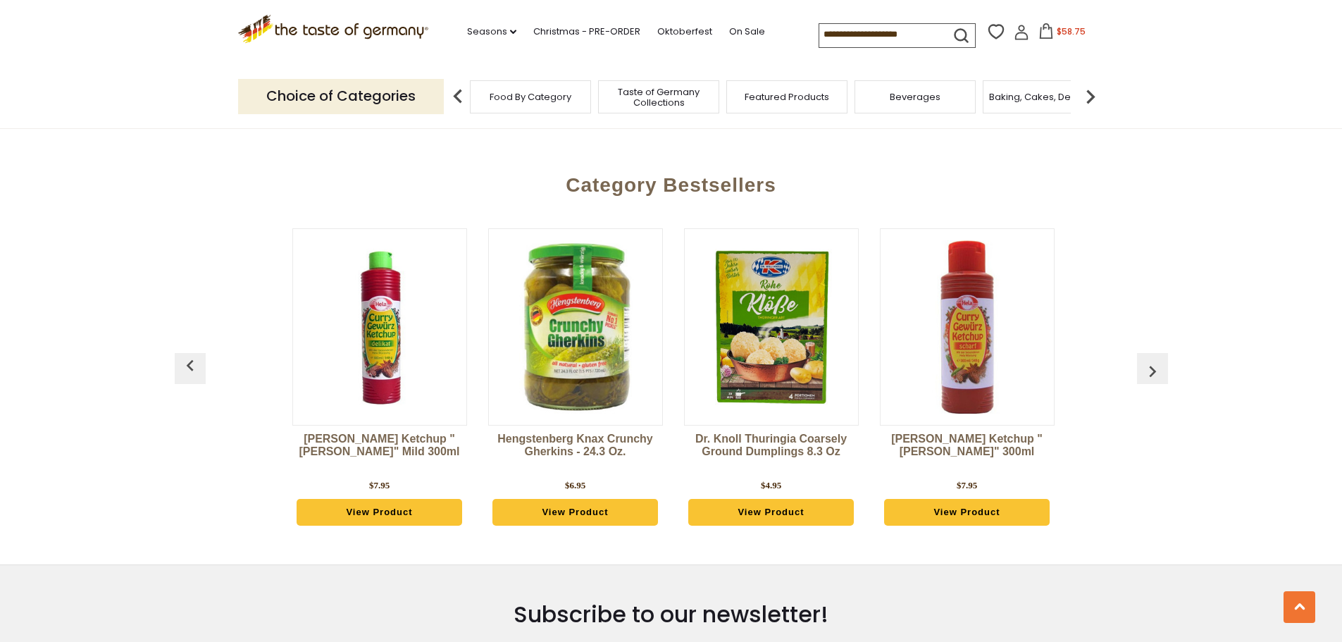
scroll to position [0, 783]
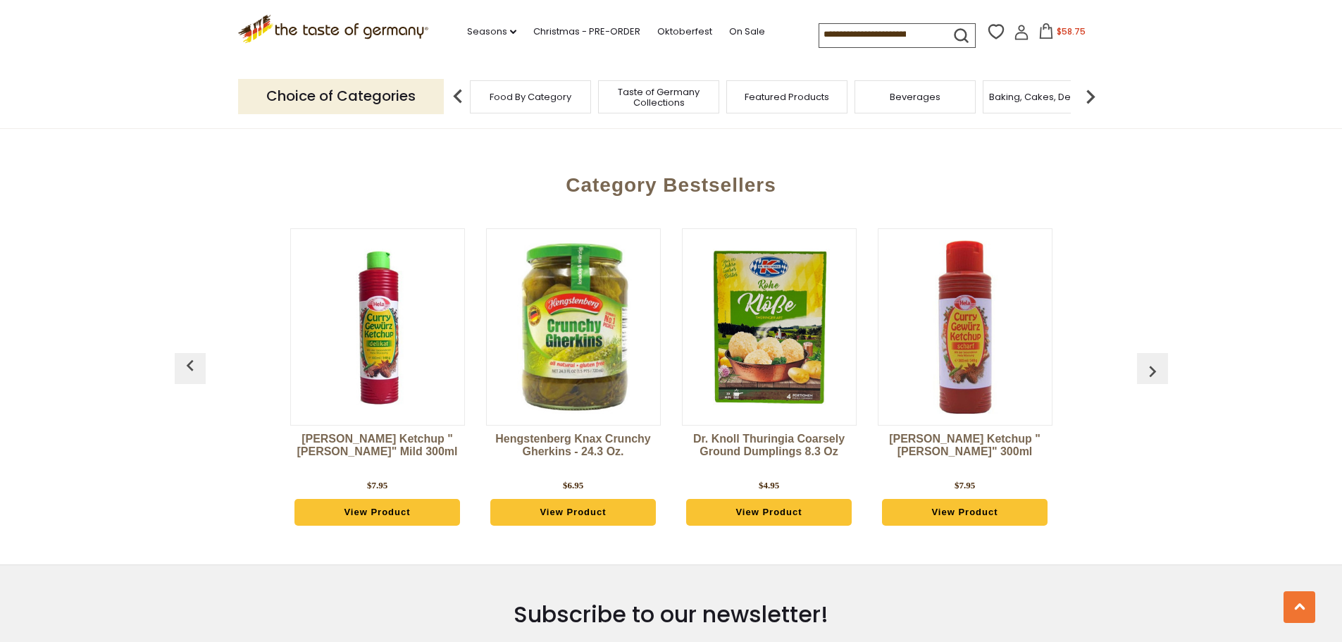
click at [1152, 360] on img "button" at bounding box center [1152, 371] width 23 height 23
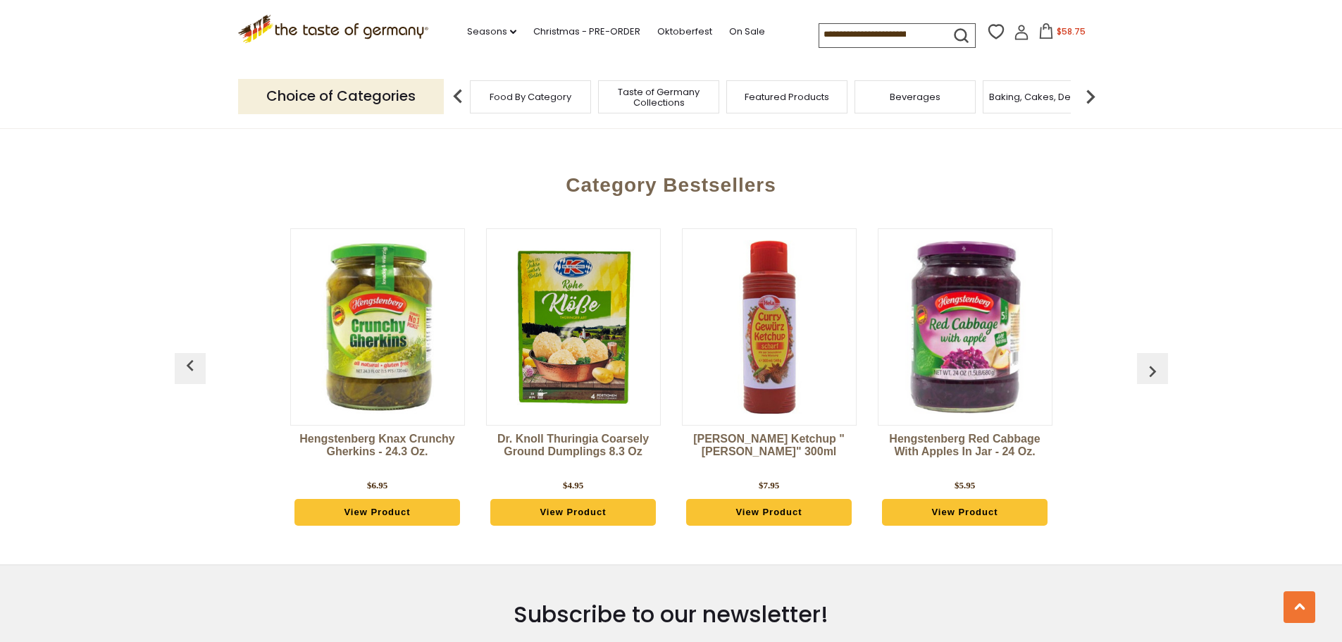
click at [1152, 360] on img "button" at bounding box center [1152, 371] width 23 height 23
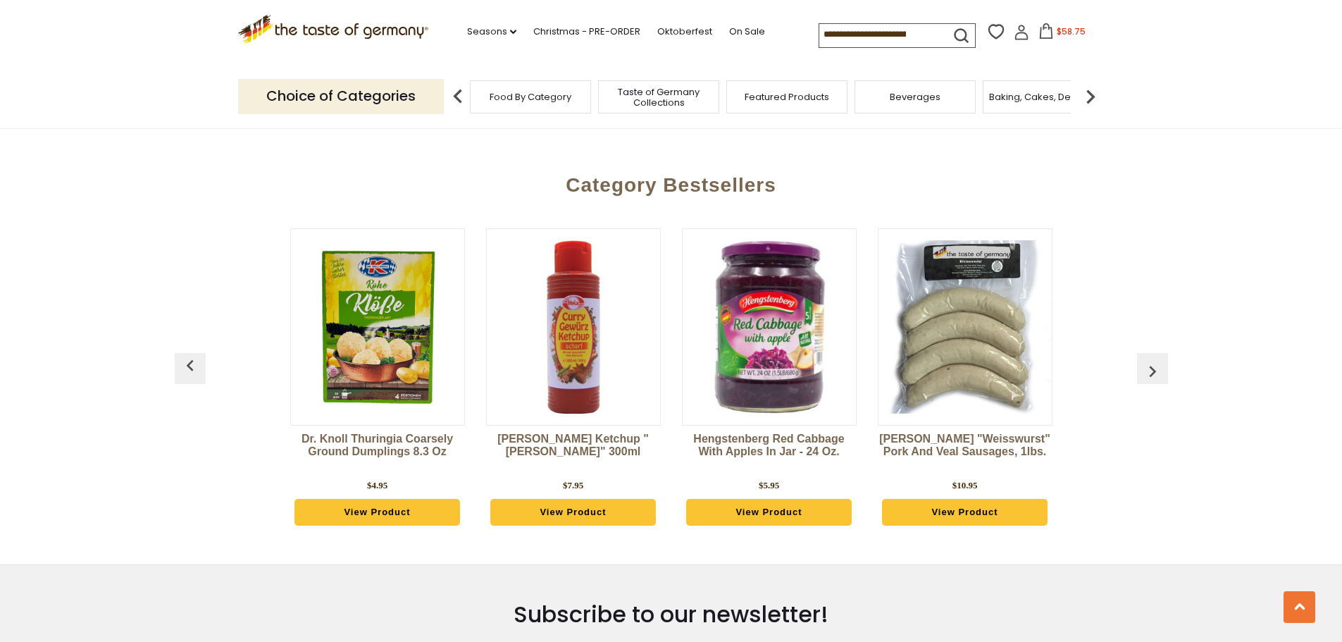
click at [1152, 360] on img "button" at bounding box center [1152, 371] width 23 height 23
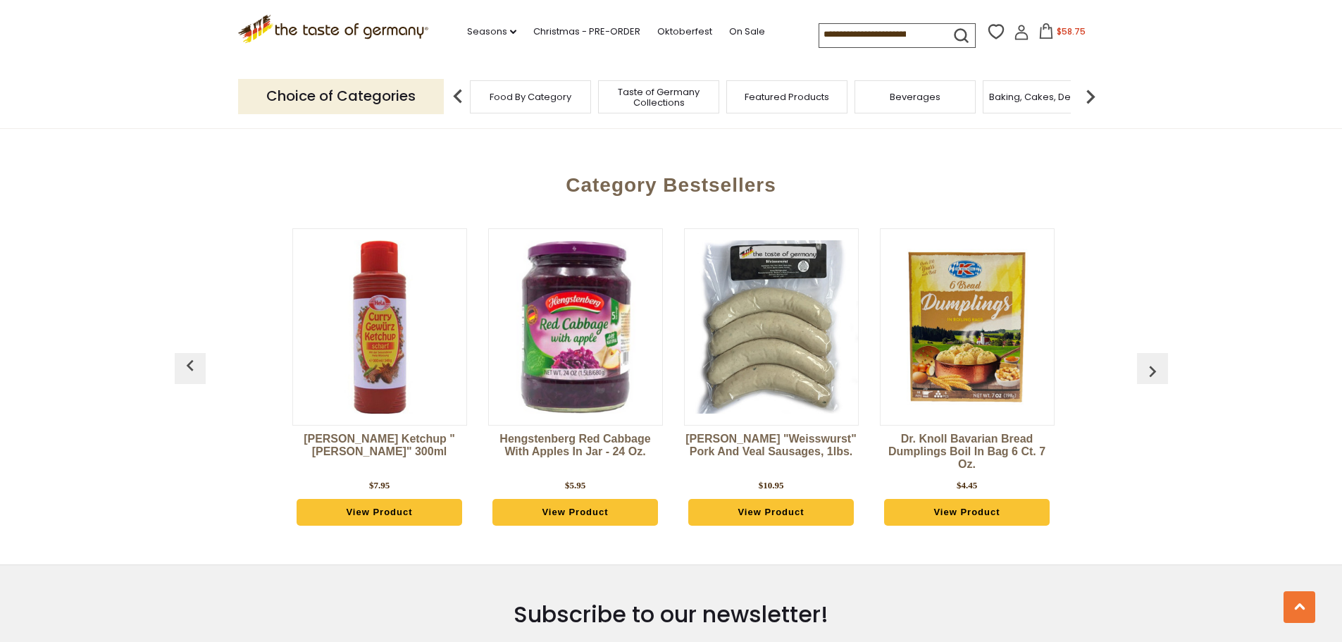
scroll to position [0, 1370]
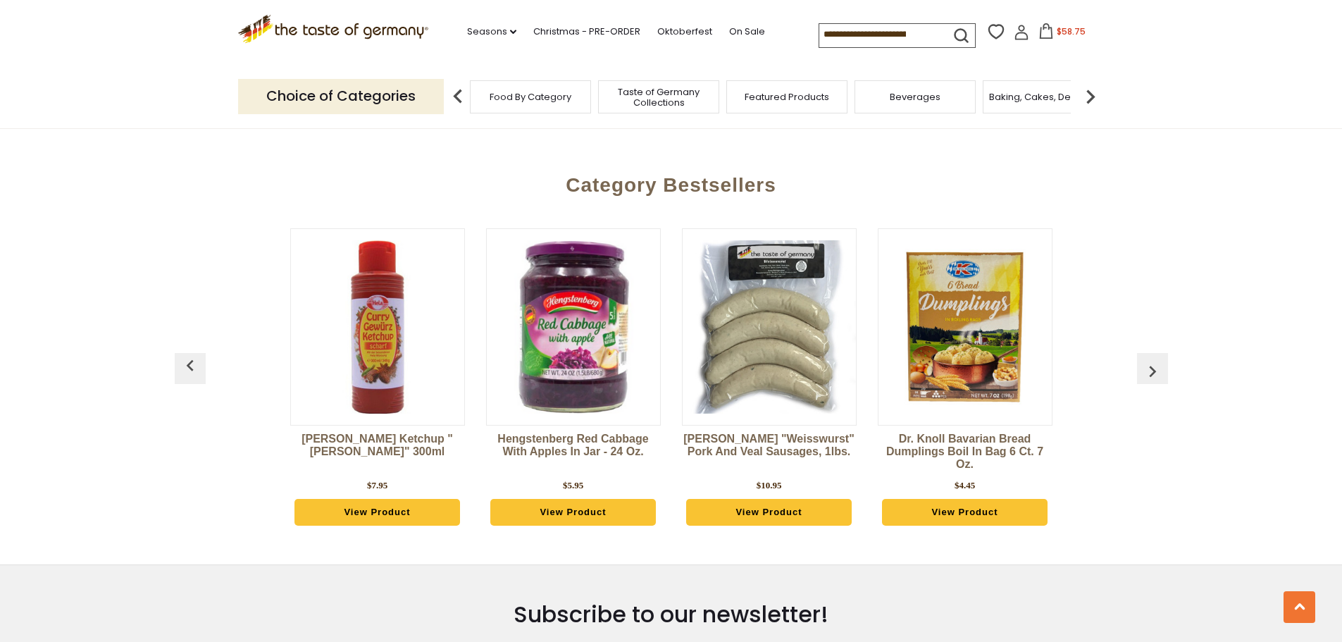
click at [1151, 360] on img "button" at bounding box center [1152, 371] width 23 height 23
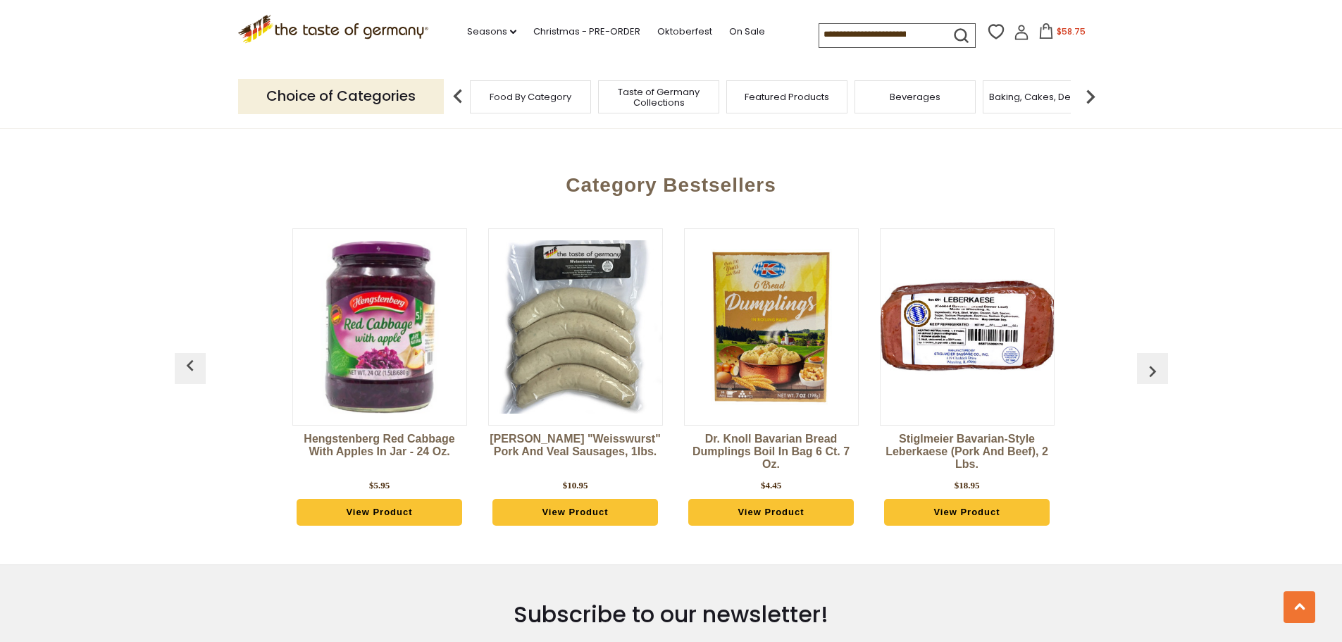
scroll to position [0, 1566]
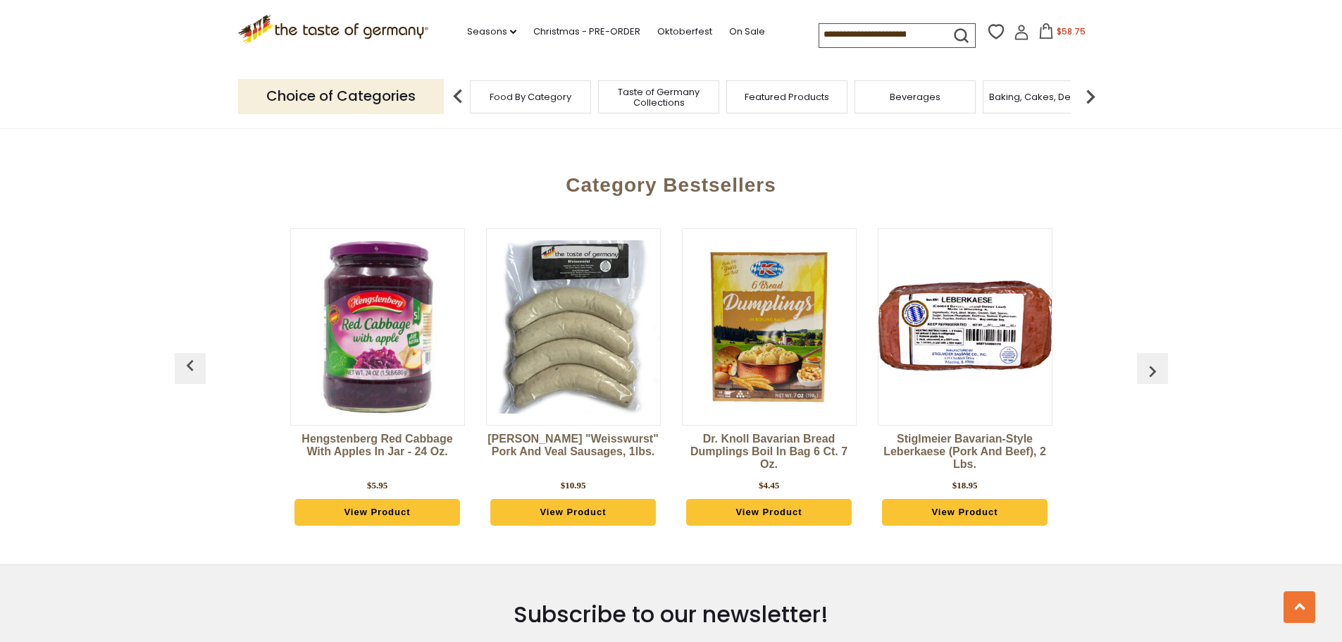
click at [1151, 360] on img "button" at bounding box center [1152, 371] width 23 height 23
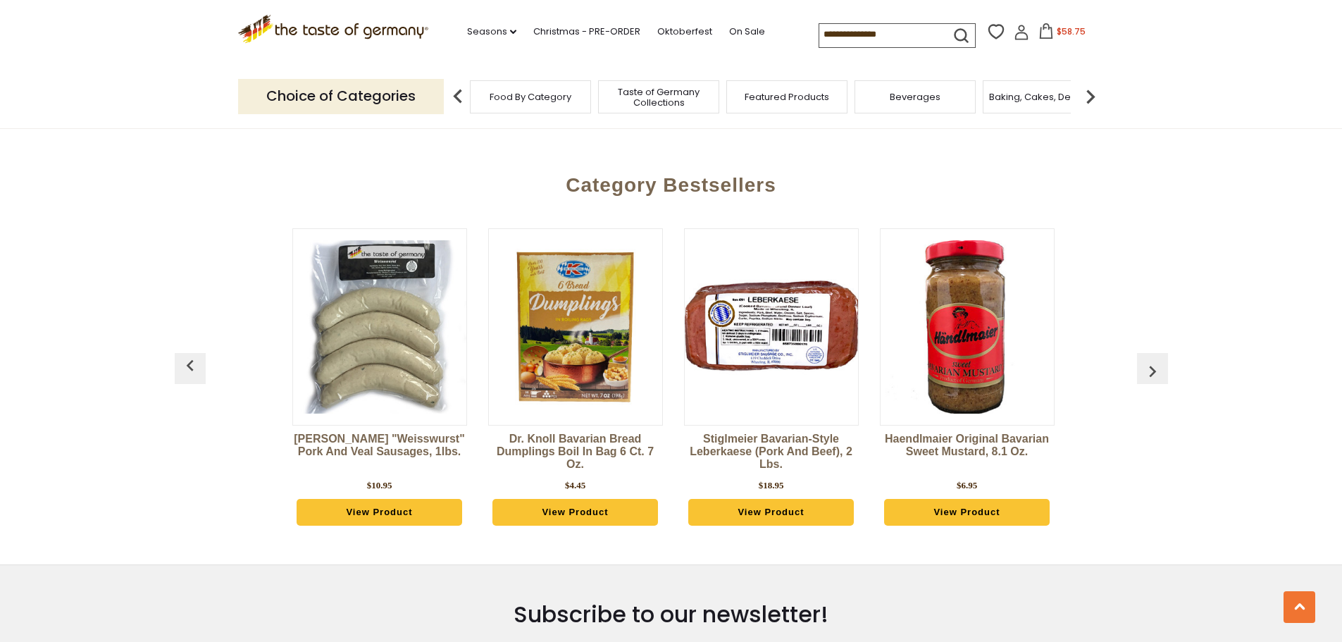
scroll to position [0, 1762]
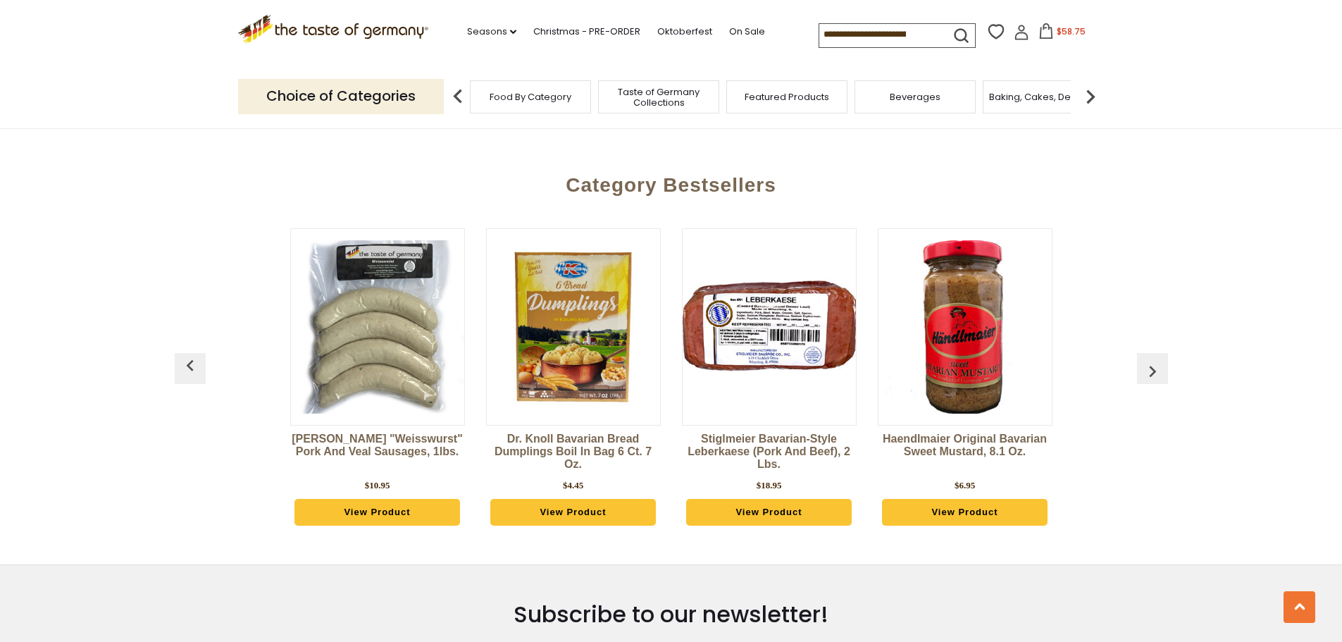
click at [1149, 360] on img "button" at bounding box center [1152, 371] width 23 height 23
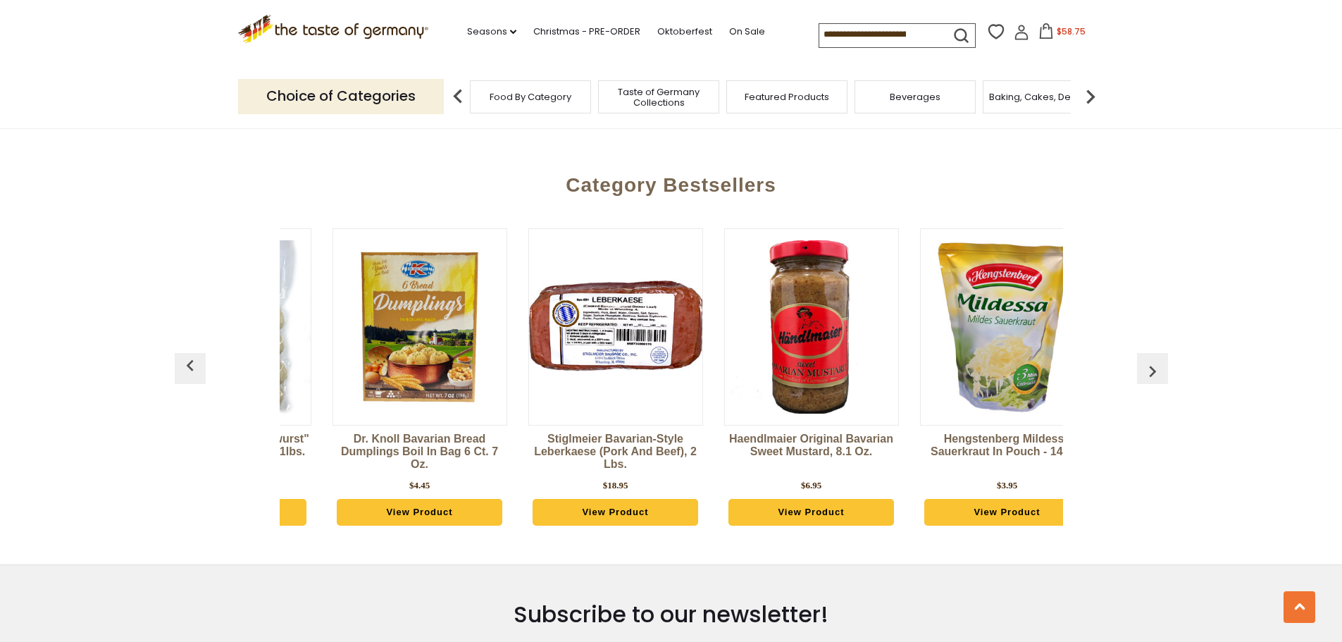
scroll to position [0, 1958]
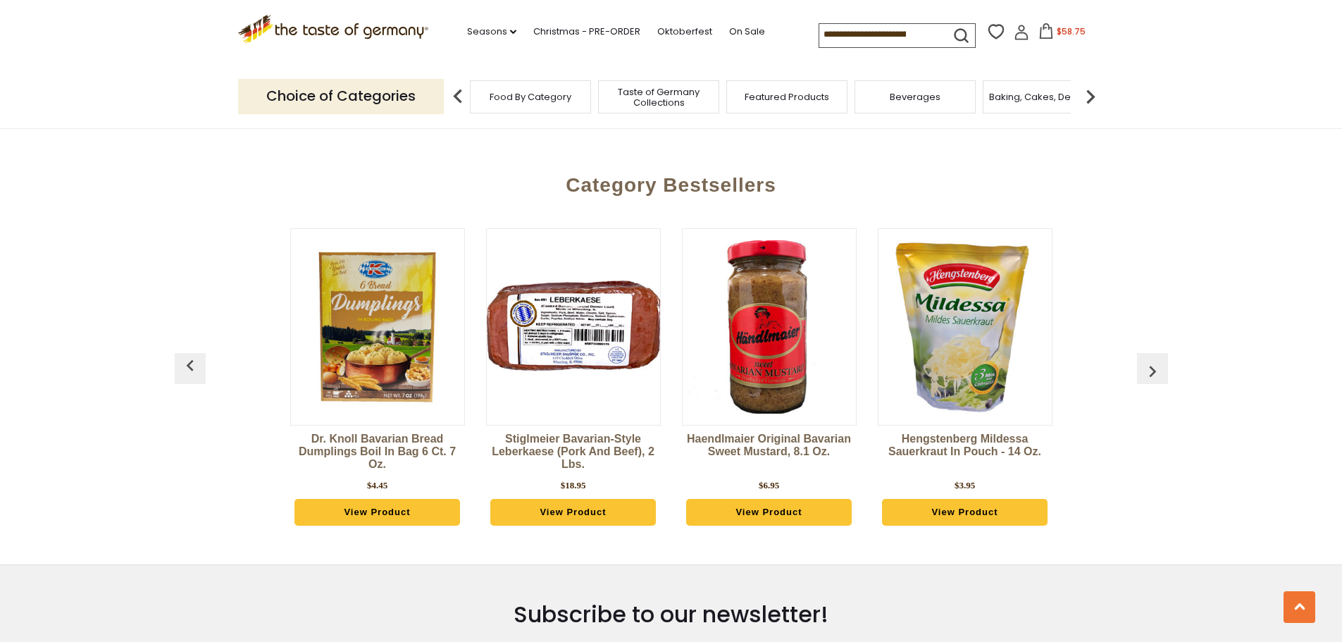
click at [1146, 360] on img "button" at bounding box center [1152, 371] width 23 height 23
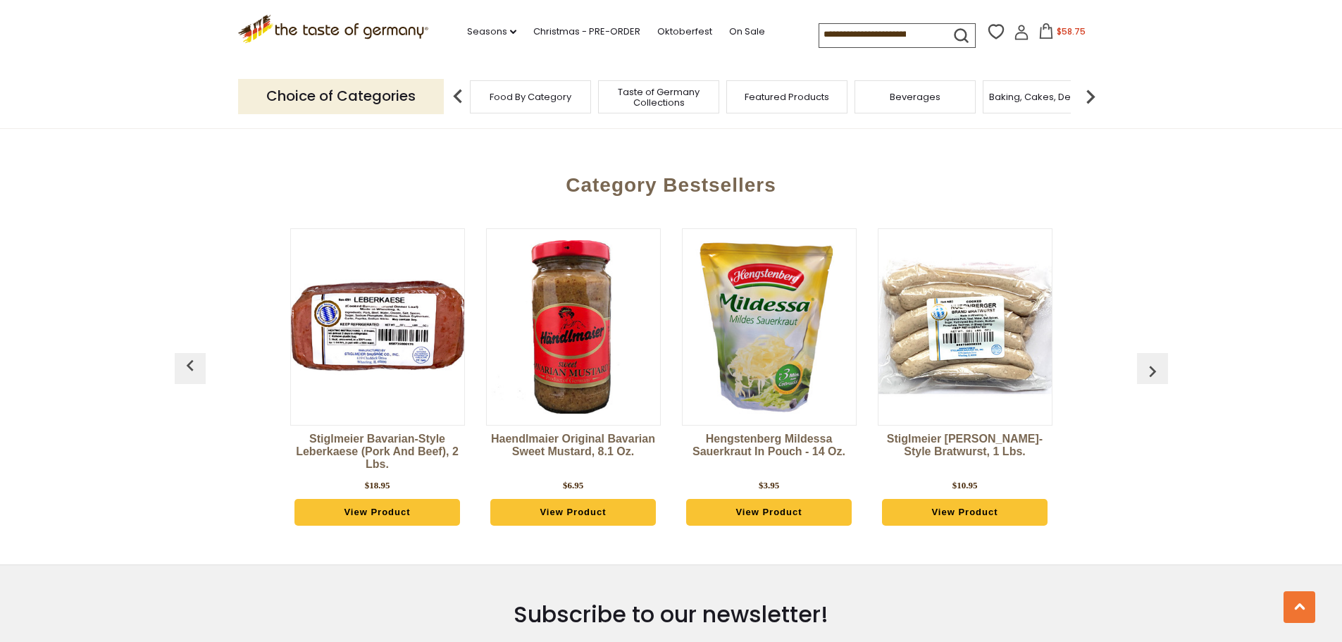
click at [1146, 360] on img "button" at bounding box center [1152, 371] width 23 height 23
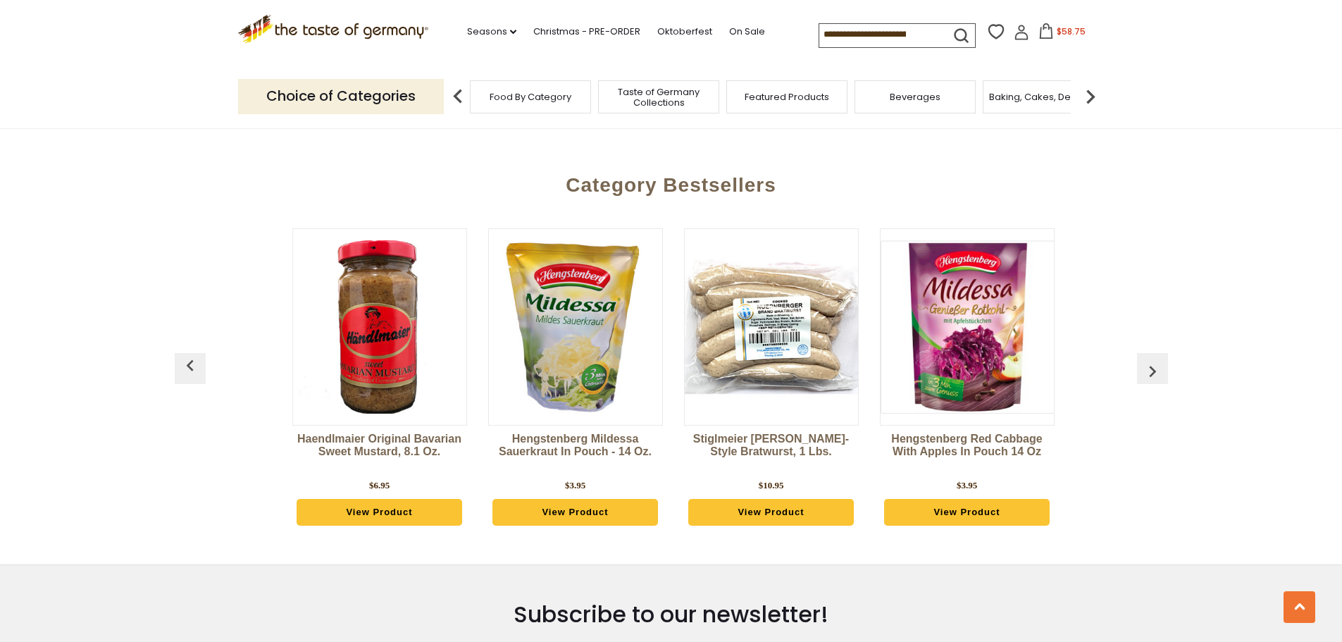
scroll to position [0, 2349]
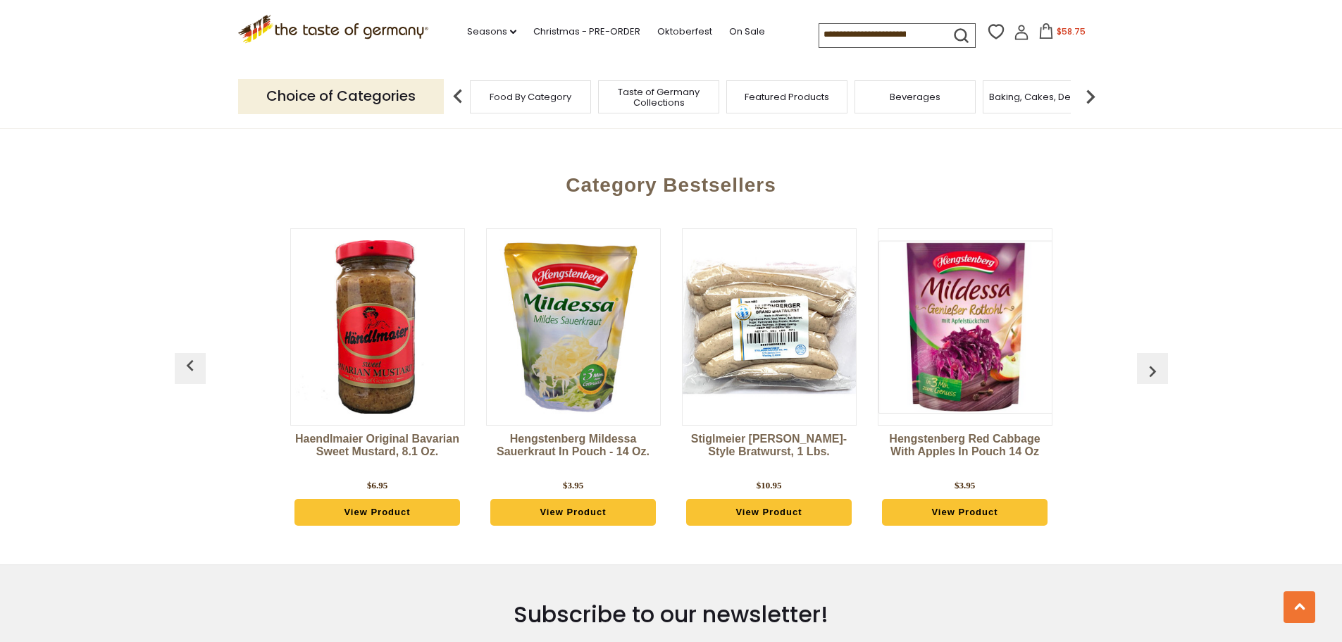
click at [1146, 360] on img "button" at bounding box center [1152, 371] width 23 height 23
click at [1074, 27] on span "$58.75" at bounding box center [1070, 31] width 29 height 12
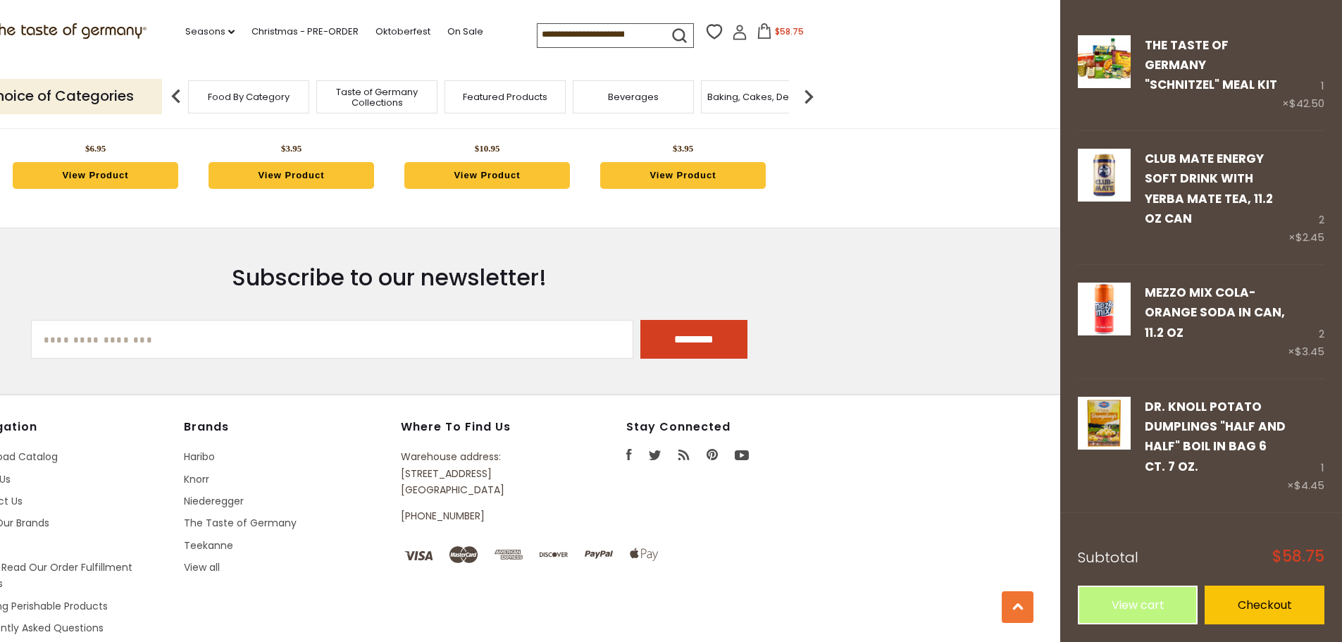
scroll to position [4155, 0]
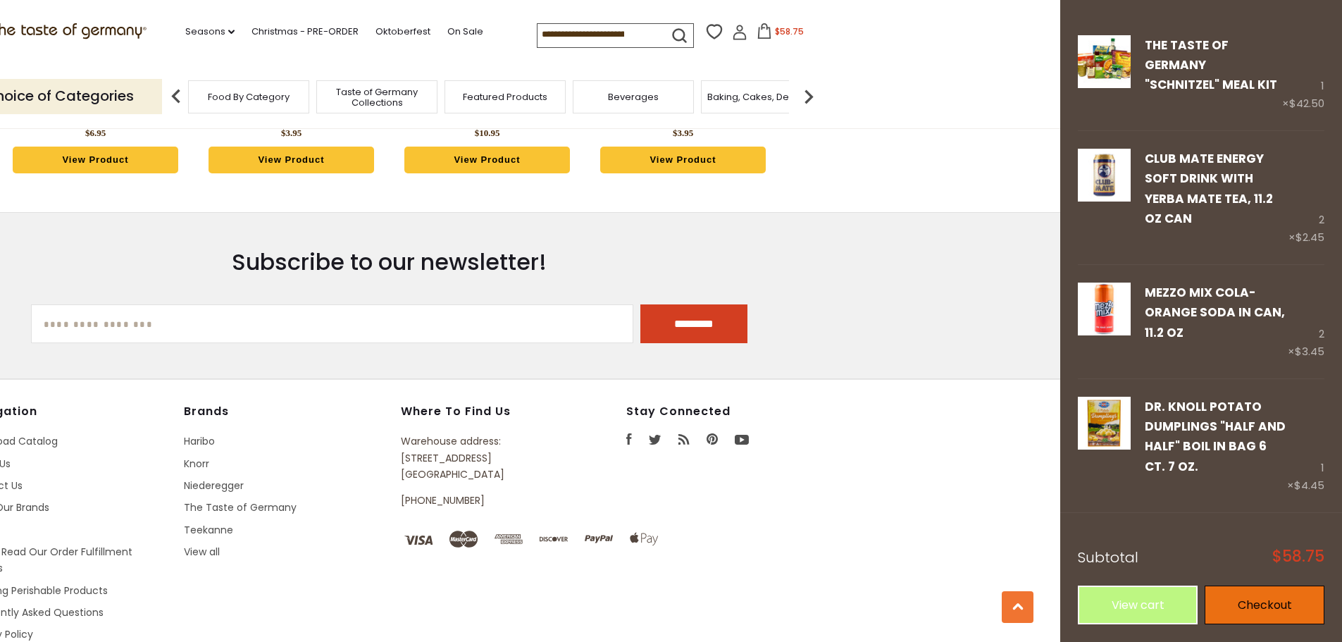
click at [1251, 604] on link "Checkout" at bounding box center [1264, 604] width 120 height 39
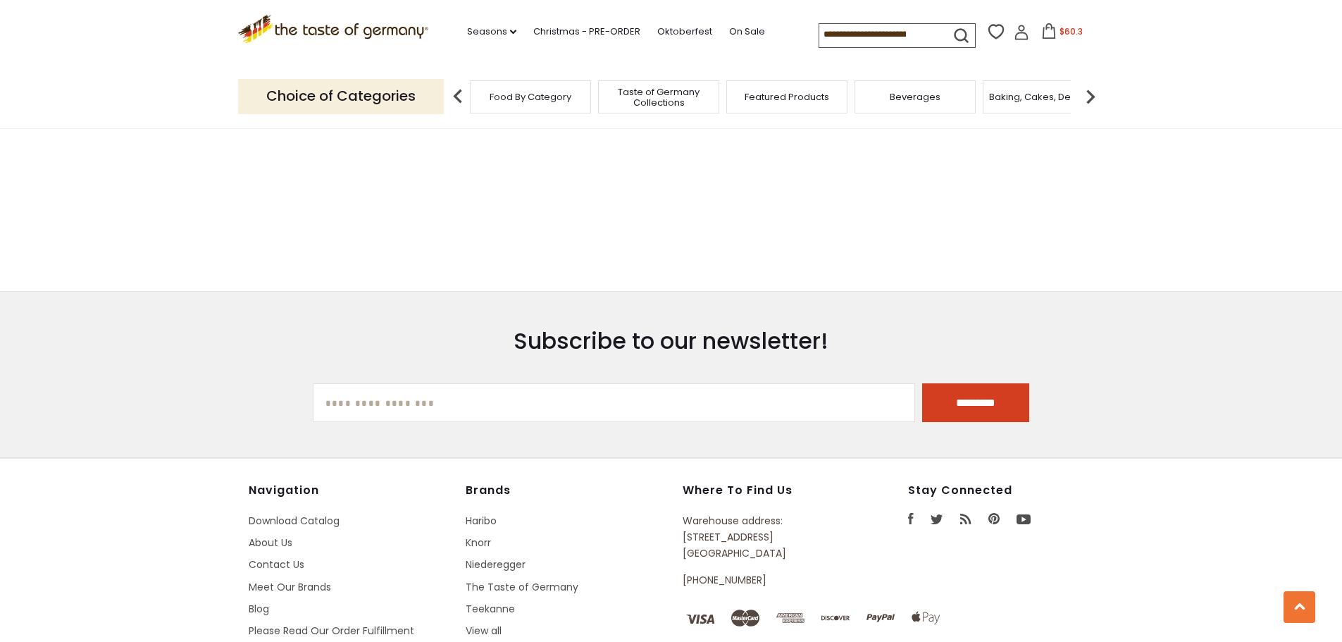
scroll to position [952, 0]
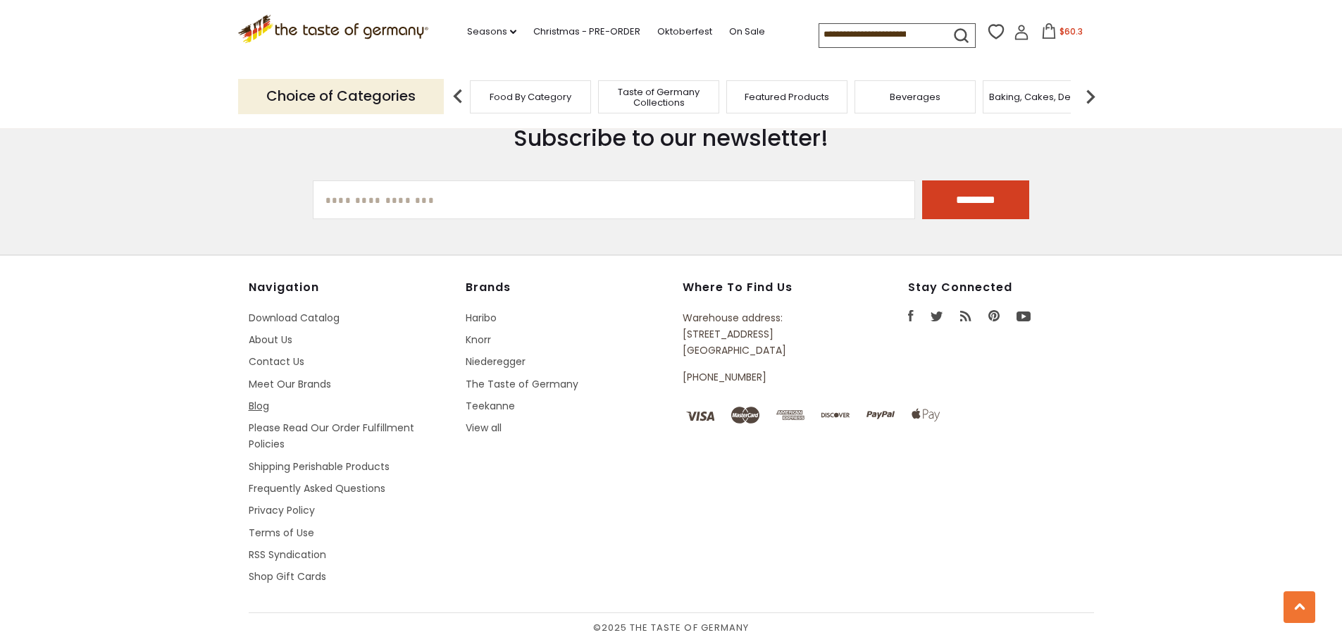
click at [264, 407] on link "Blog" at bounding box center [259, 406] width 20 height 14
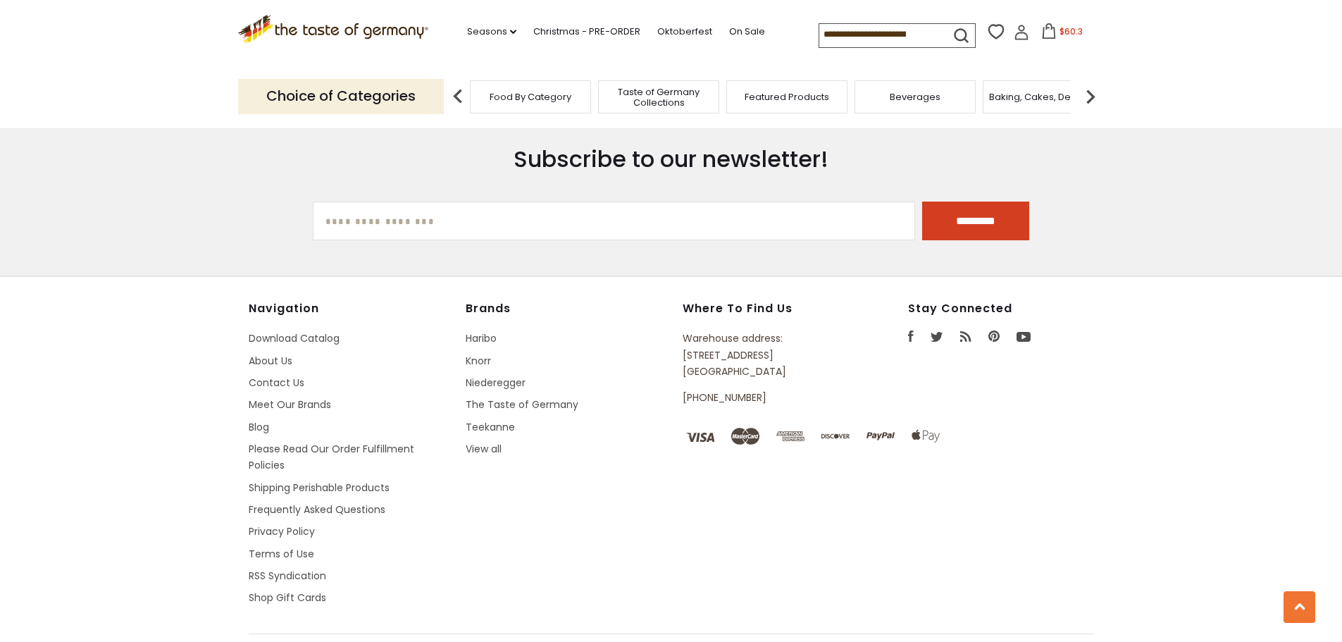
scroll to position [3626, 0]
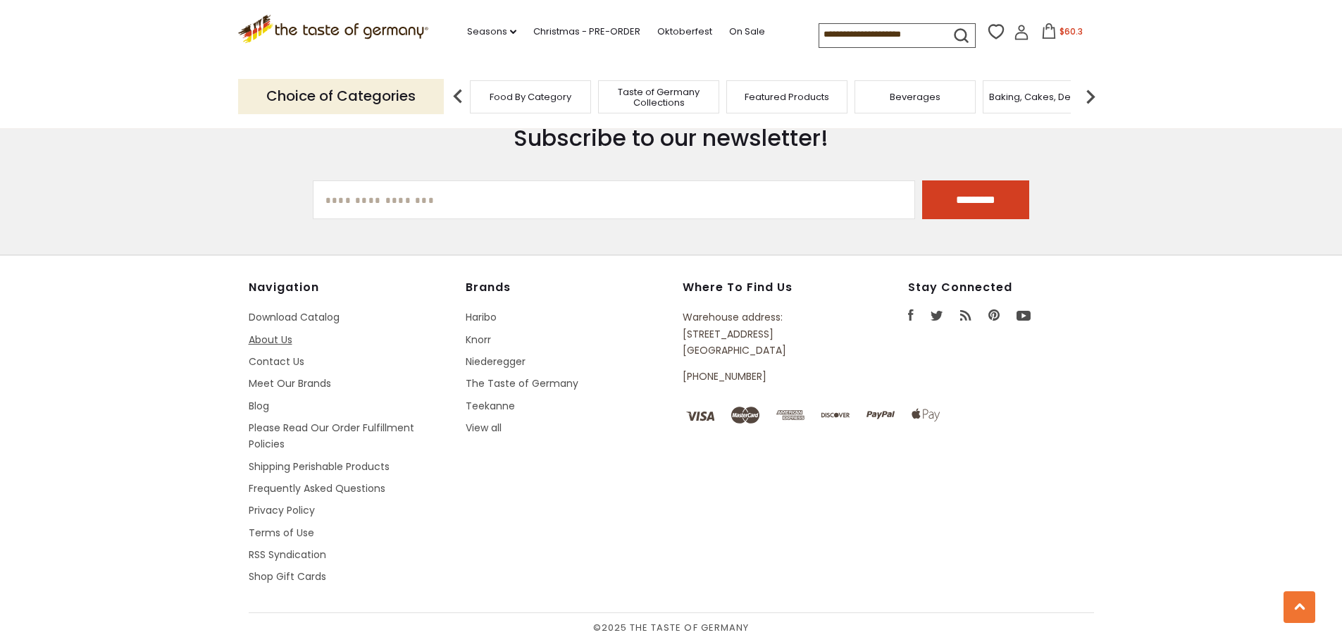
click at [274, 337] on link "About Us" at bounding box center [271, 339] width 44 height 14
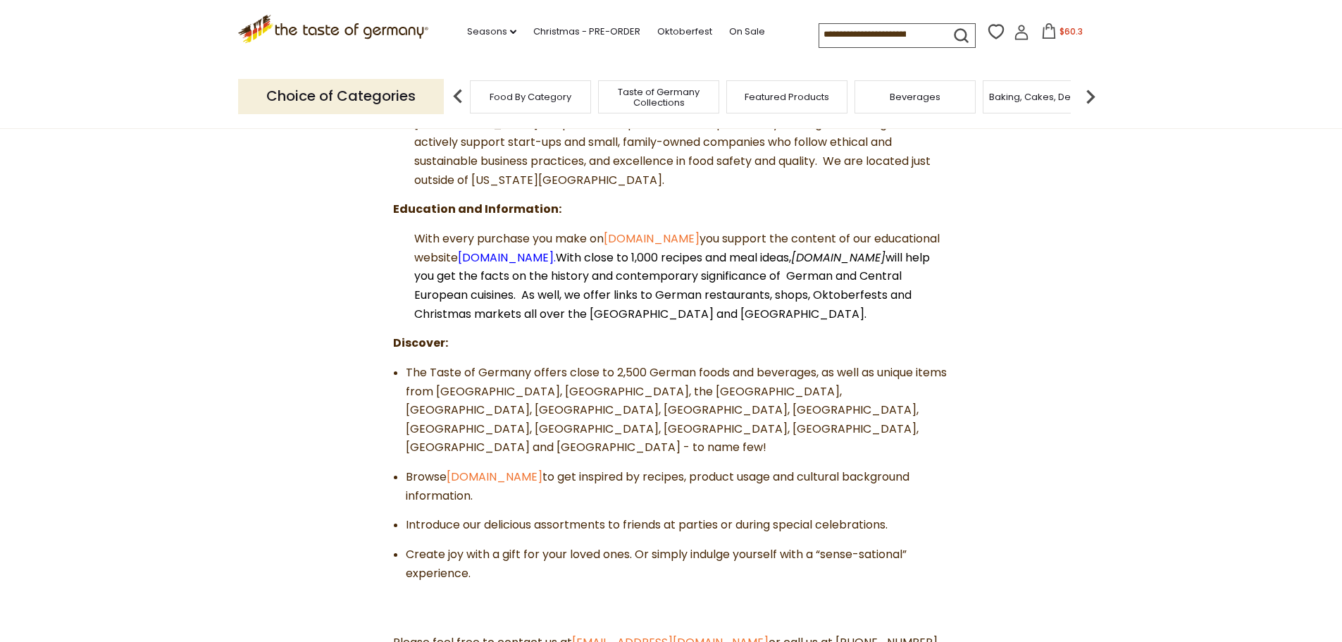
scroll to position [282, 0]
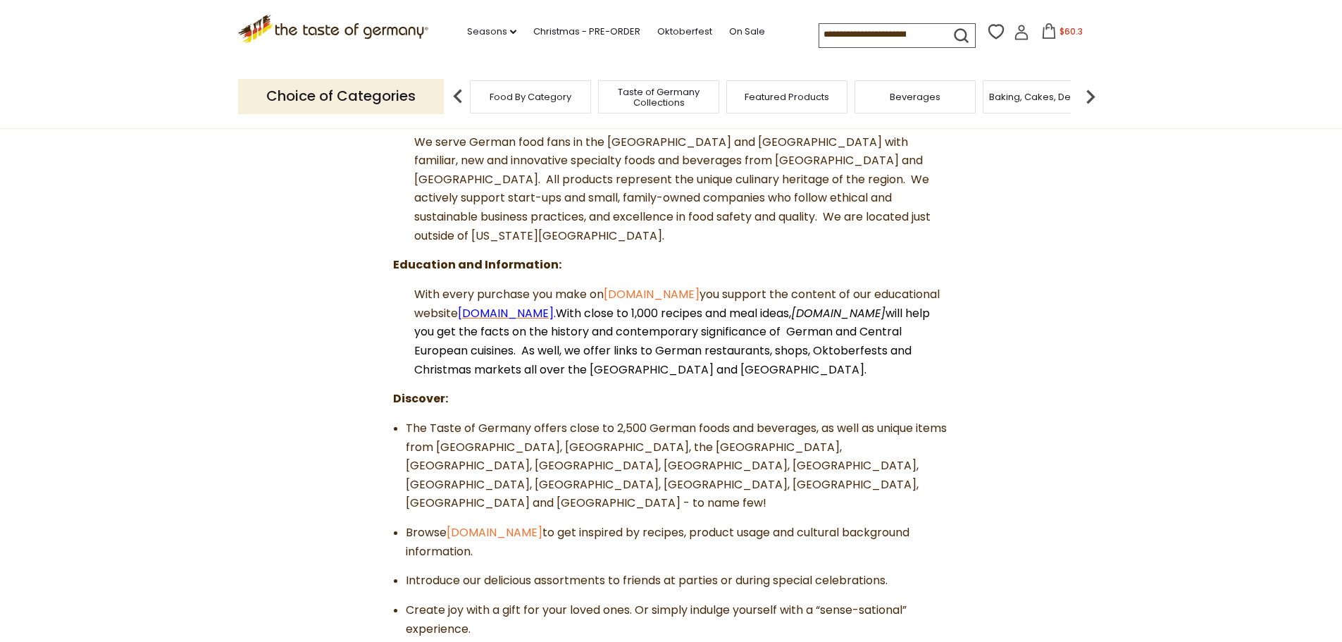
click at [554, 305] on span "Germanfoods.org" at bounding box center [506, 313] width 96 height 16
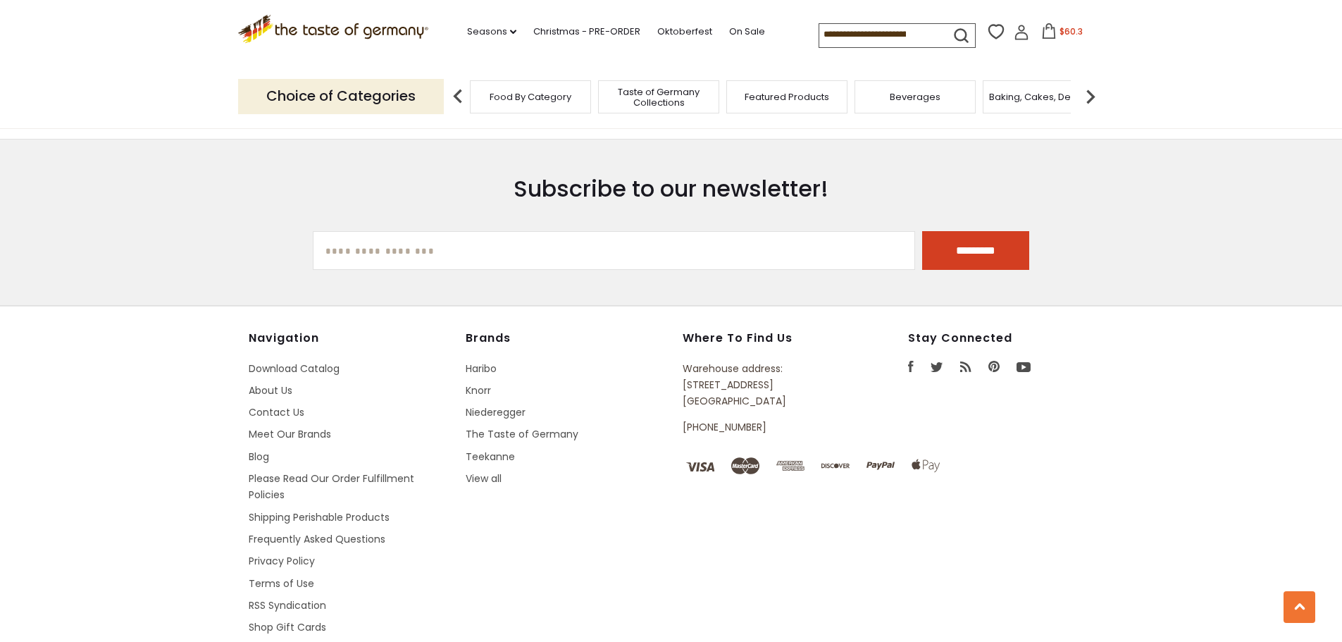
scroll to position [2541, 0]
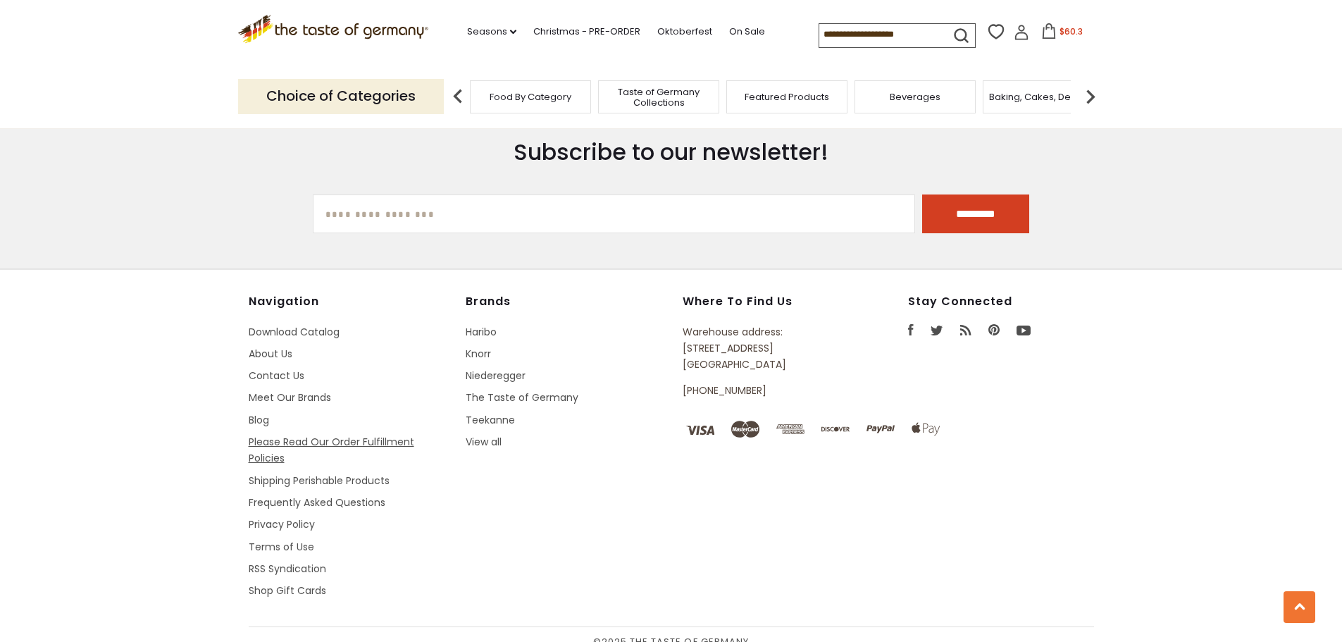
click at [274, 435] on link "Please Read Our Order Fulfillment Policies" at bounding box center [332, 450] width 166 height 30
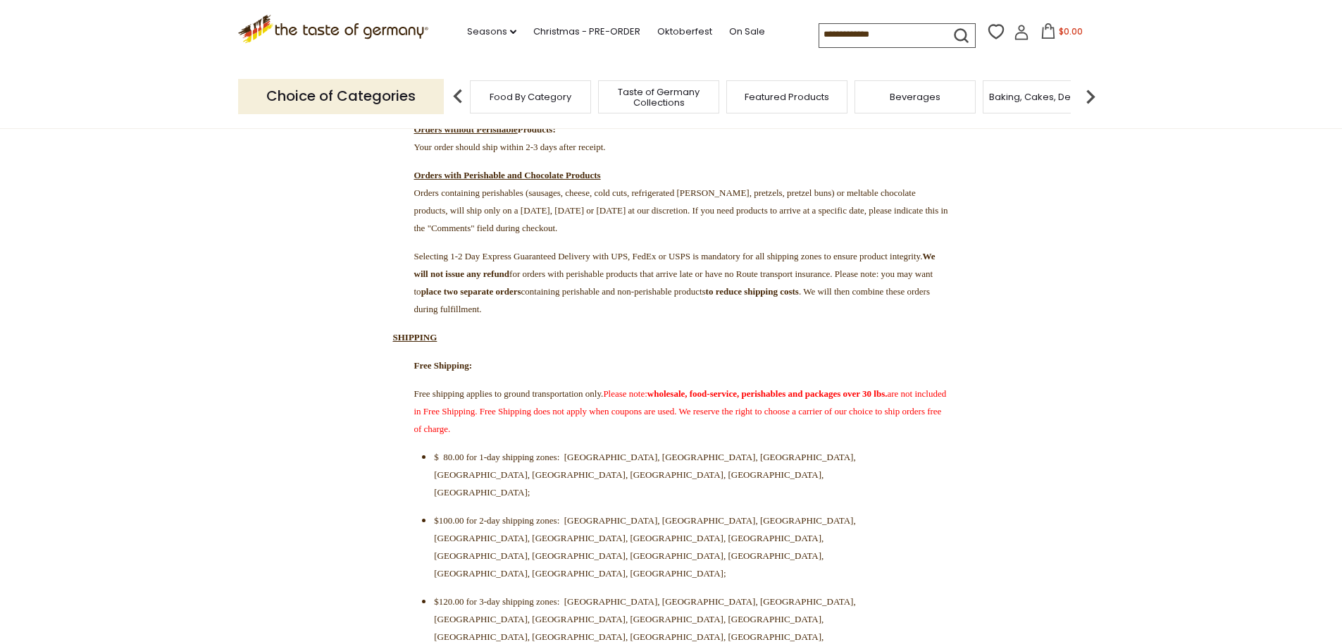
scroll to position [282, 0]
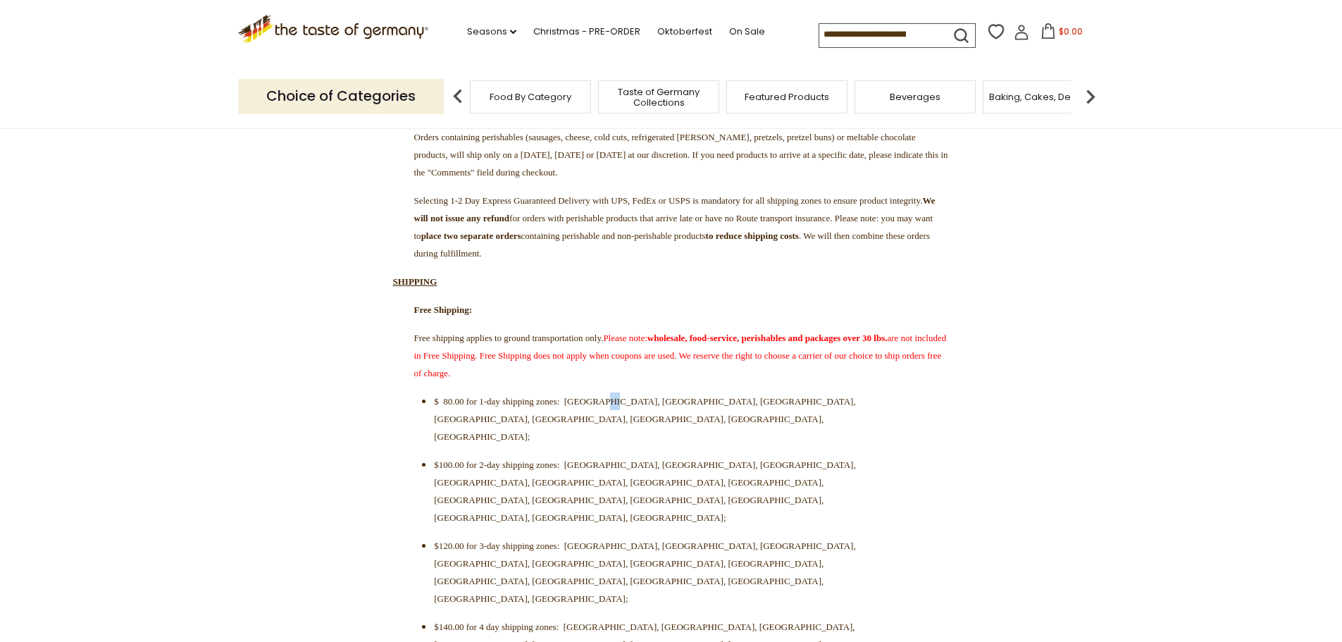
drag, startPoint x: 639, startPoint y: 430, endPoint x: 651, endPoint y: 428, distance: 12.1
click at [651, 428] on span "$ 80.00 for 1-day shipping zones: [GEOGRAPHIC_DATA], [GEOGRAPHIC_DATA], [GEOGRA…" at bounding box center [644, 419] width 421 height 46
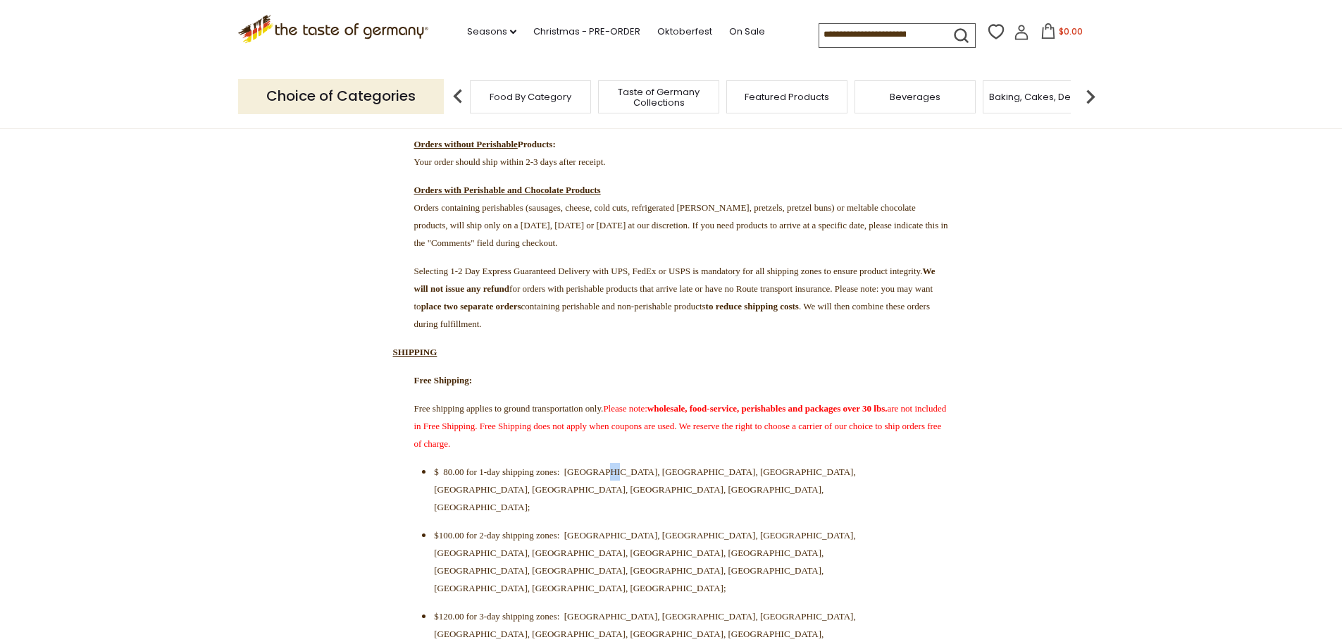
scroll to position [70, 0]
